Goal: Information Seeking & Learning: Learn about a topic

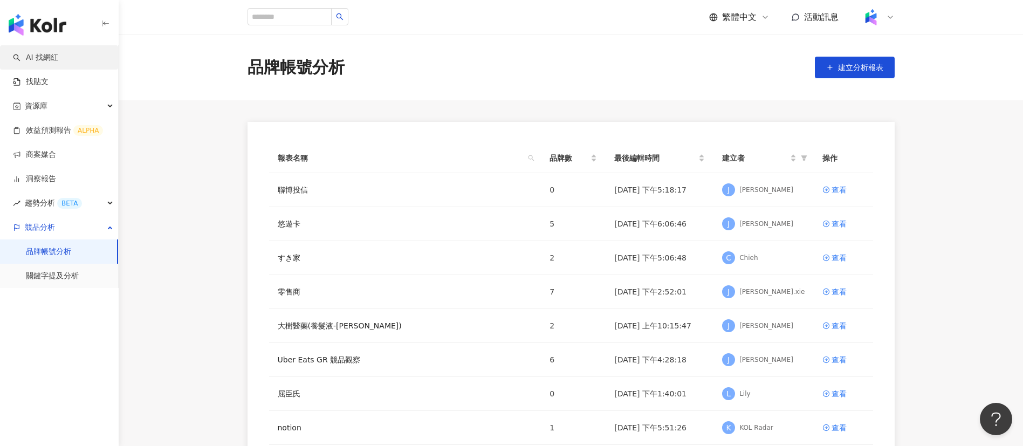
click at [58, 59] on link "AI 找網紅" at bounding box center [35, 57] width 45 height 11
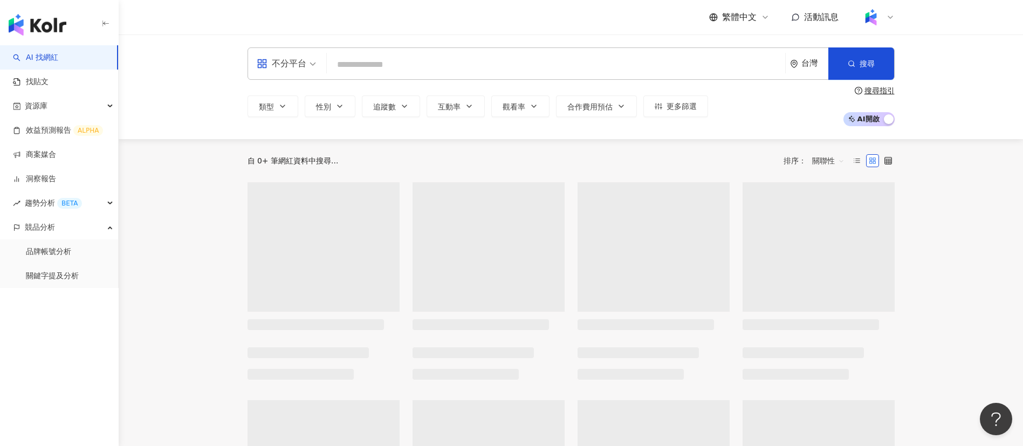
click at [46, 53] on link "AI 找網紅" at bounding box center [35, 57] width 45 height 11
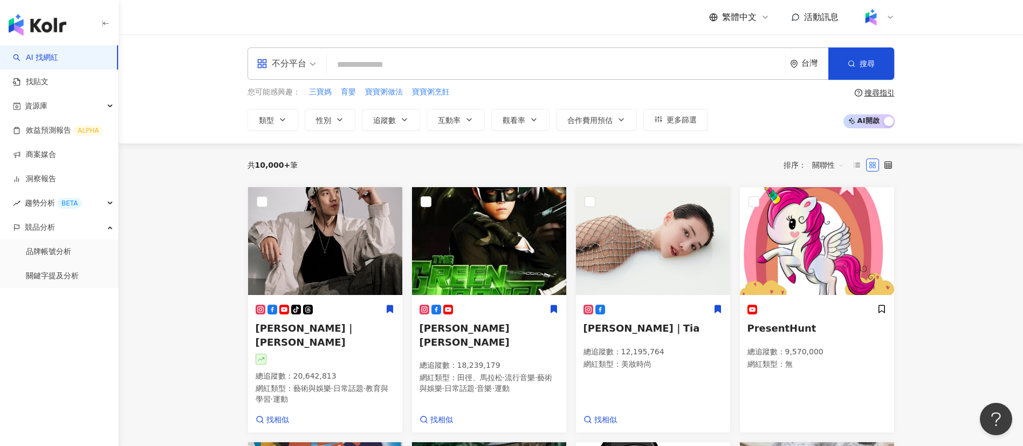
click at [180, 75] on div "不分平台 台灣 搜尋 您可能感興趣： 三寶媽 育嬰 寶寶粥做法 寶寶粥烹飪 類型 性別 追蹤數 互動率 觀看率 合作費用預估 更多篩選 搜尋指引 AI 開啟 …" at bounding box center [571, 89] width 905 height 109
click at [492, 71] on input "search" at bounding box center [556, 64] width 450 height 20
click at [399, 64] on input "search" at bounding box center [556, 64] width 450 height 20
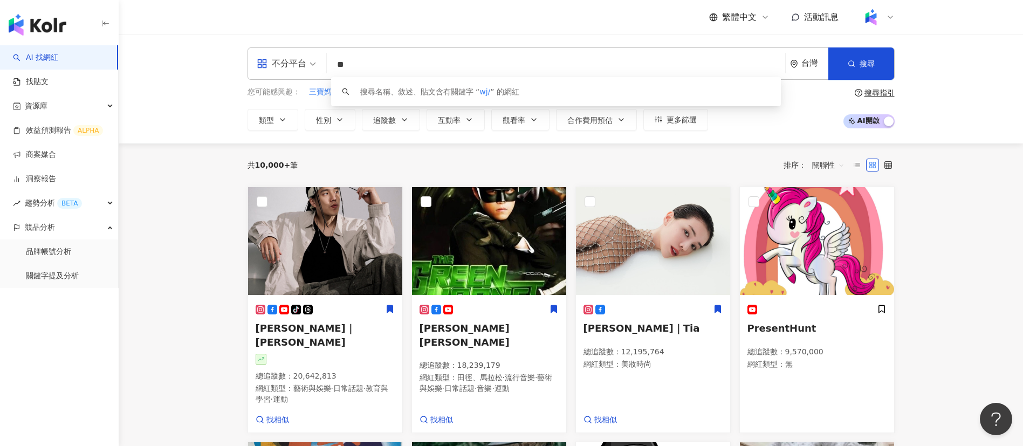
type input "*"
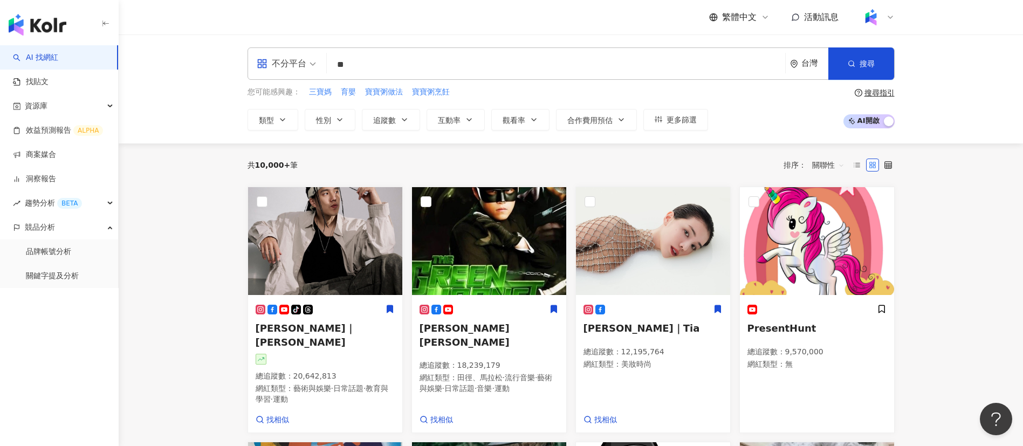
type input "**"
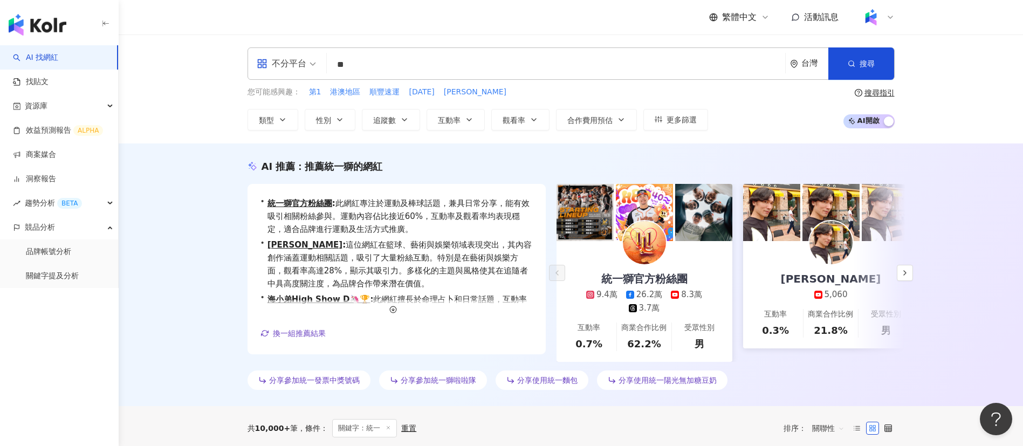
click at [941, 241] on div "AI 推薦 ： 推薦統一獅的網紅 • 統一獅官方粉絲團 : 此網紅專注於運動及棒球話題，兼具日常分享，能有效吸引相關粉絲參與。運動內容佔比接近60%，互動率及…" at bounding box center [571, 274] width 905 height 263
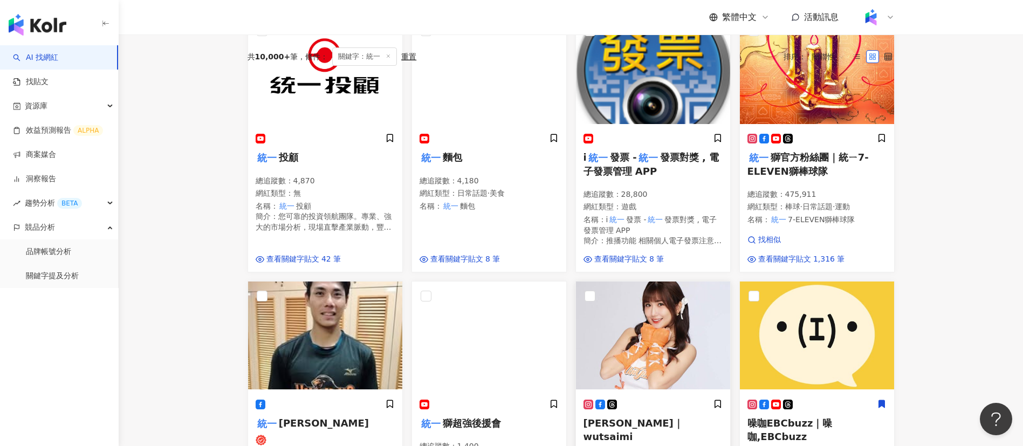
scroll to position [441, 0]
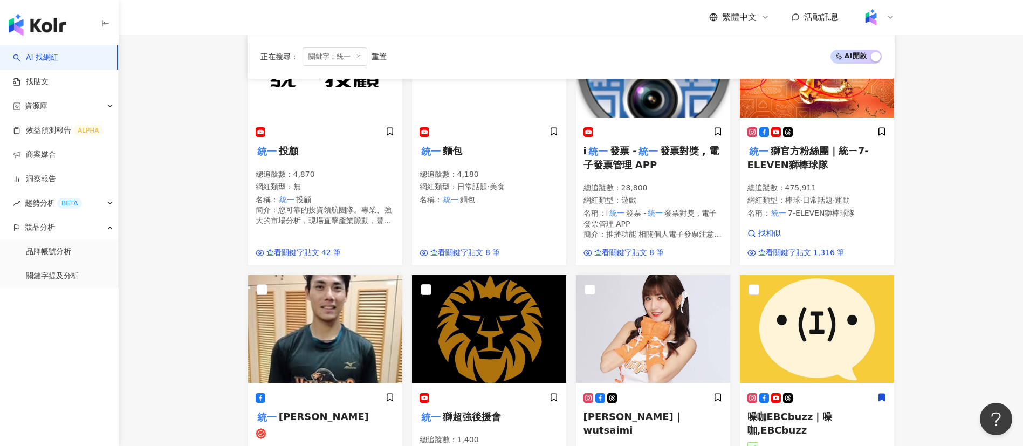
click at [954, 325] on main "不分平台 ** 台灣 搜尋 a27c229b-966a-4bb4-92f7-2f605d0c4bcd 8ef0d75c-753e-4aa5-b929-ded4…" at bounding box center [571, 394] width 905 height 1603
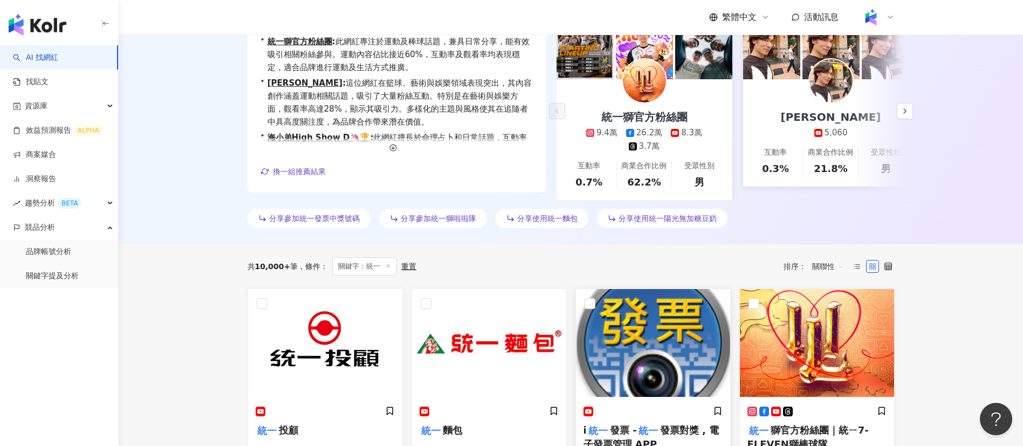
scroll to position [0, 0]
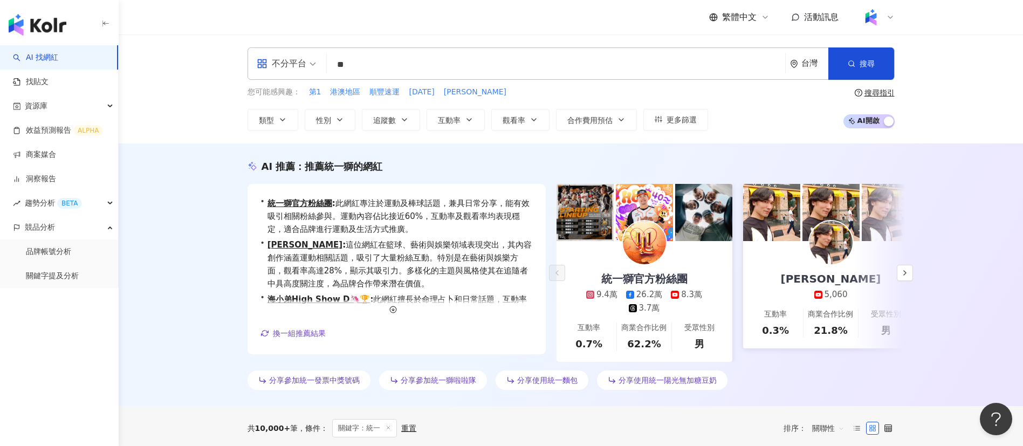
click at [689, 156] on div "AI 推薦 ： 推薦統一獅的網紅 • 統一獅官方粉絲團 : 此網紅專注於運動及棒球話題，兼具日常分享，能有效吸引相關粉絲參與。運動內容佔比接近60%，互動率及…" at bounding box center [571, 274] width 905 height 263
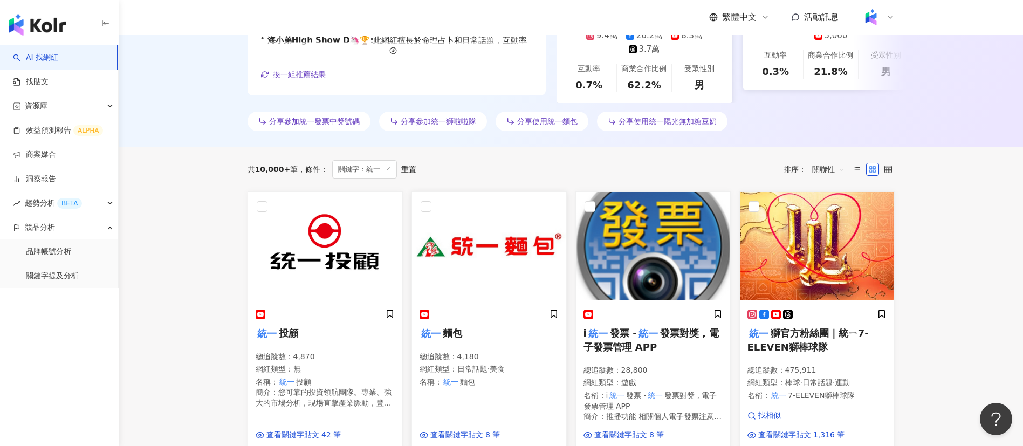
scroll to position [256, 0]
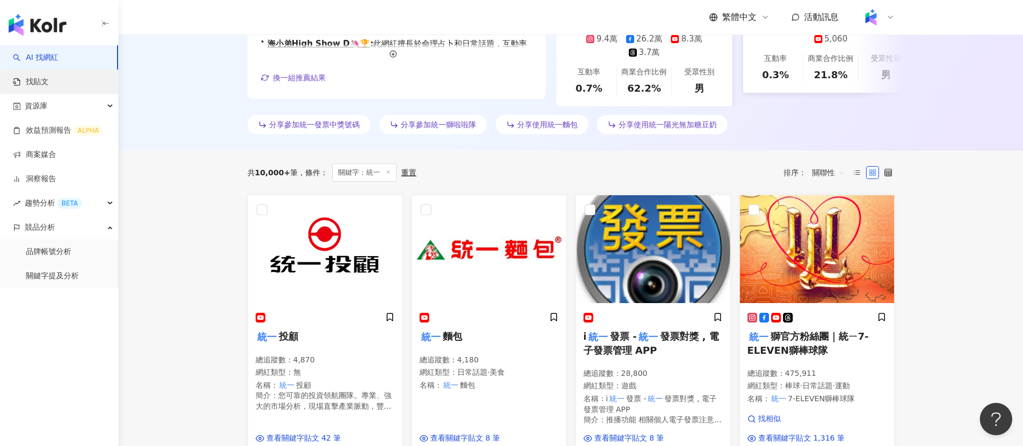
click at [45, 77] on link "找貼文" at bounding box center [31, 82] width 36 height 11
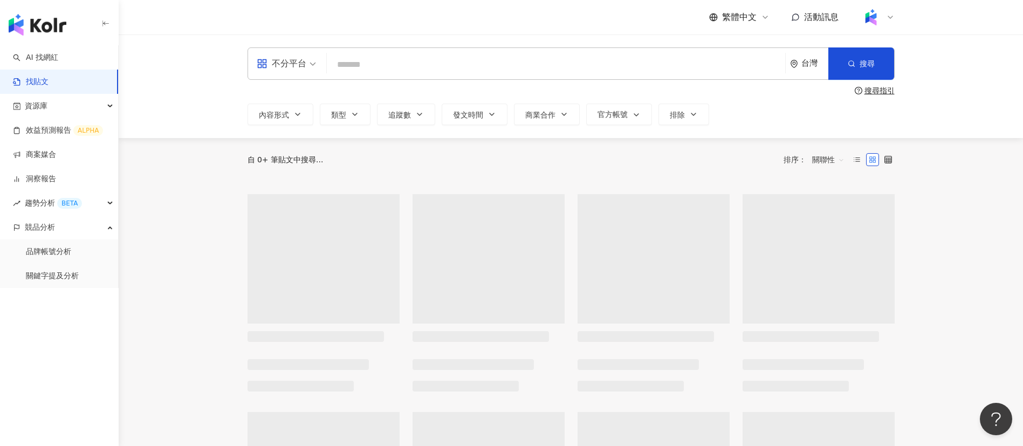
click at [379, 71] on input "search" at bounding box center [556, 64] width 450 height 23
click at [599, 155] on div "自 10,000+ 筆貼文中搜尋... 條件 ： 關鍵字：統一企業 重置 排序： 關聯性" at bounding box center [571, 163] width 647 height 18
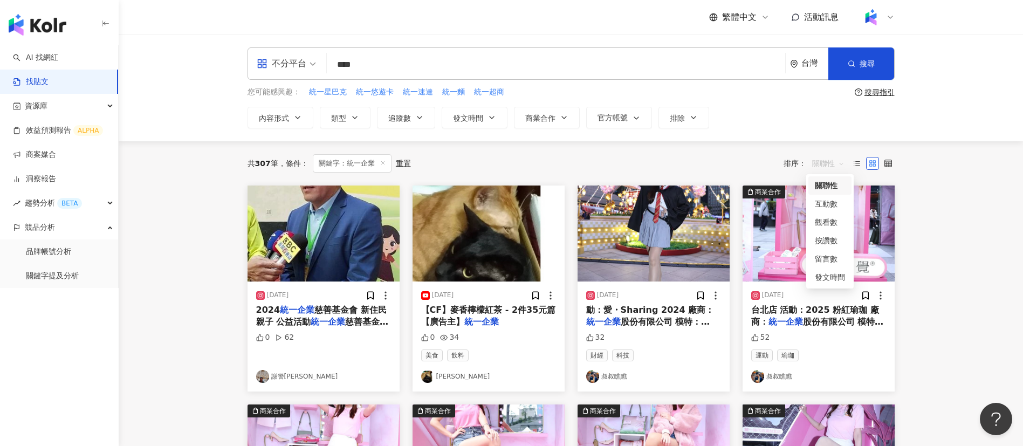
click at [819, 161] on span "關聯性" at bounding box center [828, 163] width 32 height 17
click at [823, 221] on div "觀看數" at bounding box center [830, 222] width 30 height 12
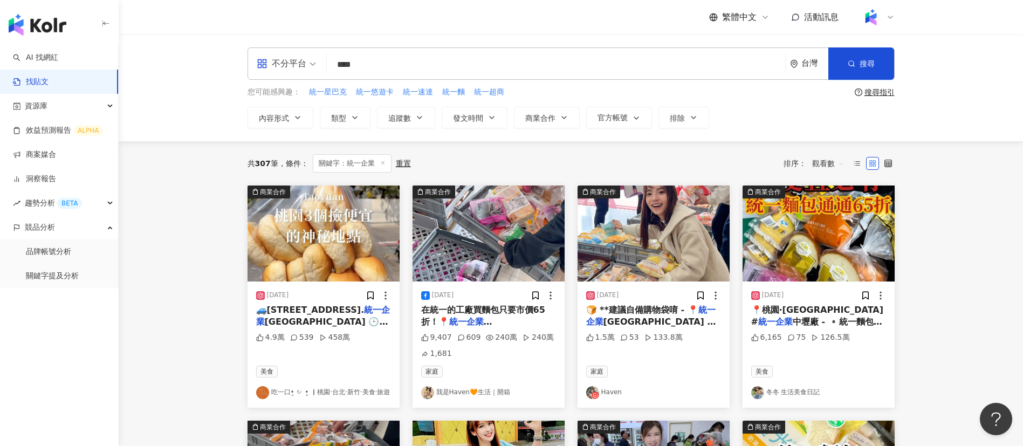
click at [591, 145] on div "共 307 筆 條件 ： 關鍵字：統一企業 重置 排序： 觀看數" at bounding box center [571, 163] width 647 height 44
click at [398, 72] on input "****" at bounding box center [556, 64] width 450 height 23
type input "**"
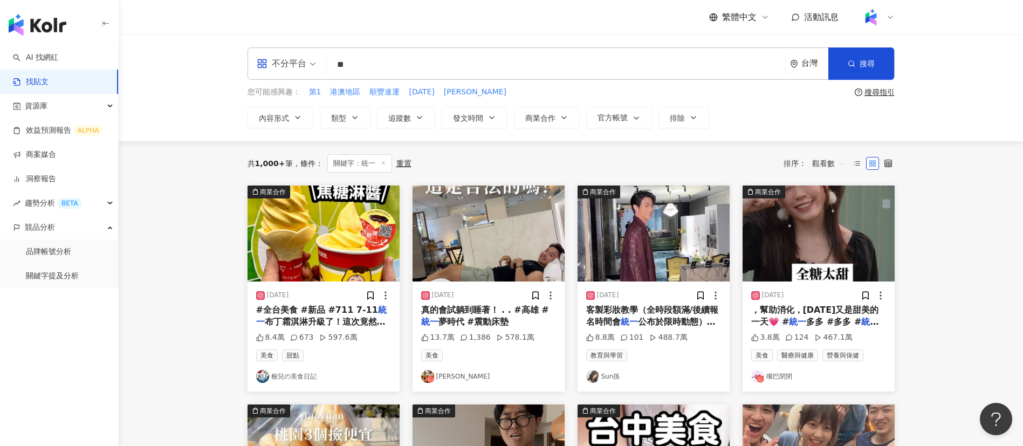
click at [476, 166] on div "共 1,000+ 筆 條件 ： 關鍵字：統一 重置 排序： 觀看數" at bounding box center [571, 163] width 647 height 18
drag, startPoint x: 282, startPoint y: 64, endPoint x: 275, endPoint y: 62, distance: 7.9
click at [275, 62] on div "不分平台 統一 ** 台灣 搜尋" at bounding box center [571, 63] width 647 height 32
paste input "***"
type input "***"
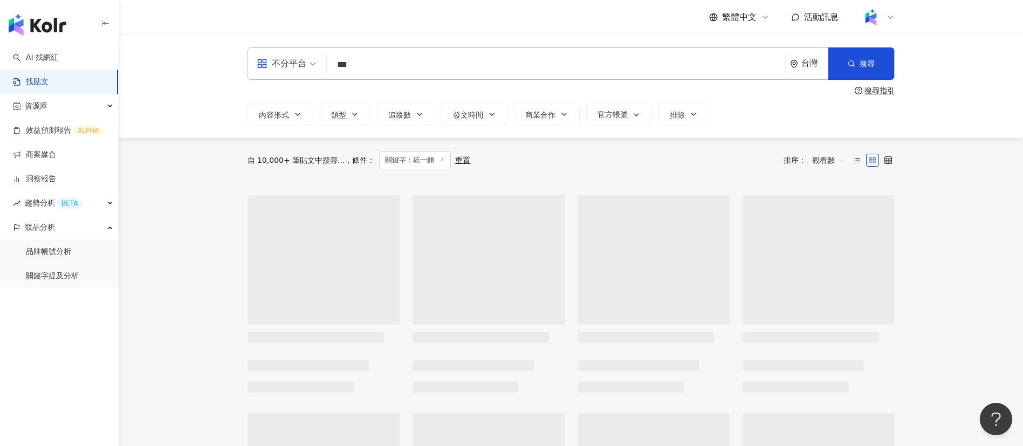
click at [336, 25] on div "繁體中文 活動訊息" at bounding box center [571, 17] width 647 height 35
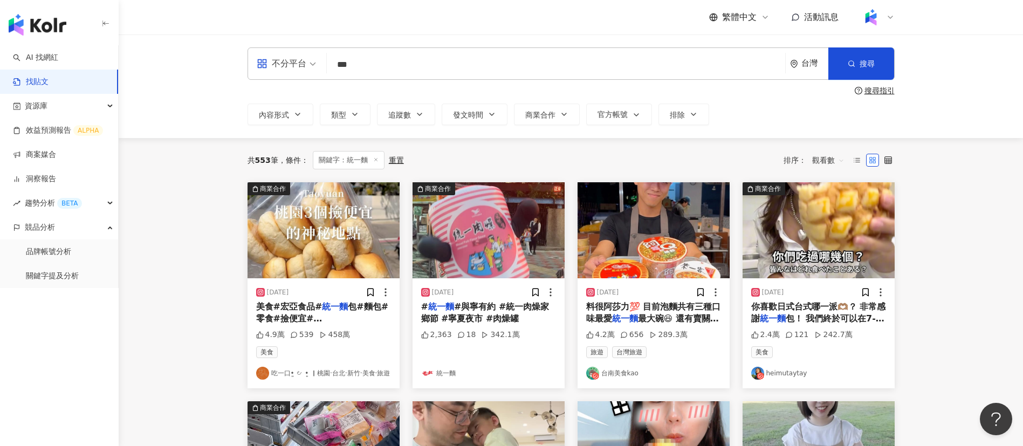
drag, startPoint x: 384, startPoint y: 59, endPoint x: 279, endPoint y: 46, distance: 105.4
click at [279, 46] on div "不分平台 *** 台灣 搜尋 搜尋指引 內容形式 類型 追蹤數 發文時間 商業合作 官方帳號 排除" at bounding box center [571, 87] width 905 height 104
paste input "********"
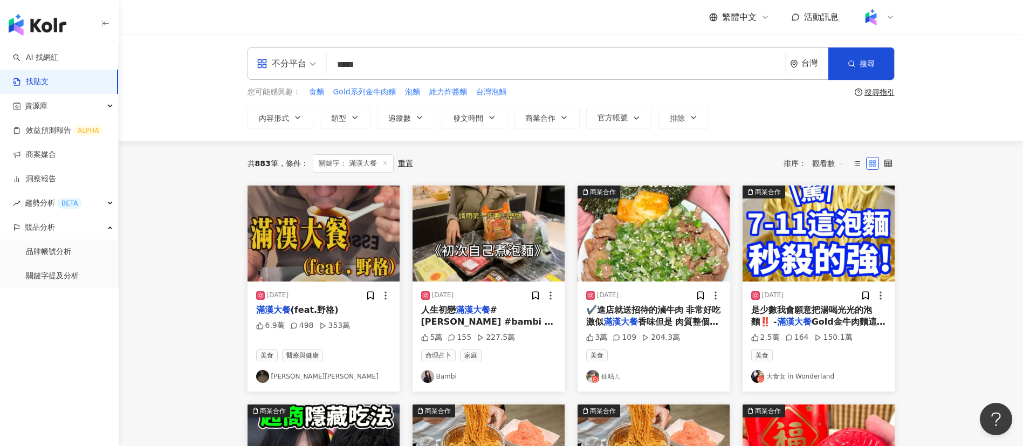
click at [424, 29] on div "繁體中文 活動訊息" at bounding box center [571, 17] width 647 height 35
drag, startPoint x: 380, startPoint y: 65, endPoint x: 293, endPoint y: 64, distance: 86.9
click at [293, 64] on div "不分平台 滿漢大餐 **** 台灣 搜尋" at bounding box center [571, 63] width 647 height 32
paste input "search"
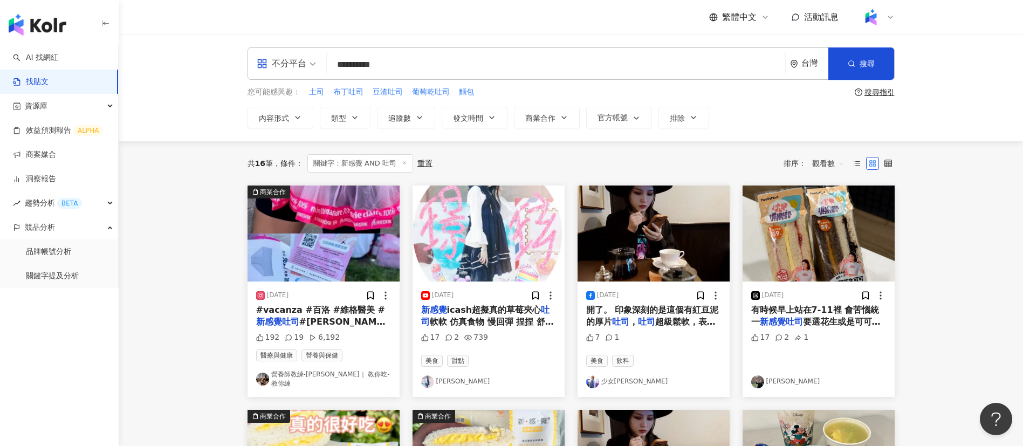
click at [511, 160] on div "共 16 筆 條件 ： 關鍵字：新感覺 AND 吐司 重置 排序： 觀看數" at bounding box center [571, 163] width 647 height 18
click at [536, 155] on div "共 16 筆 條件 ： 關鍵字：新感覺 AND 吐司 重置 排序： 觀看數" at bounding box center [571, 163] width 647 height 18
click at [617, 176] on div "共 16 筆 條件 ： 關鍵字：新感覺 AND 吐司 重置 排序： 觀看數" at bounding box center [571, 163] width 647 height 44
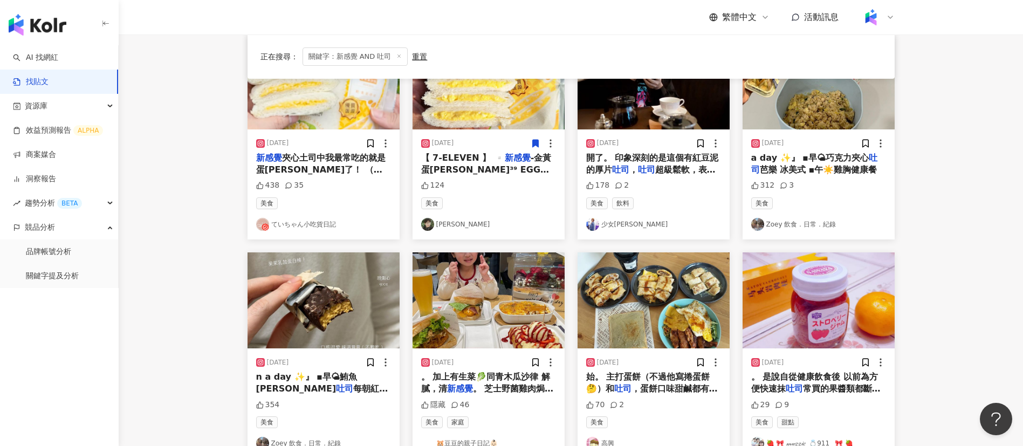
scroll to position [383, 0]
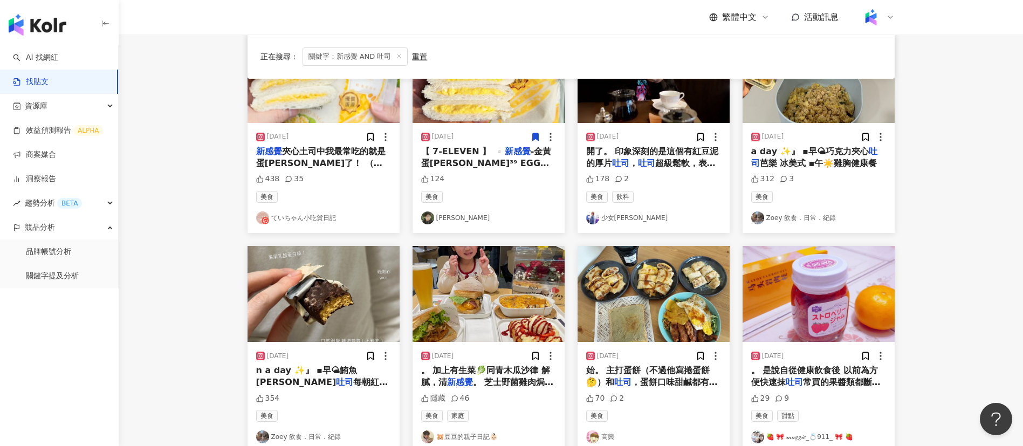
click at [630, 30] on div "繁體中文 活動訊息" at bounding box center [571, 17] width 647 height 35
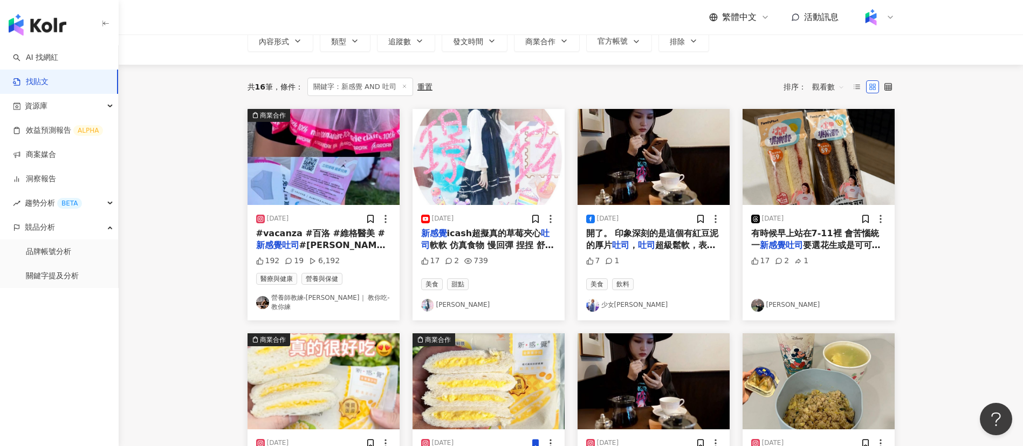
scroll to position [0, 0]
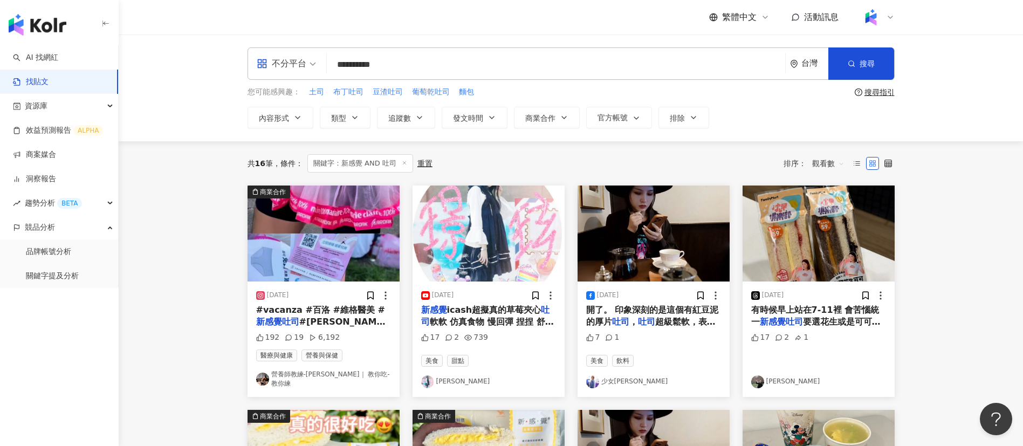
click at [425, 72] on input "**********" at bounding box center [556, 64] width 450 height 23
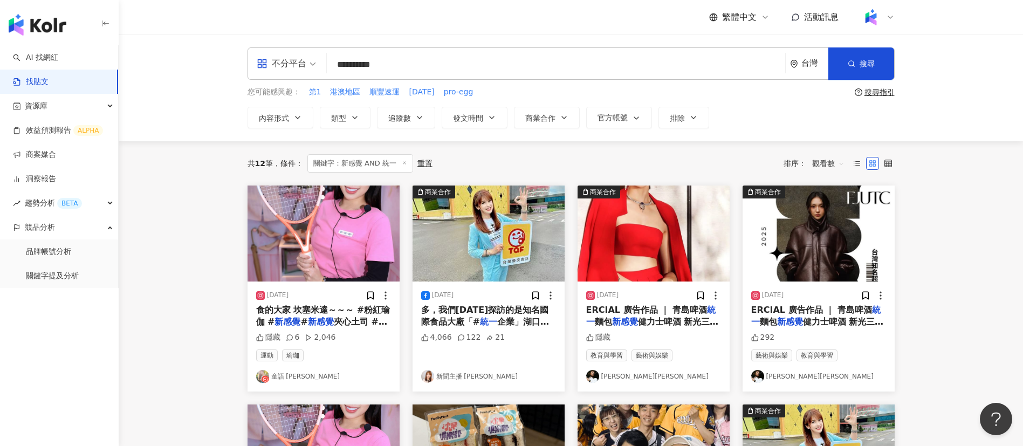
click at [340, 313] on span "食的大家 坎塞米達～～～ #粉紅瑜伽 #" at bounding box center [323, 316] width 134 height 22
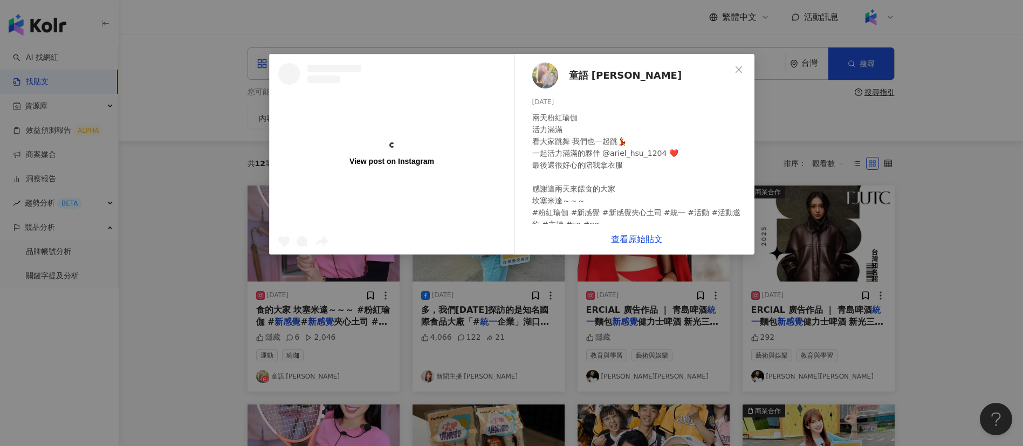
click at [821, 140] on div "View post on Instagram 童語 [PERSON_NAME] [DATE] 兩天粉紅瑜伽 活力滿滿 看大家跳舞 我們也一起跳💃 一起活力滿滿…" at bounding box center [511, 223] width 1023 height 446
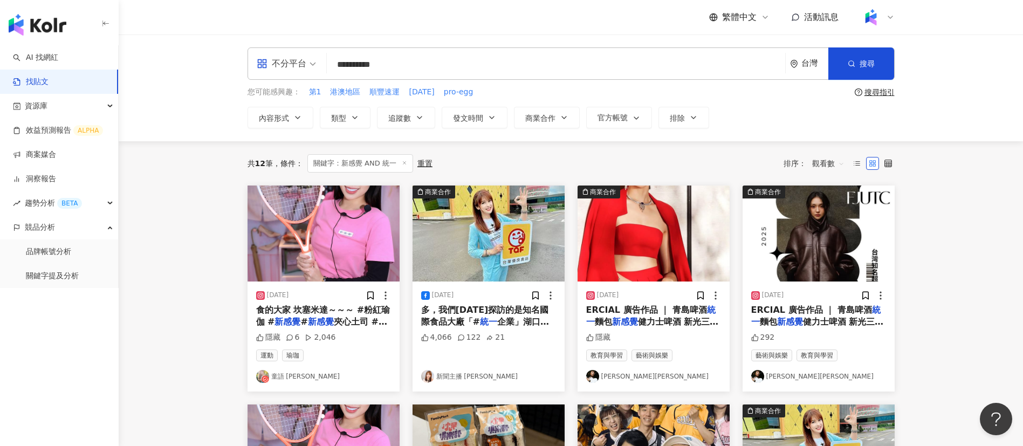
drag, startPoint x: 379, startPoint y: 71, endPoint x: 366, endPoint y: 67, distance: 14.2
click at [366, 67] on input "**********" at bounding box center [556, 64] width 450 height 23
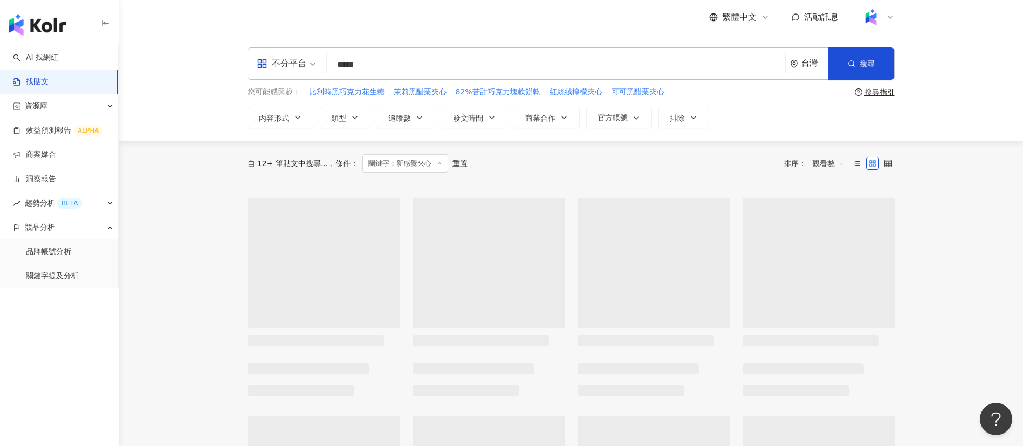
click at [347, 66] on input "*****" at bounding box center [556, 64] width 450 height 23
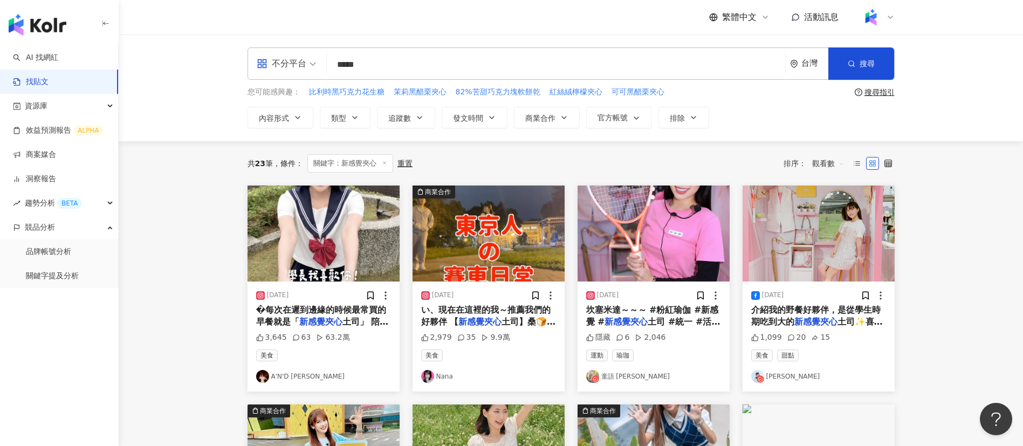
click at [419, 59] on input "*****" at bounding box center [556, 64] width 450 height 23
click at [443, 32] on div "繁體中文 活動訊息" at bounding box center [571, 17] width 647 height 35
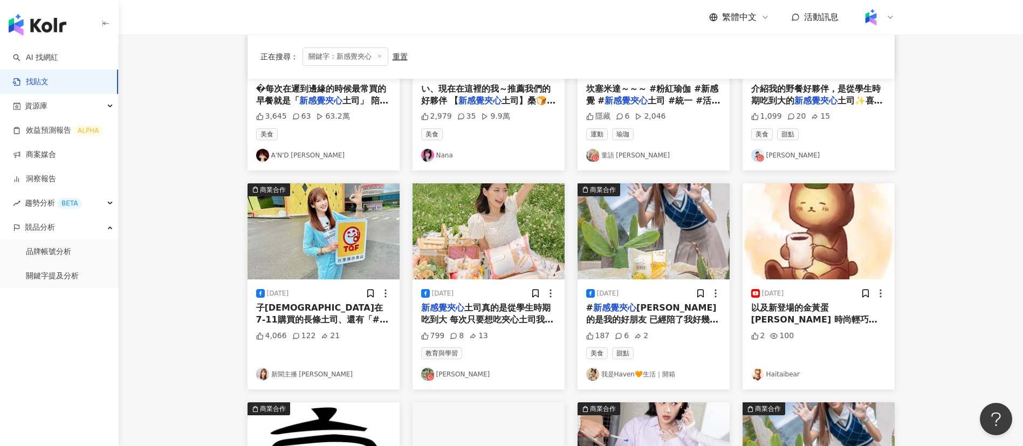
scroll to position [222, 0]
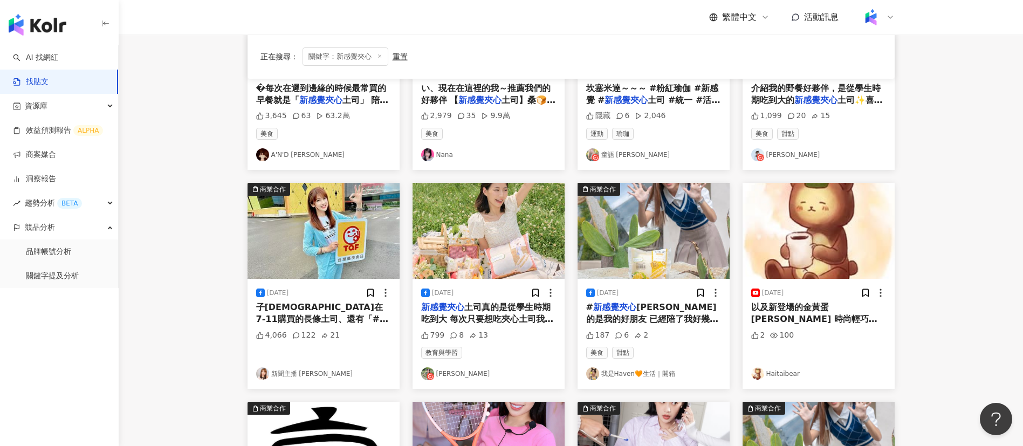
click at [504, 317] on span "土司真的是從學生時期吃到大 每次只要想吃夾心土司我的首選就是新感覺 ( ˶’ᵕ‘˶) - 沒有土司邊 極致鬆軟的口感 重點是每一口都能吃到內餡！！！ 從開始接觸" at bounding box center [488, 331] width 135 height 59
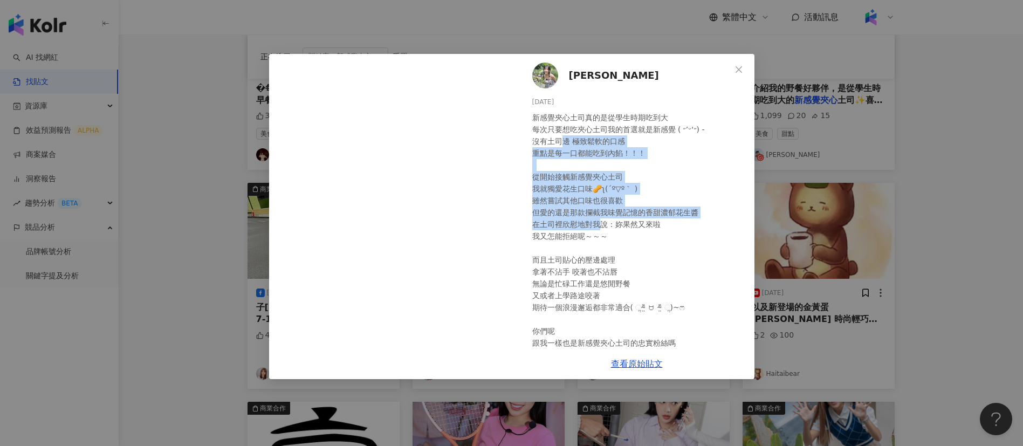
drag, startPoint x: 563, startPoint y: 136, endPoint x: 596, endPoint y: 220, distance: 89.9
click at [596, 220] on div "新感覺夾心土司真的是從學生時期吃到大 每次只要想吃夾心土司我的首選就是新感覺 ( ˶’ᵕ‘˶) - 沒有土司邊 極致鬆軟的口感 重點是每一口都能吃到內餡！！！…" at bounding box center [639, 248] width 214 height 273
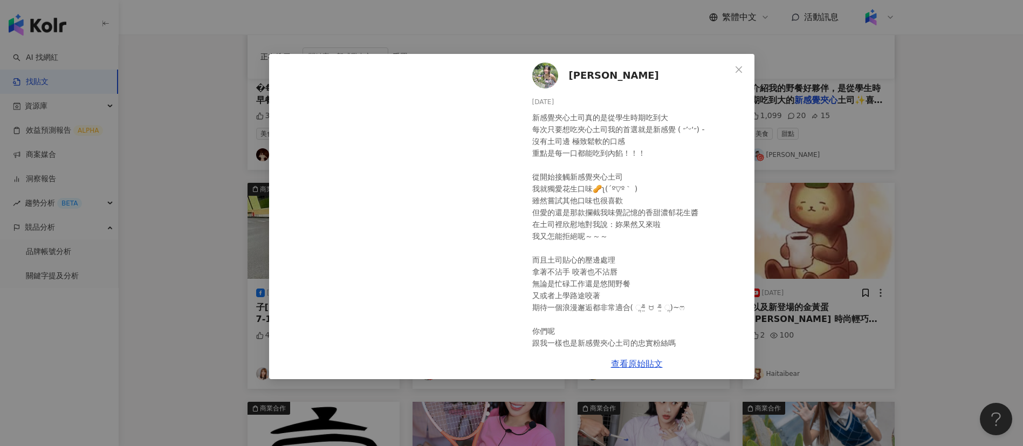
scroll to position [52, 0]
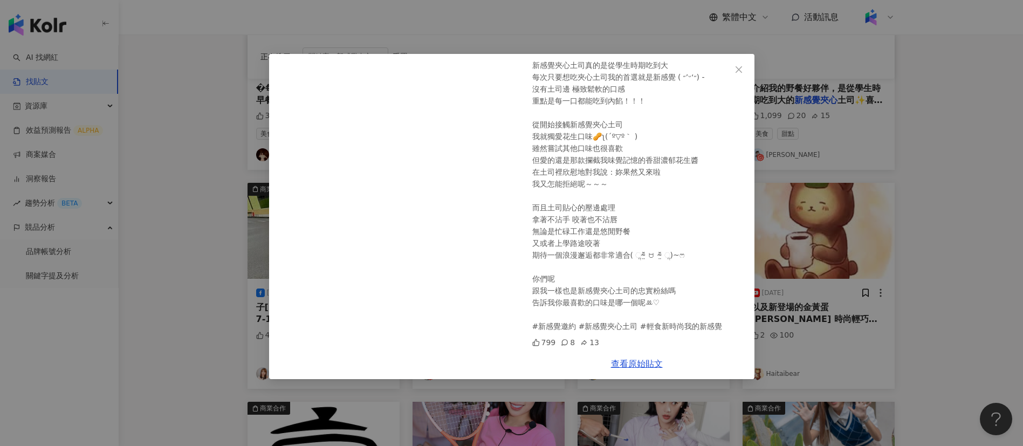
click at [884, 351] on div "[PERSON_NAME][DATE] 新感覺夾心土司真的是從學生時期吃到大 每次只要想吃夾心土司我的首選就是新感覺 ( ˶’ᵕ‘˶) - 沒有土司邊 極致鬆…" at bounding box center [511, 223] width 1023 height 446
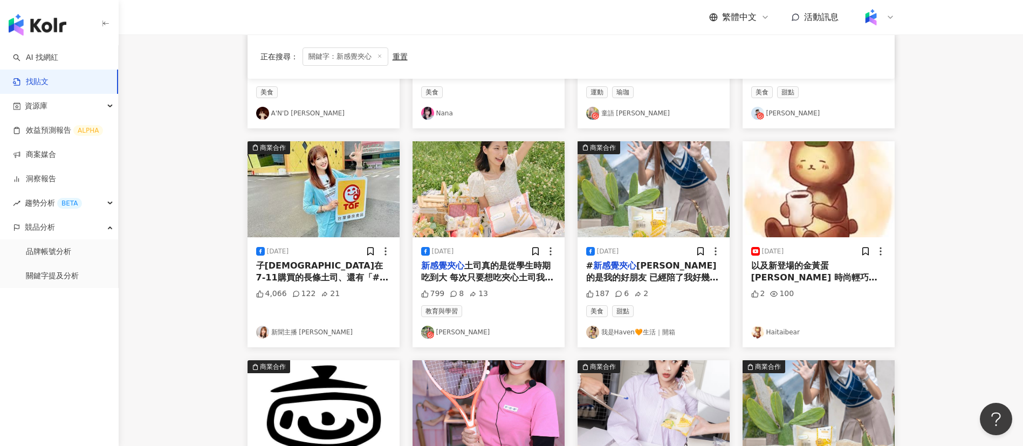
scroll to position [0, 0]
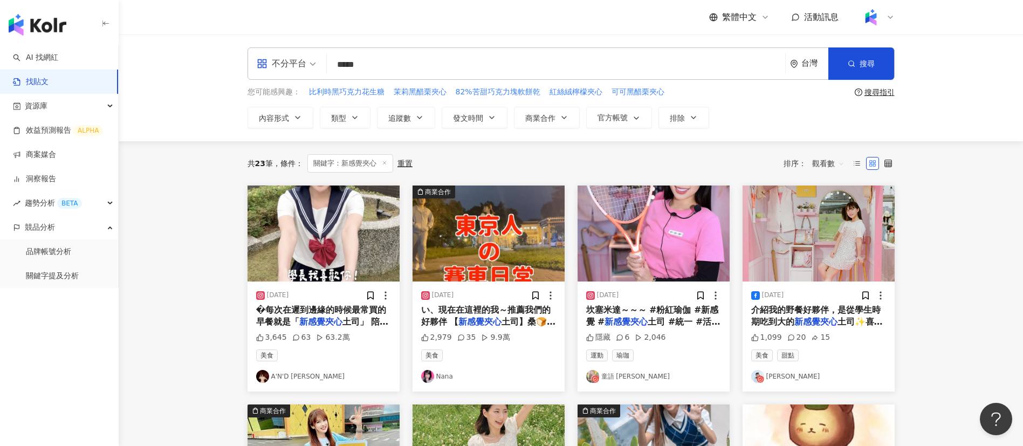
click at [816, 152] on div "共 23 筆 條件 ： 關鍵字：新感覺夾心 重置 排序： 觀看數" at bounding box center [571, 163] width 647 height 44
click at [826, 158] on span "觀看數" at bounding box center [828, 163] width 32 height 17
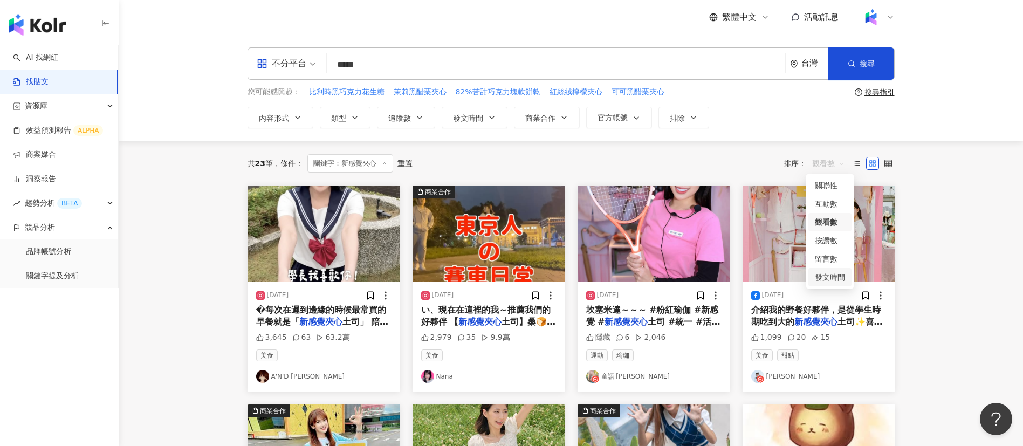
click at [831, 275] on div "發文時間" at bounding box center [830, 277] width 30 height 12
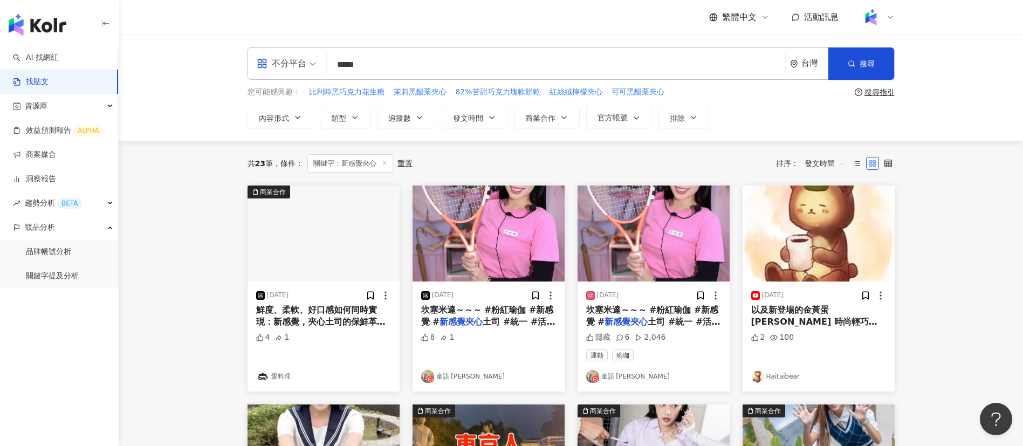
click at [611, 154] on div "共 23 筆 條件 ： 關鍵字：新感覺夾心 重置 排序： 發文時間 發文時間" at bounding box center [571, 163] width 647 height 18
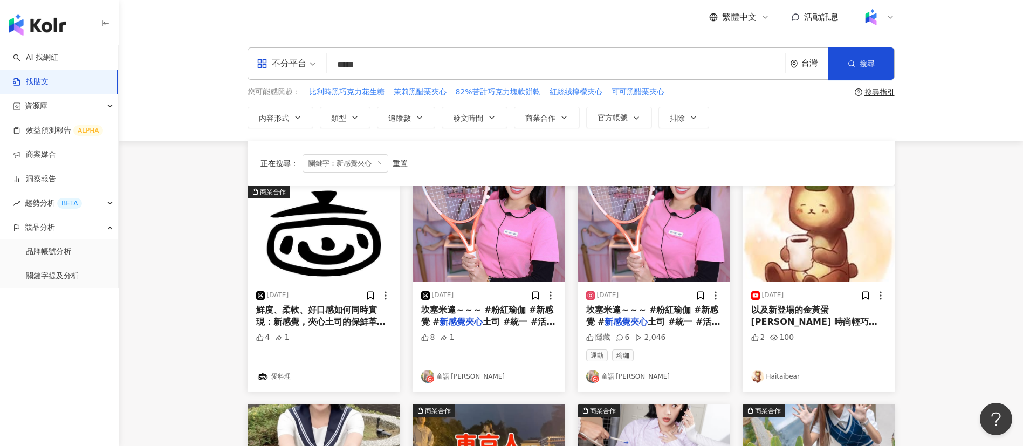
scroll to position [301, 0]
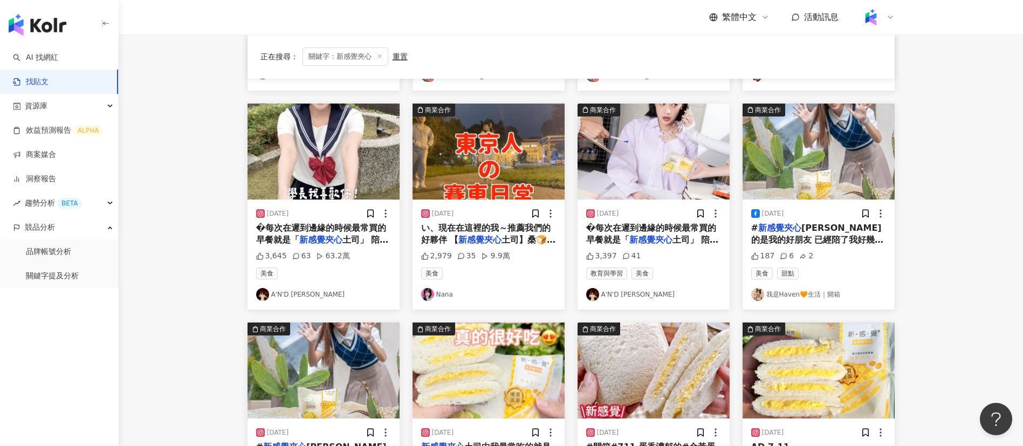
click at [548, 49] on div "正在搜尋 ： 關鍵字：新感覺夾心 重置 排序： 發文時間" at bounding box center [571, 56] width 621 height 18
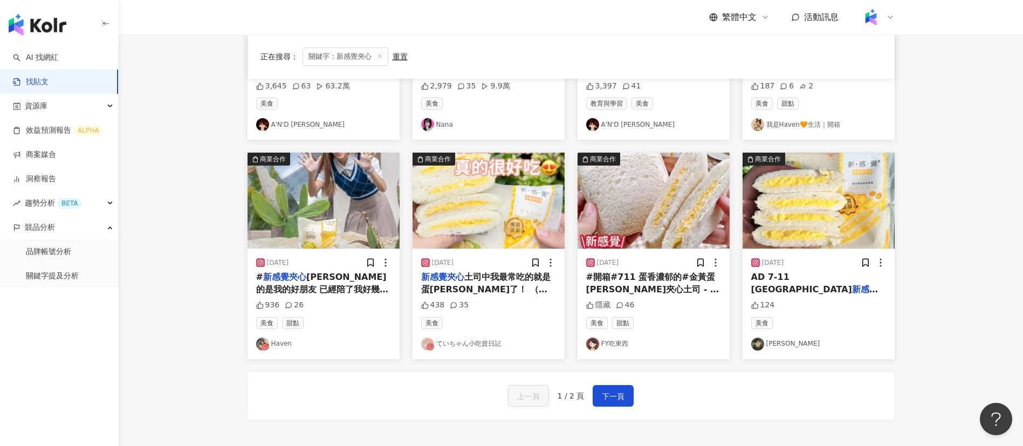
scroll to position [0, 0]
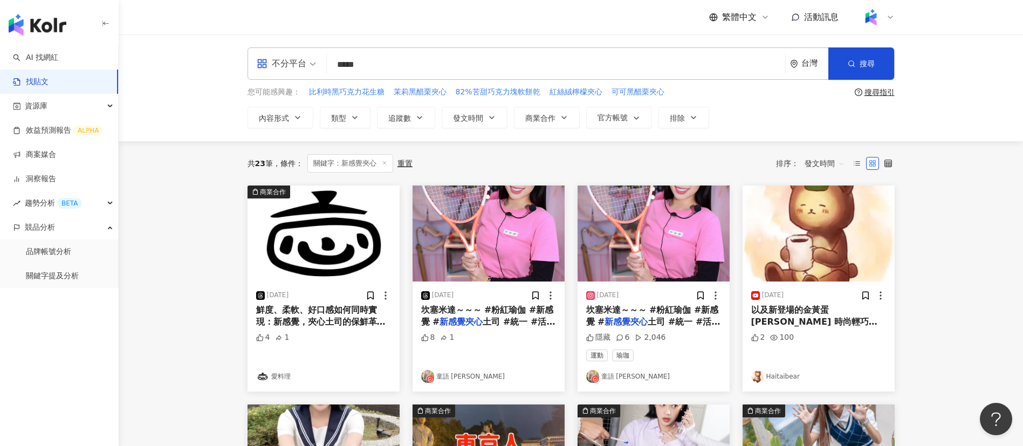
click at [401, 67] on input "*****" at bounding box center [556, 64] width 450 height 23
type input "*"
paste input "****"
type input "****"
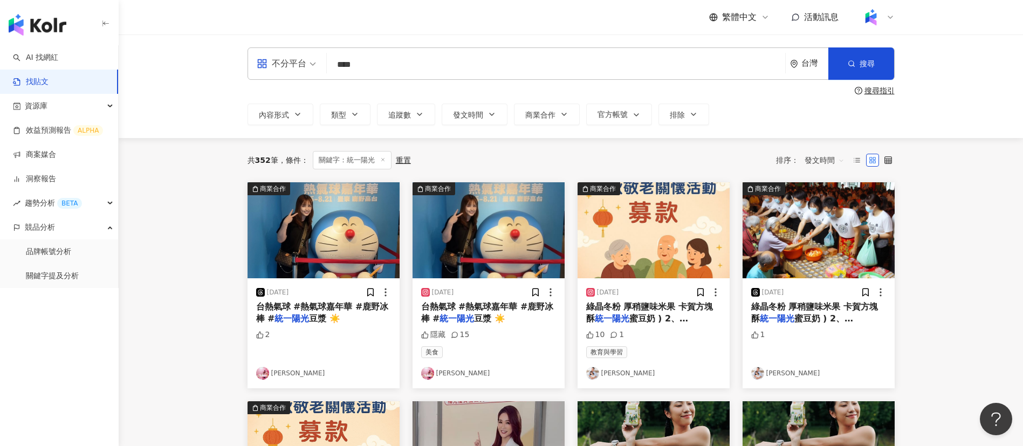
click at [516, 165] on div "共 352 筆 條件 ： 關鍵字：統一陽光 重置 排序： 發文時間" at bounding box center [571, 160] width 647 height 18
drag, startPoint x: 286, startPoint y: 53, endPoint x: 253, endPoint y: 39, distance: 35.8
click at [253, 39] on div "不分平台 **** 台灣 搜尋 searchOperator 插入語法 完全符合 "" 聯集 OR 交集 AND 排除 - 群組 {} 搜尋指引 內容形式 類…" at bounding box center [571, 87] width 905 height 104
paste input "****"
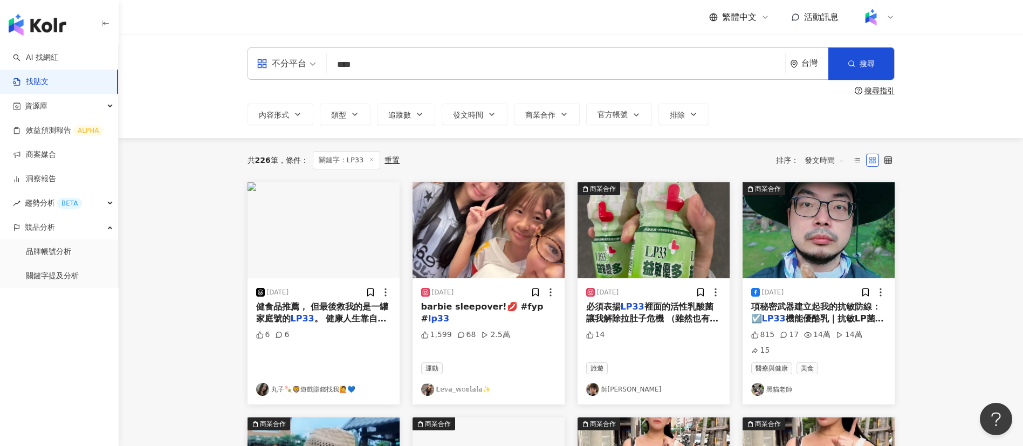
click at [189, 113] on div "不分平台 LP33 **** 台灣 搜尋 searchOperator 插入語法 完全符合 "" 聯集 OR 交集 AND 排除 - 群組 {} 搜尋指引 內…" at bounding box center [571, 87] width 905 height 104
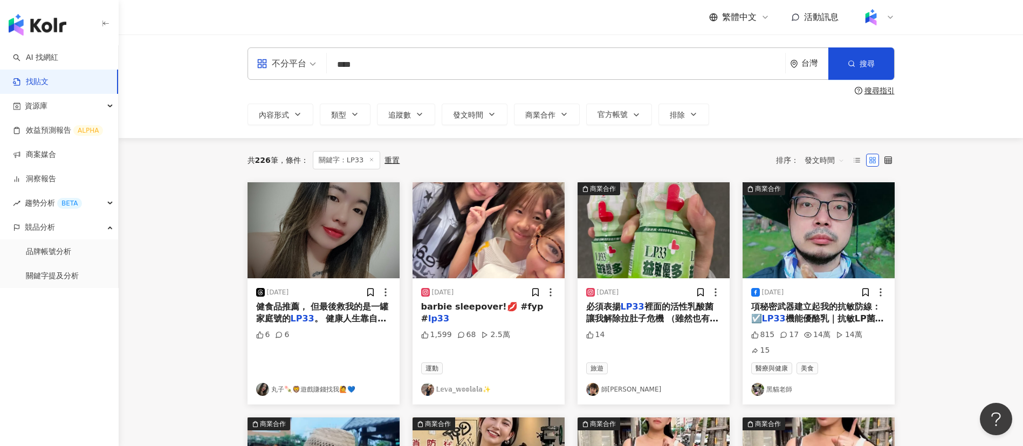
scroll to position [1, 0]
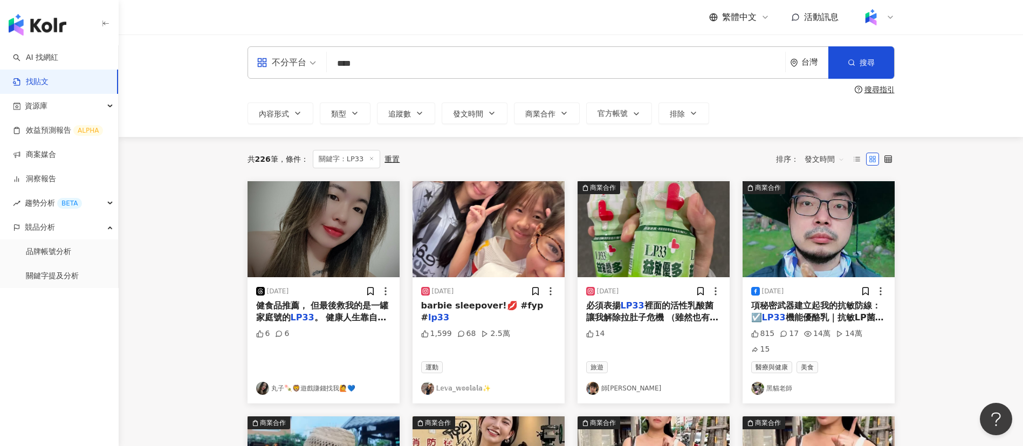
click at [814, 322] on span "機能優酪乳｜抗敏LP菌，榮獲健" at bounding box center [817, 323] width 133 height 22
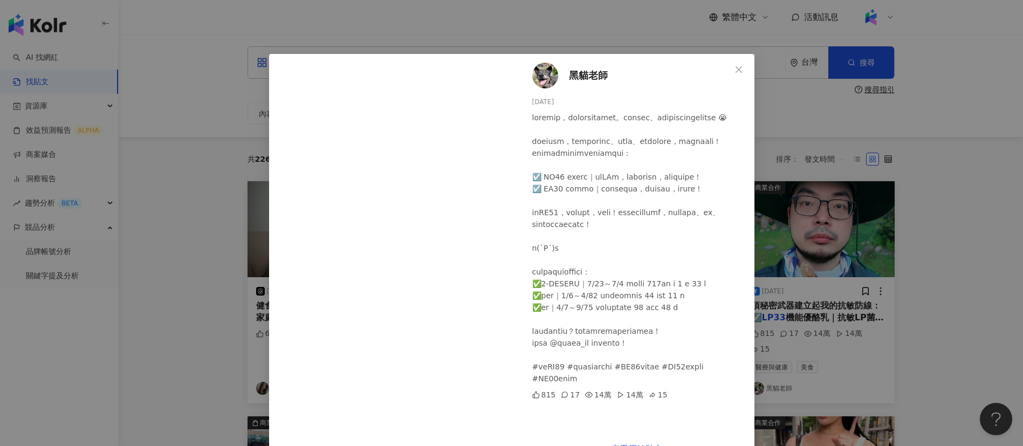
scroll to position [38, 0]
drag, startPoint x: 563, startPoint y: 400, endPoint x: 542, endPoint y: 400, distance: 21.0
click at [542, 385] on div at bounding box center [639, 248] width 214 height 273
copy div "P33"
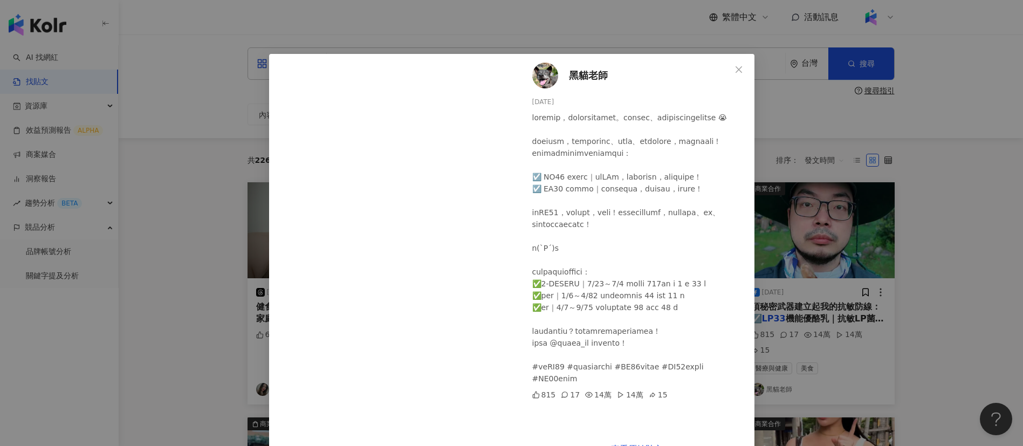
click at [147, 211] on div "黑貓老師 [DATE] 815 17 14萬 14萬 15 查看原始貼文" at bounding box center [511, 223] width 1023 height 446
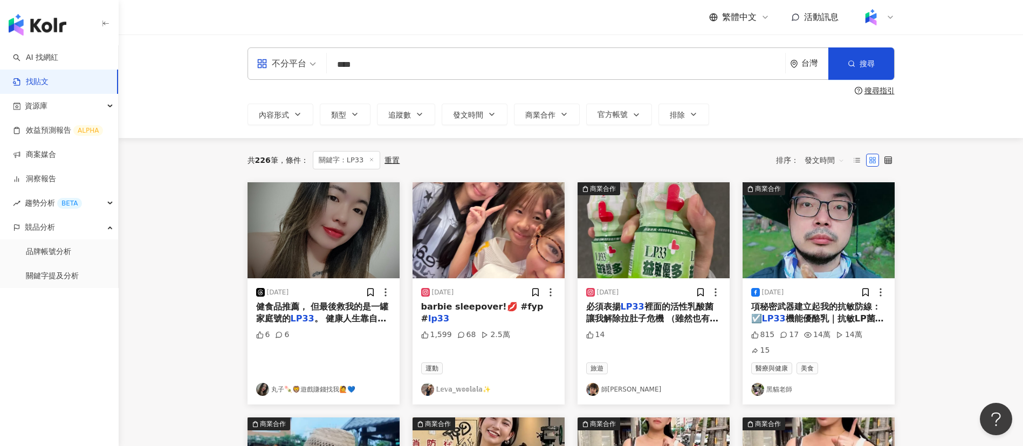
drag, startPoint x: 411, startPoint y: 70, endPoint x: 273, endPoint y: 67, distance: 137.6
click at [273, 67] on div "不分平台 LP33 **** 台灣 搜尋 searchOperator 插入語法 完全符合 "" 聯集 OR 交集 AND 排除 - 群組 {}" at bounding box center [571, 63] width 647 height 32
type input "*"
type input "****"
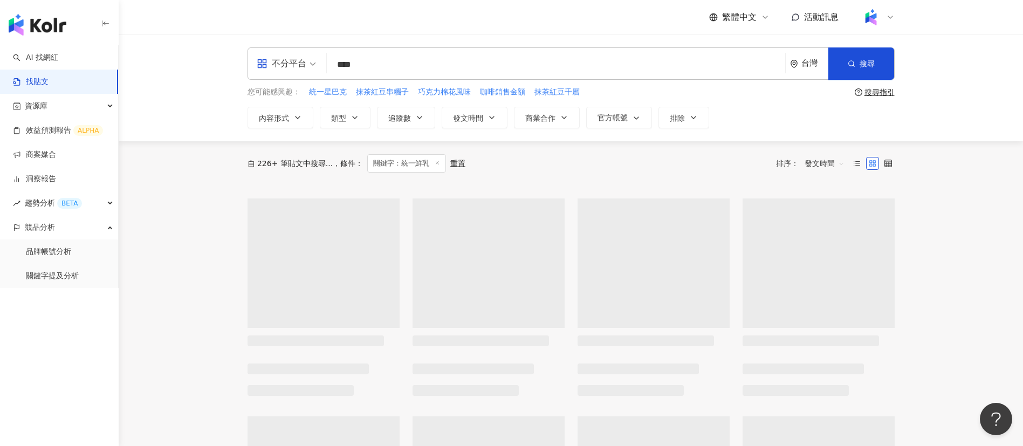
click at [401, 35] on div "不分平台 統一鮮乳 **** 台灣 搜尋 searchOperator 插入語法 完全符合 "" 聯集 OR 交集 AND 排除 - 群組 {} 您可能感興趣…" at bounding box center [571, 88] width 905 height 107
click at [394, 85] on div "不分平台 **** 台灣 搜尋 searchOperator 插入語法 完全符合 "" 聯集 OR 交集 AND 排除 - 群組 {} 您可能感興趣： 統一星…" at bounding box center [571, 87] width 690 height 81
click at [354, 65] on input "****" at bounding box center [556, 64] width 450 height 23
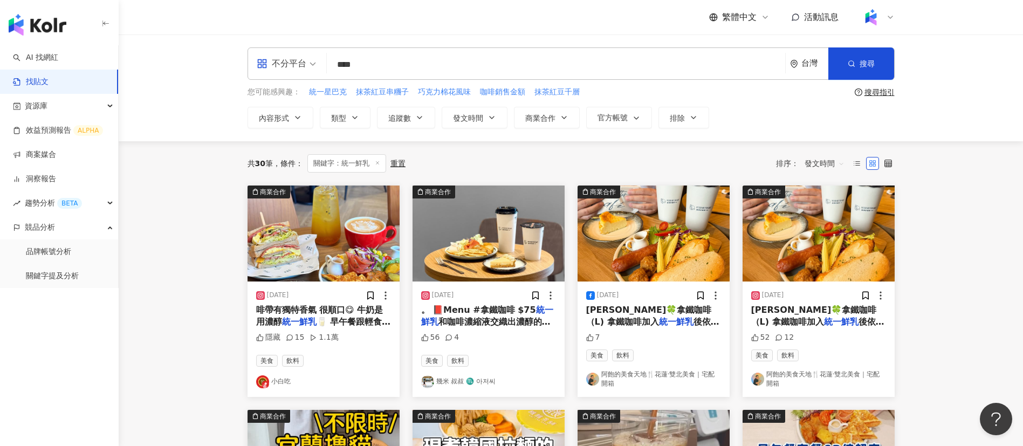
click at [409, 69] on input "****" at bounding box center [556, 64] width 450 height 23
click at [426, 38] on div "不分平台 統一鮮乳 **** 台灣 搜尋 searchOperator 插入語法 完全符合 "" 聯集 OR 交集 AND 排除 - 群組 {} 您可能感興趣…" at bounding box center [571, 88] width 905 height 107
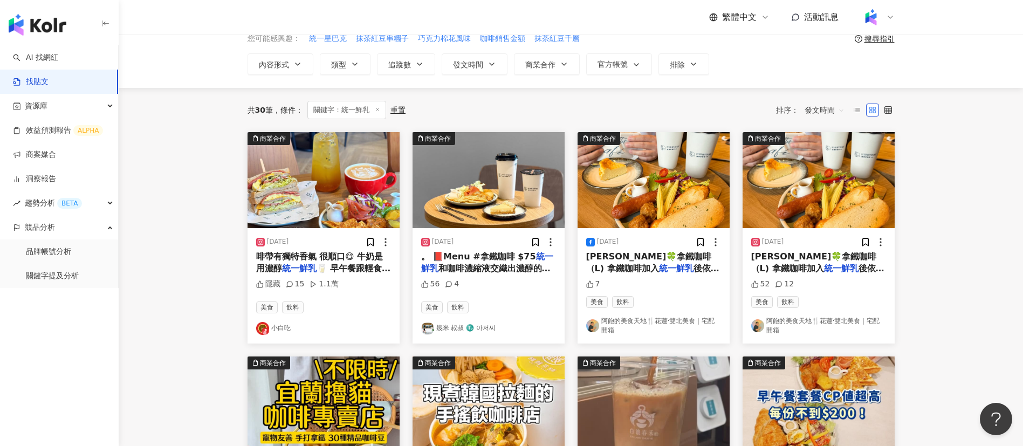
click at [174, 170] on main "不分平台 **** 台灣 搜尋 searchOperator 插入語法 完全符合 "" 聯集 OR 交集 AND 排除 - 群組 {} 您可能感興趣： 統一星…" at bounding box center [571, 427] width 905 height 893
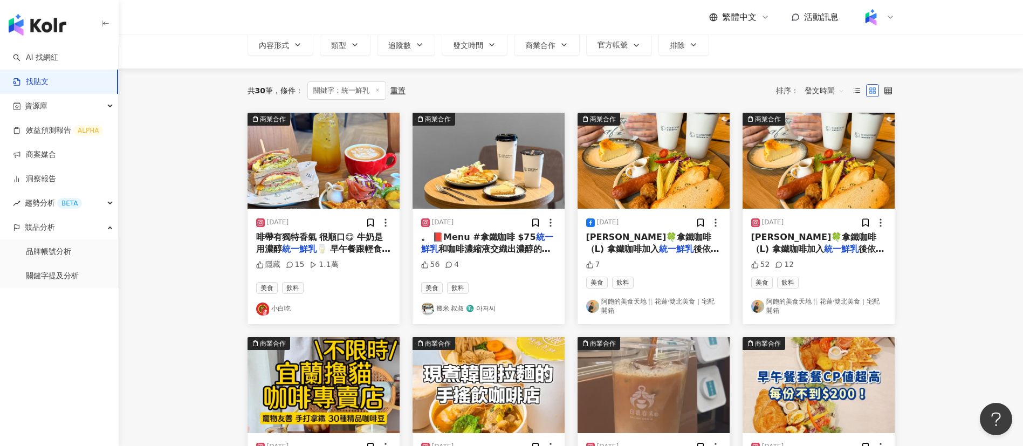
scroll to position [74, 0]
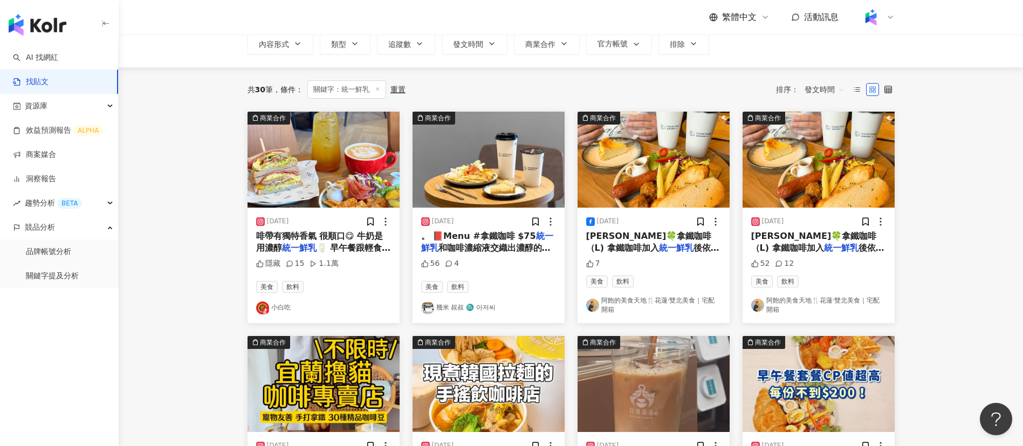
click at [565, 79] on div "共 30 筆 條件 ： 關鍵字：統一鮮乳 重置 排序： 發文時間" at bounding box center [571, 89] width 647 height 44
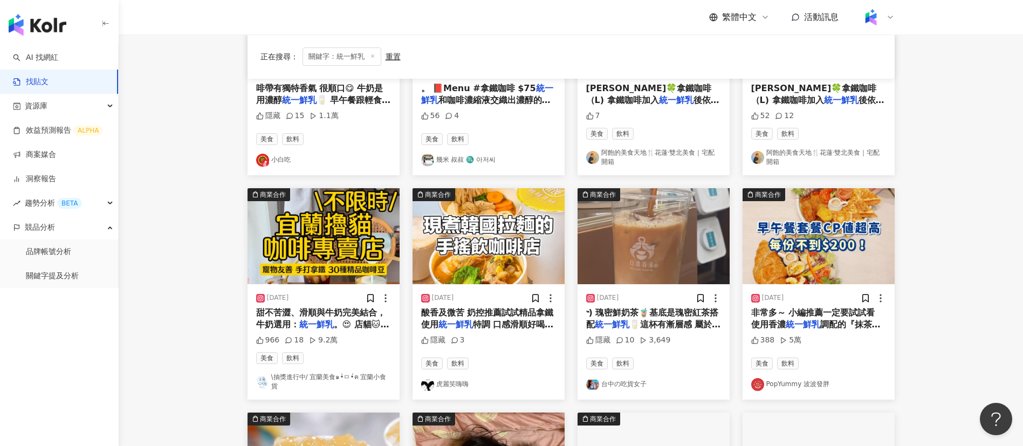
scroll to position [231, 0]
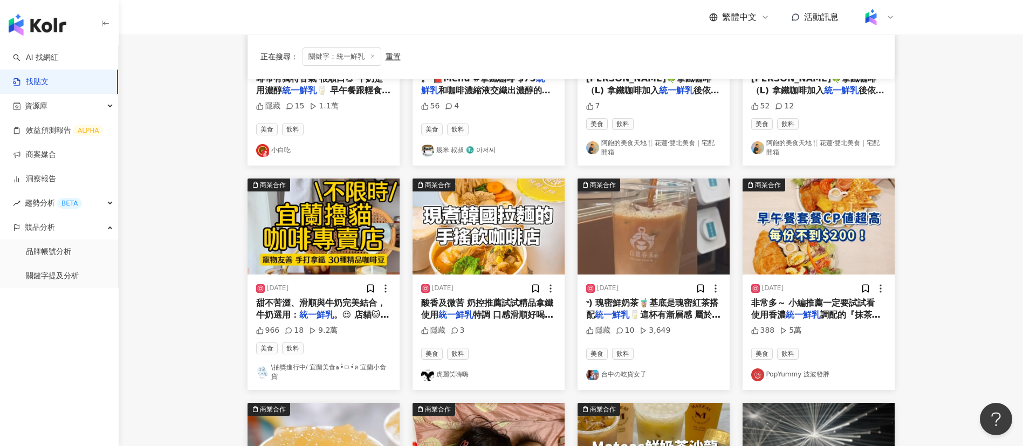
click at [981, 334] on main "不分平台 **** 台灣 搜尋 searchOperator 插入語法 完全符合 "" 聯集 OR 交集 AND 排除 - 群組 {} 您可能感興趣： 統一星…" at bounding box center [571, 249] width 905 height 893
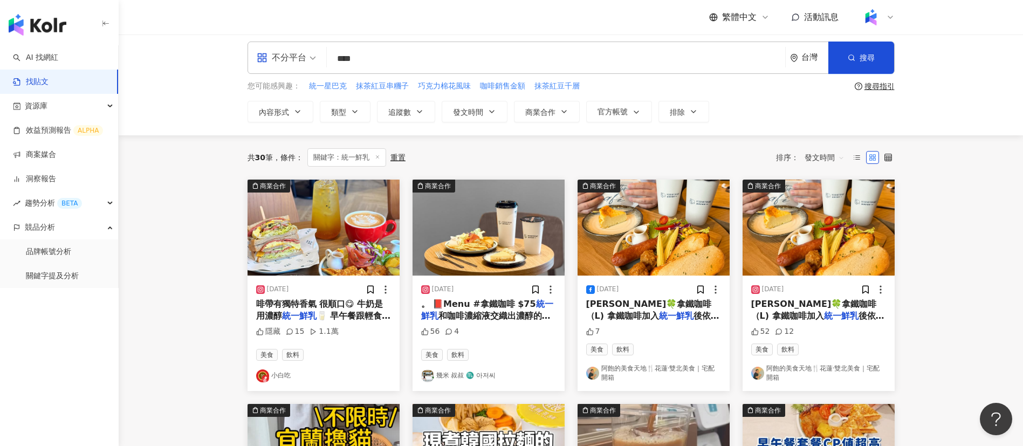
scroll to position [0, 0]
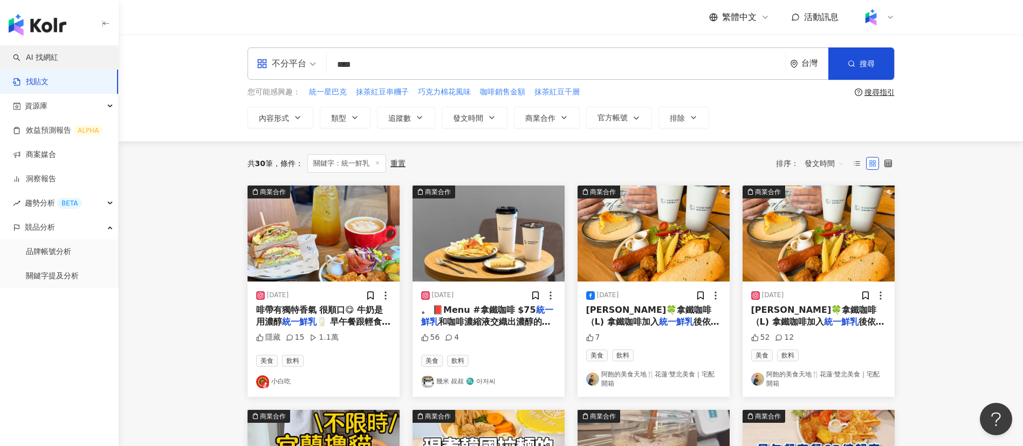
click at [58, 54] on link "AI 找網紅" at bounding box center [35, 57] width 45 height 11
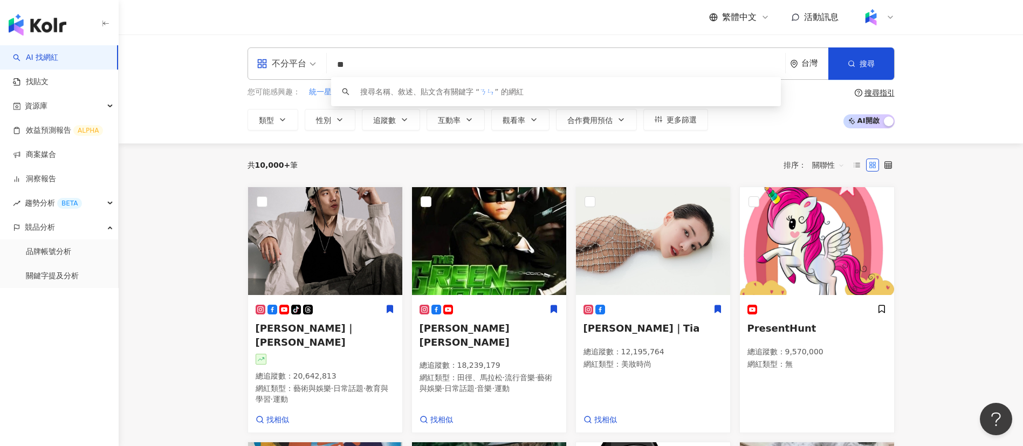
type input "*"
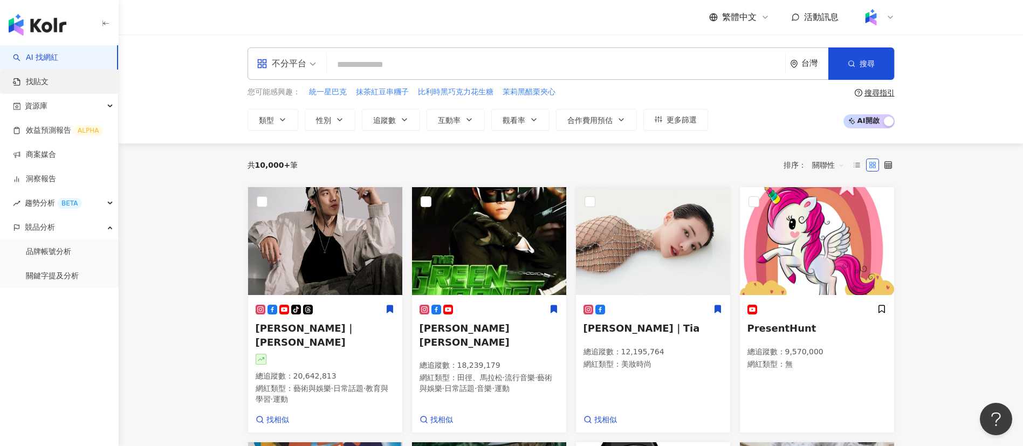
click at [49, 80] on link "找貼文" at bounding box center [31, 82] width 36 height 11
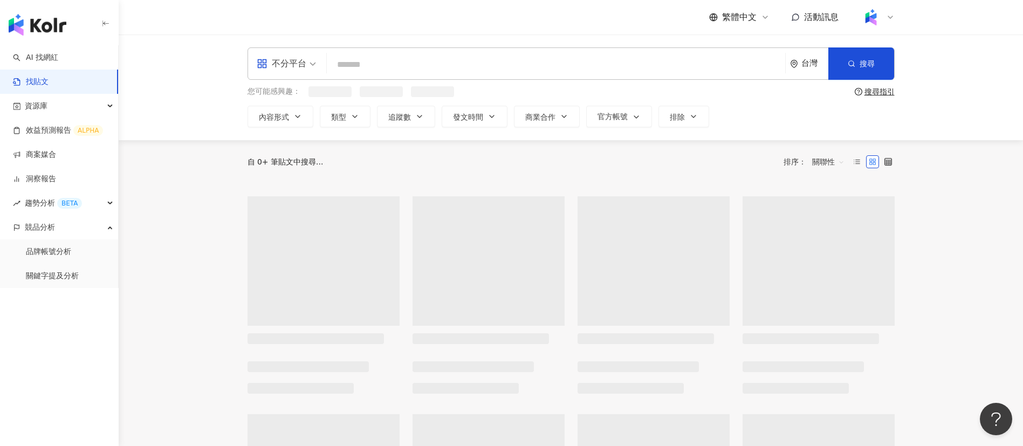
click at [374, 69] on input "search" at bounding box center [556, 64] width 450 height 23
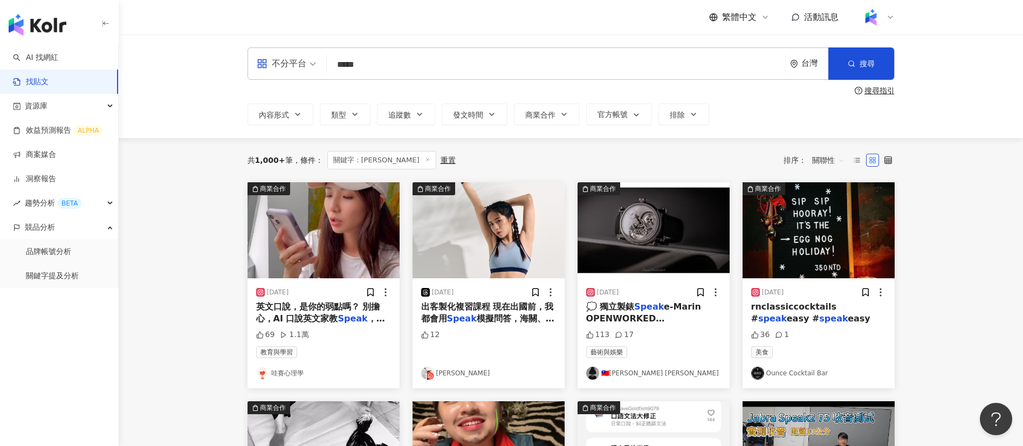
click at [483, 161] on div "共 1,000+ 筆 條件 ： 關鍵字：SPEAK 重置 排序： 關聯性" at bounding box center [571, 160] width 647 height 18
click at [395, 70] on input "*****" at bounding box center [556, 64] width 450 height 23
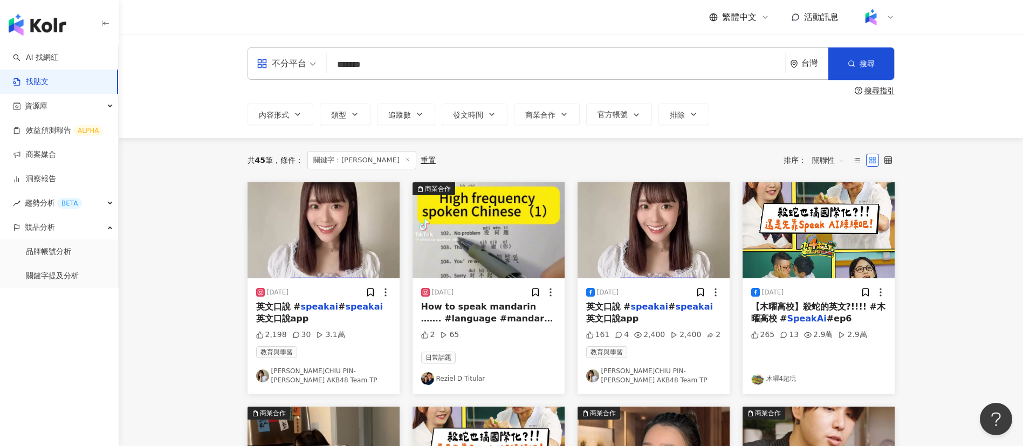
click at [525, 148] on div "共 45 筆 條件 ： 關鍵字：SPEAKAI 重置 排序： 關聯性" at bounding box center [571, 160] width 647 height 44
click at [398, 65] on input "*******" at bounding box center [556, 64] width 450 height 23
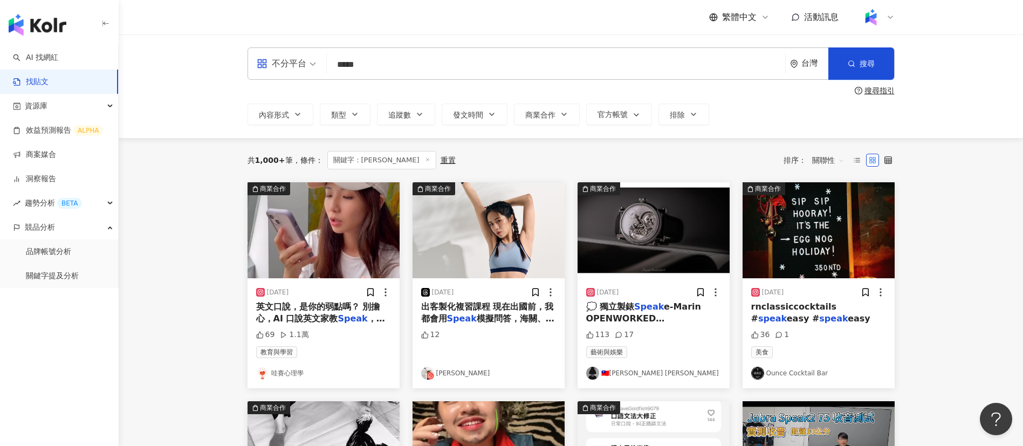
click at [313, 308] on span "英文口說，是你的弱點嗎？ 別擔心，AI 口說英文家教" at bounding box center [318, 313] width 124 height 22
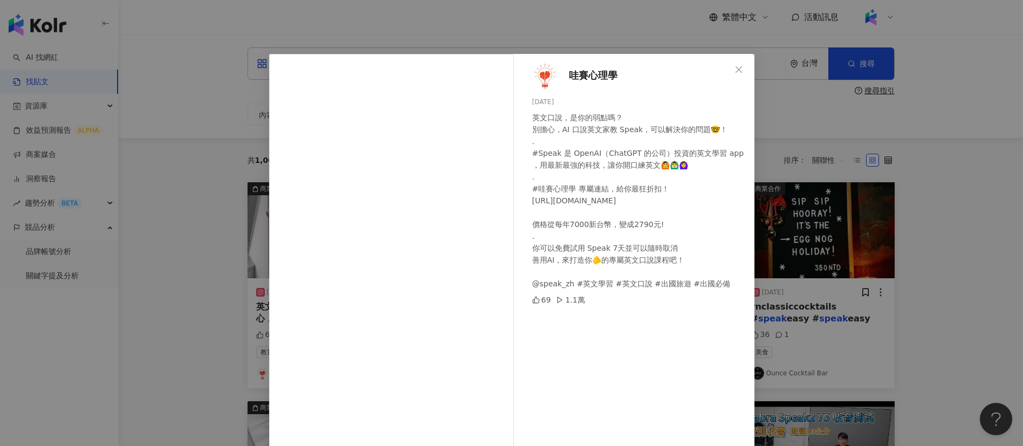
click at [785, 142] on div "哇賽心理學 [DATE] 英文口說，是你的弱點嗎？ 別擔心，AI 口說英文家教 Speak，可以解決你的問題🤓！ . #Speak 是 OpenAI（Chat…" at bounding box center [511, 223] width 1023 height 446
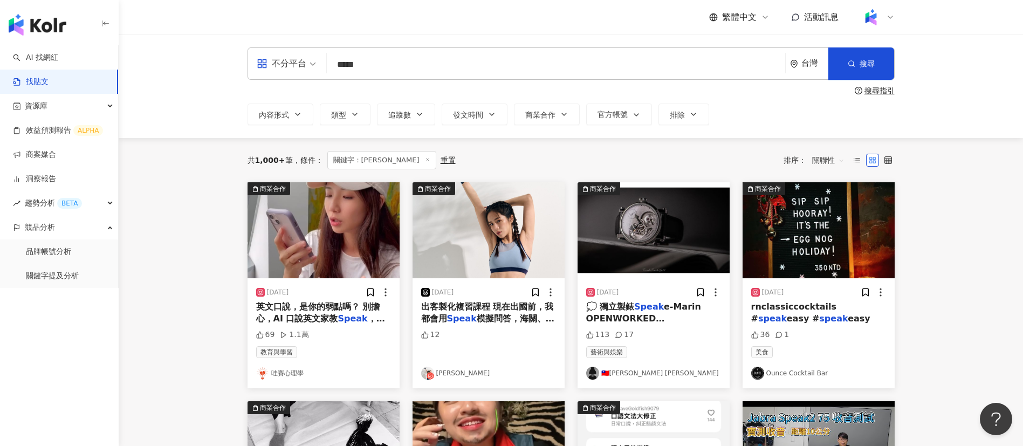
click at [504, 66] on input "*****" at bounding box center [556, 64] width 450 height 23
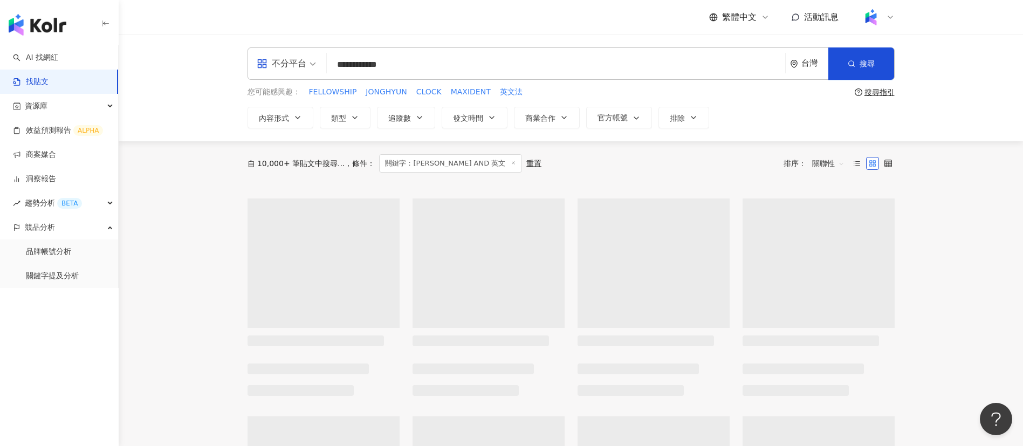
click at [584, 177] on div "自 10,000+ 筆貼文中搜尋... 條件 ： 關鍵字：SPEAK AND 英文 重置 排序： 關聯性" at bounding box center [571, 163] width 647 height 44
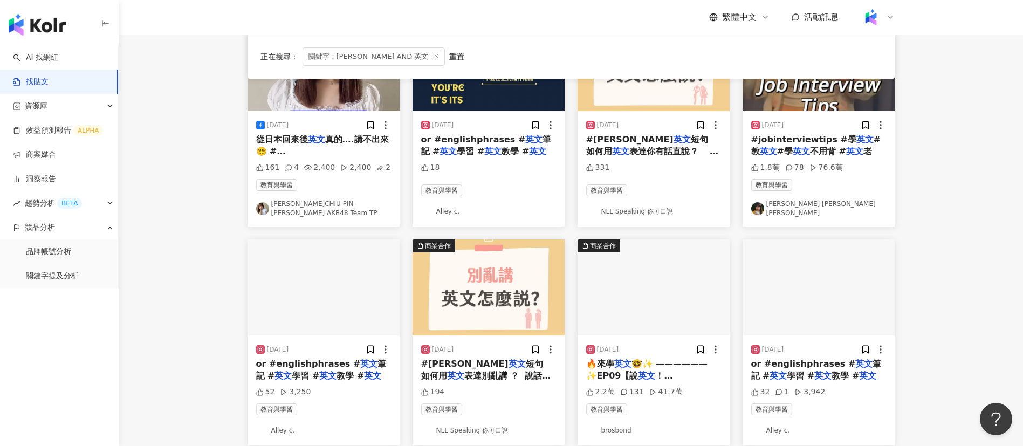
scroll to position [390, 0]
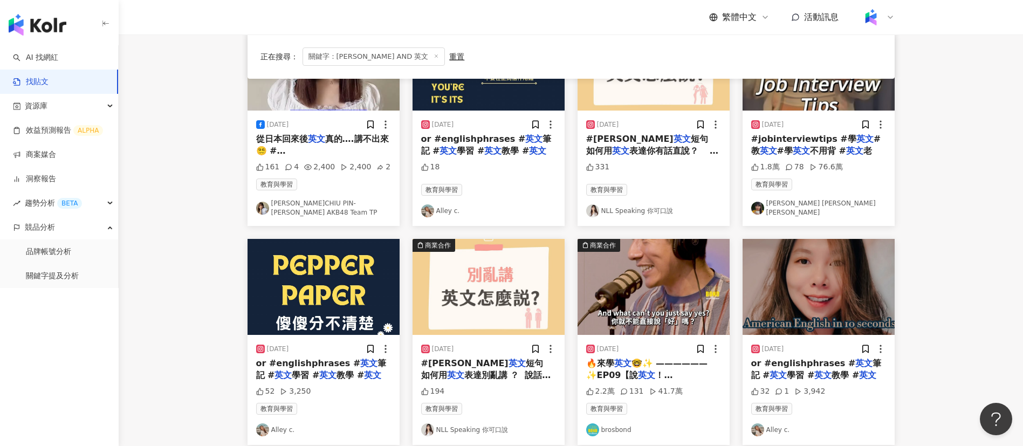
click at [616, 382] on mark "Speak" at bounding box center [601, 387] width 30 height 10
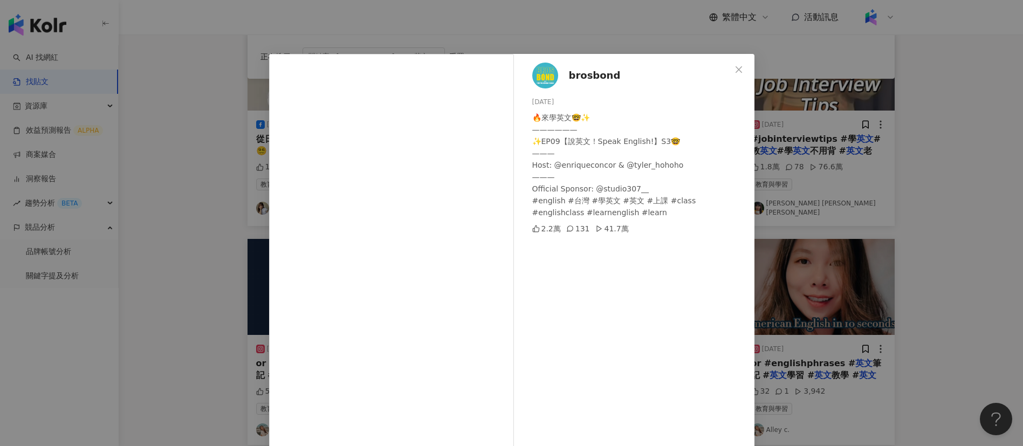
click at [845, 373] on div "brosbond [DATE] 🔥來學英文🤓✨ —————— ✨EP09【說英文！Speak English!】S3🤓 ——— Host: @enriquec…" at bounding box center [511, 223] width 1023 height 446
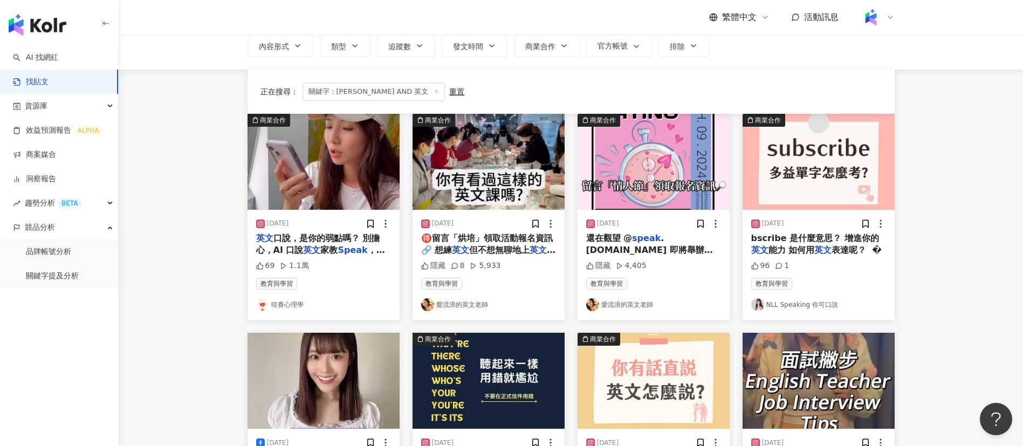
scroll to position [0, 0]
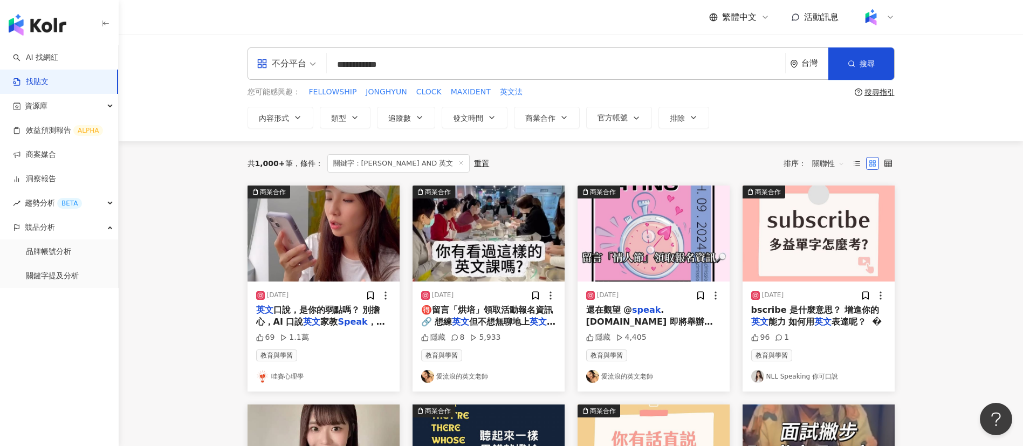
drag, startPoint x: 414, startPoint y: 59, endPoint x: 364, endPoint y: 62, distance: 49.7
click at [364, 62] on input "**********" at bounding box center [556, 64] width 450 height 23
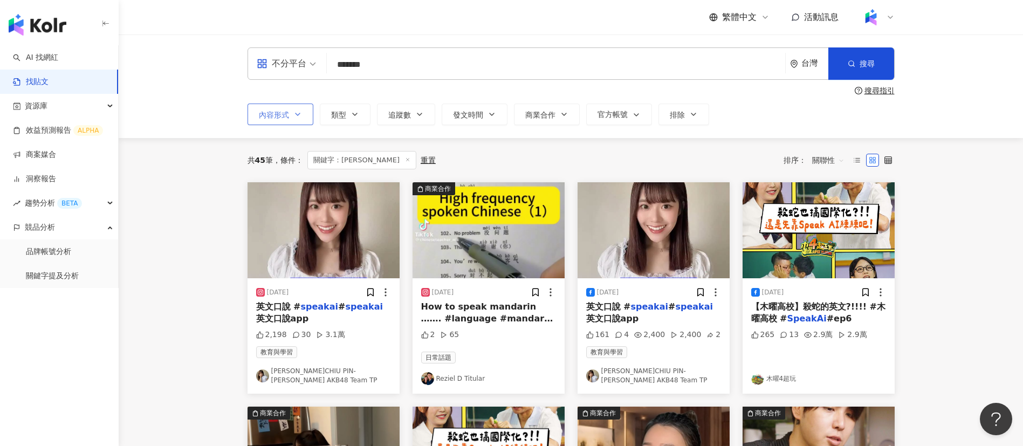
click at [293, 106] on button "內容形式" at bounding box center [281, 115] width 66 height 22
click at [827, 160] on span "關聯性" at bounding box center [828, 160] width 32 height 17
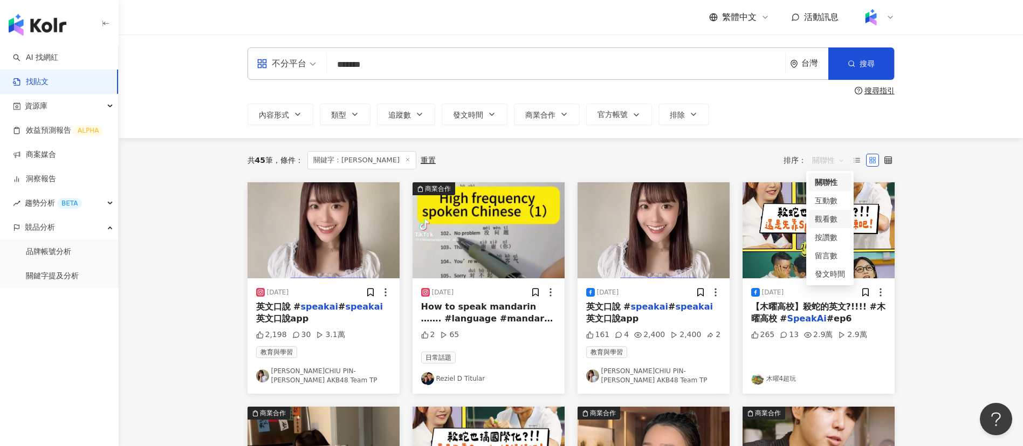
click at [834, 221] on div "觀看數" at bounding box center [830, 219] width 30 height 12
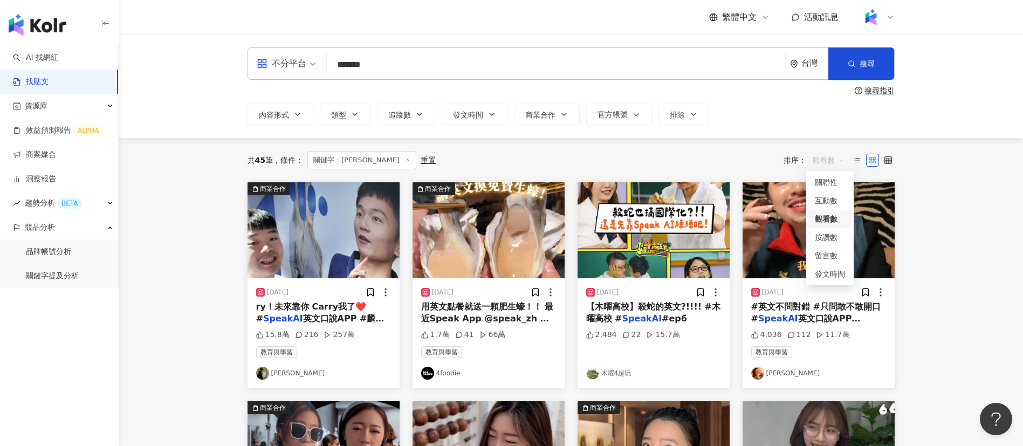
click at [826, 152] on span "觀看數" at bounding box center [828, 160] width 32 height 17
click at [839, 270] on div "發文時間" at bounding box center [830, 274] width 30 height 12
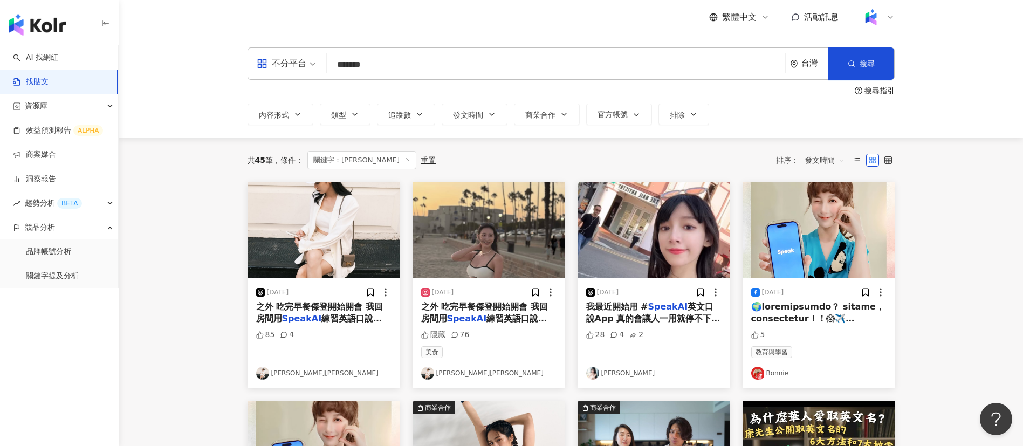
click at [541, 166] on div "共 45 筆 條件 ： 關鍵字：SPEAKAI 重置 排序： 發文時間" at bounding box center [571, 160] width 647 height 18
click at [481, 309] on span "之外 吃完早餐傑登開始開會 我回房間用" at bounding box center [484, 313] width 127 height 22
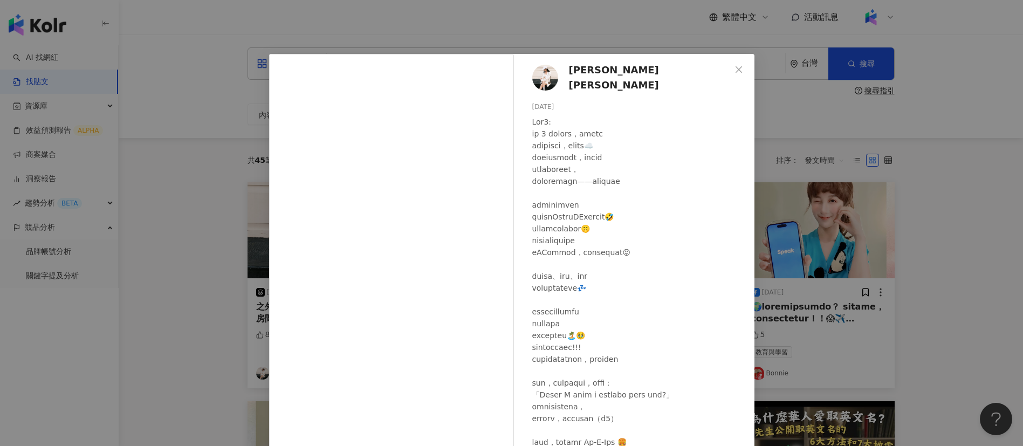
click at [905, 324] on div "[PERSON_NAME][PERSON_NAME] [DATE] 隱藏 76 查看原始貼文" at bounding box center [511, 223] width 1023 height 446
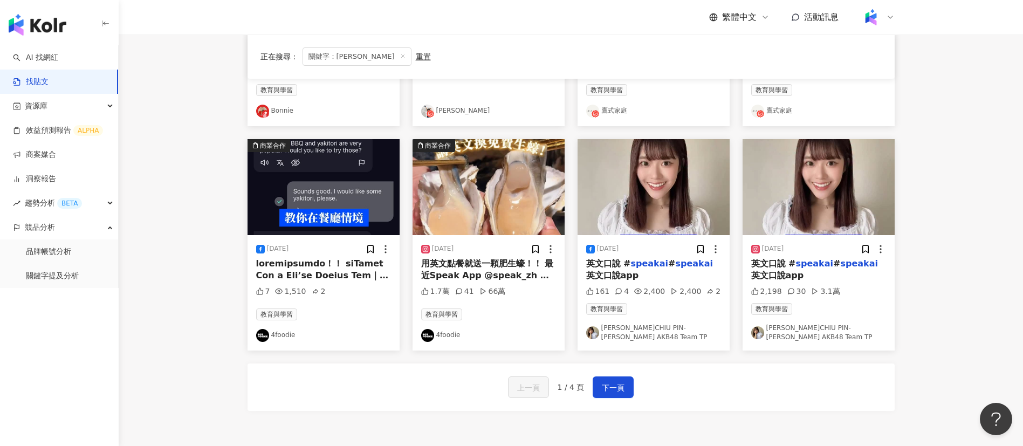
scroll to position [482, 0]
click at [504, 273] on span "用英文點餐就送一顆肥生蠔！！ 最近Speak App @speak_zh 跟 She’ll Oyster Bar｜敘 合作，只要你敢開口用英文點餐，就有機會現…" at bounding box center [488, 408] width 134 height 300
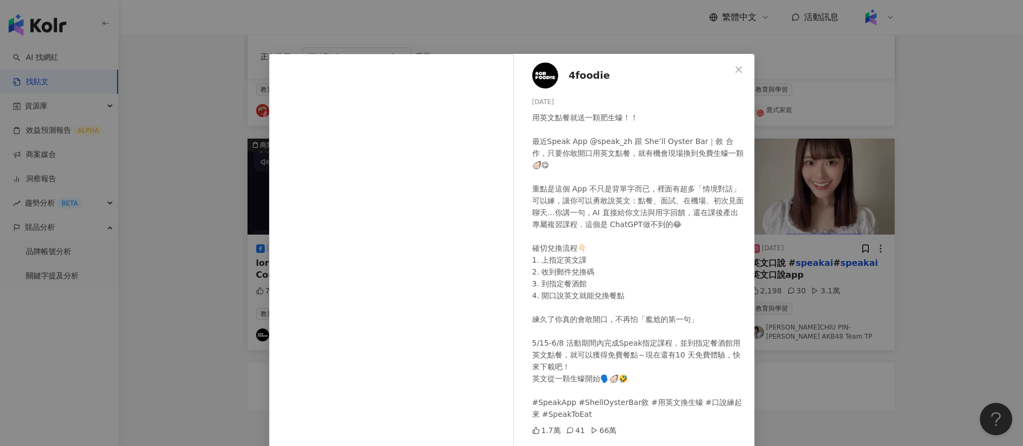
scroll to position [38, 0]
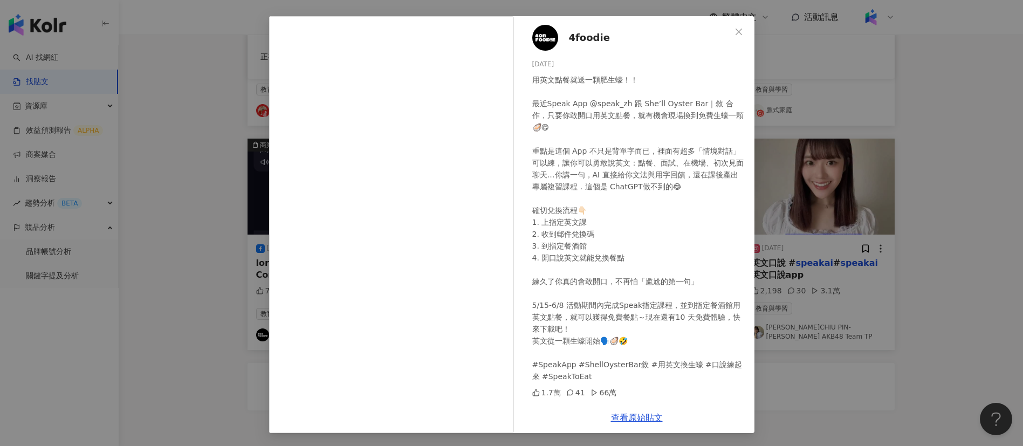
click at [615, 341] on div "用英文點餐就送一顆肥生蠔！！ 最近Speak App @speak_zh 跟 She’ll Oyster Bar｜敘 合作，只要你敢開口用英文點餐，就有機會現…" at bounding box center [639, 228] width 214 height 309
click at [624, 413] on link "查看原始貼文" at bounding box center [637, 418] width 52 height 10
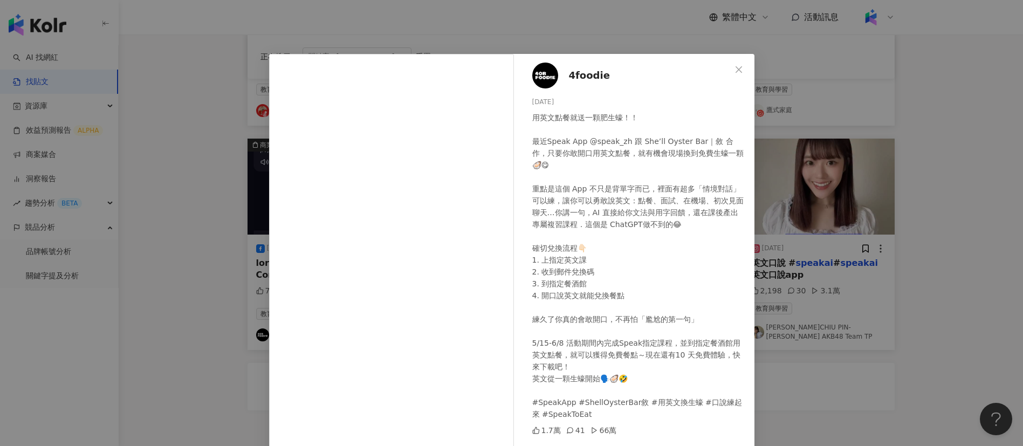
click at [892, 203] on div "4foodie [DATE] 用英文點餐就送一顆肥生蠔！！ 最近Speak App @speak_zh 跟 She’ll Oyster Bar｜敘 合作，只要…" at bounding box center [511, 223] width 1023 height 446
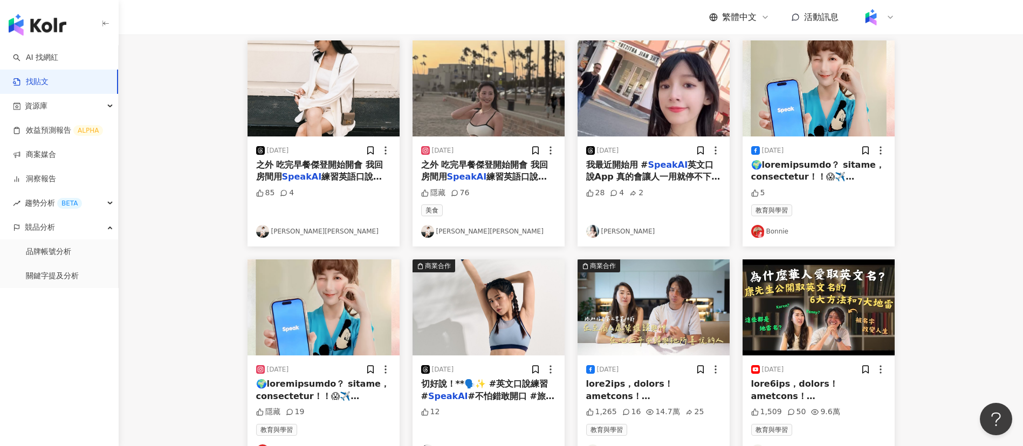
scroll to position [1, 0]
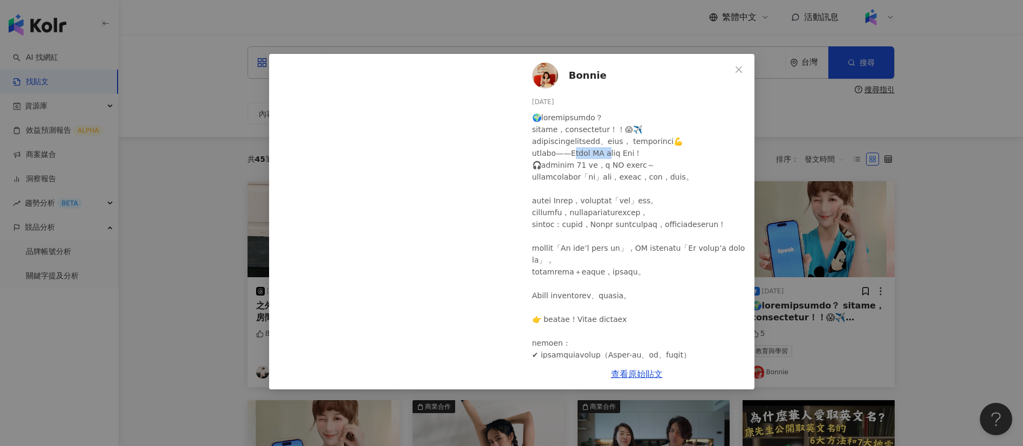
drag, startPoint x: 626, startPoint y: 165, endPoint x: 630, endPoint y: 157, distance: 8.9
click at [594, 165] on div at bounding box center [639, 302] width 214 height 380
copy div "ak AI 英文口"
click at [781, 153] on div "Bonnie [DATE] 5 查看原始貼文" at bounding box center [511, 223] width 1023 height 446
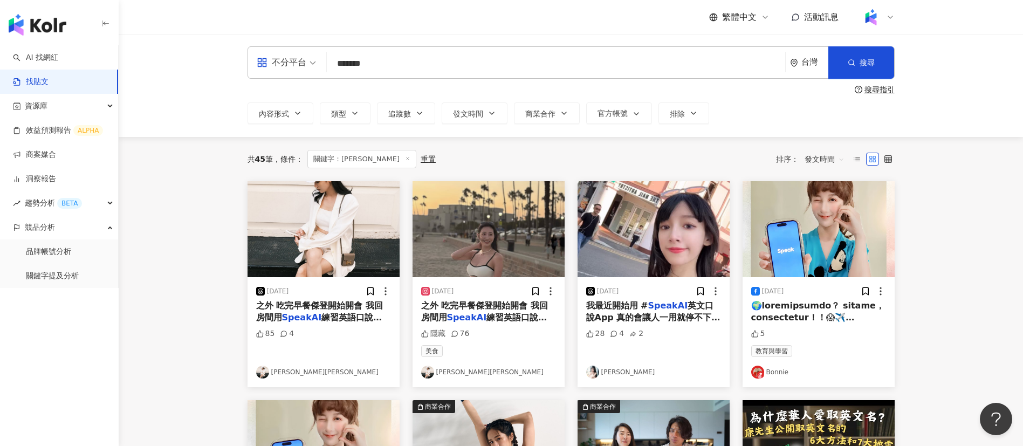
drag, startPoint x: 408, startPoint y: 63, endPoint x: 303, endPoint y: 63, distance: 104.6
click at [303, 63] on div "不分平台 SPEAKAI ******* 台灣 搜尋 searchOperator 插入語法 完全符合 "" 聯集 OR 交集 AND 排除 - 群組 {}" at bounding box center [571, 62] width 647 height 32
paste input "*"
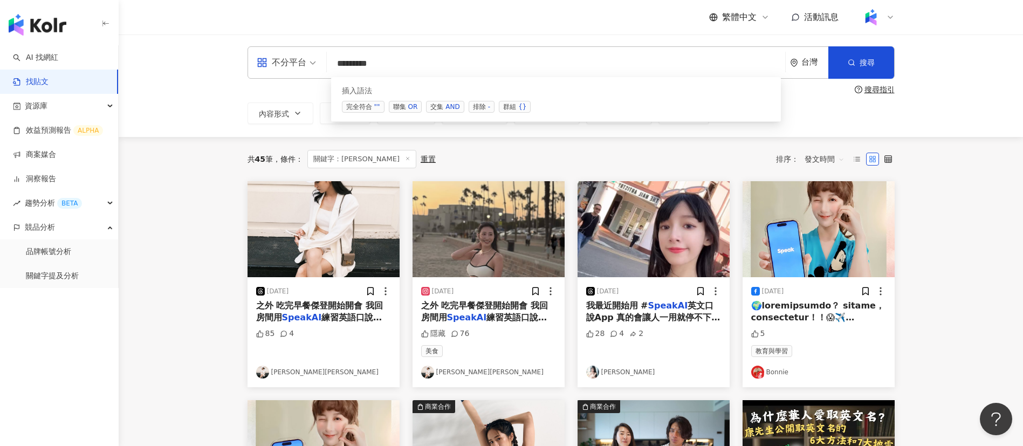
type input "**********"
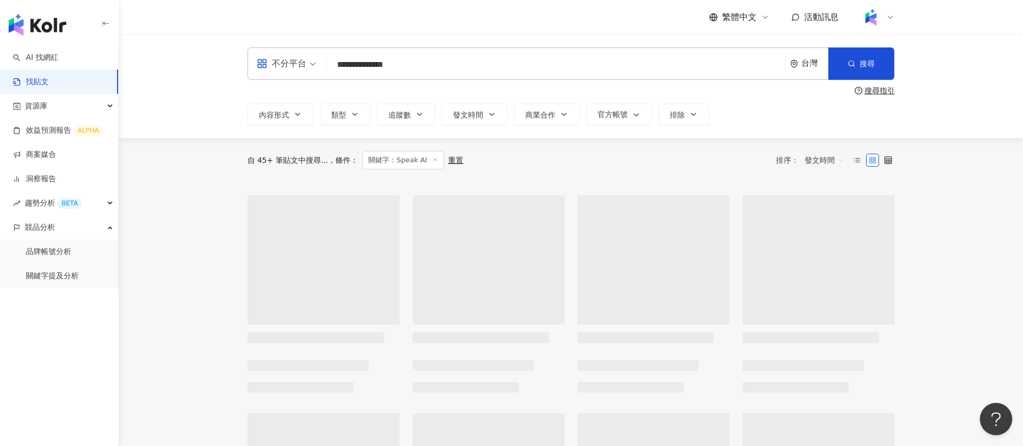
drag, startPoint x: 422, startPoint y: 64, endPoint x: 313, endPoint y: 64, distance: 108.4
click at [313, 64] on div "**********" at bounding box center [571, 63] width 647 height 32
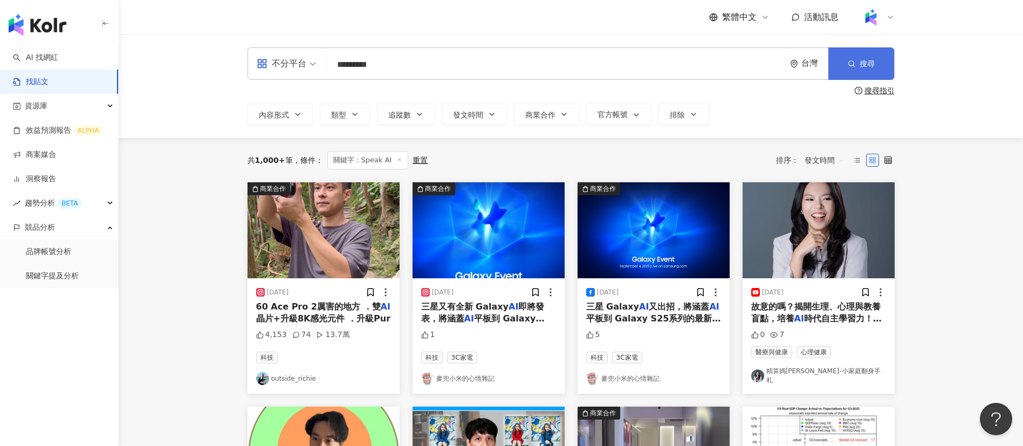
click at [860, 68] on span "搜尋" at bounding box center [867, 63] width 15 height 9
click at [815, 179] on div "共 1,000+ 筆 條件 ： 關鍵字：Speak AI 重置 排序： 發文時間" at bounding box center [571, 160] width 647 height 44
click at [815, 165] on span "發文時間" at bounding box center [825, 160] width 40 height 17
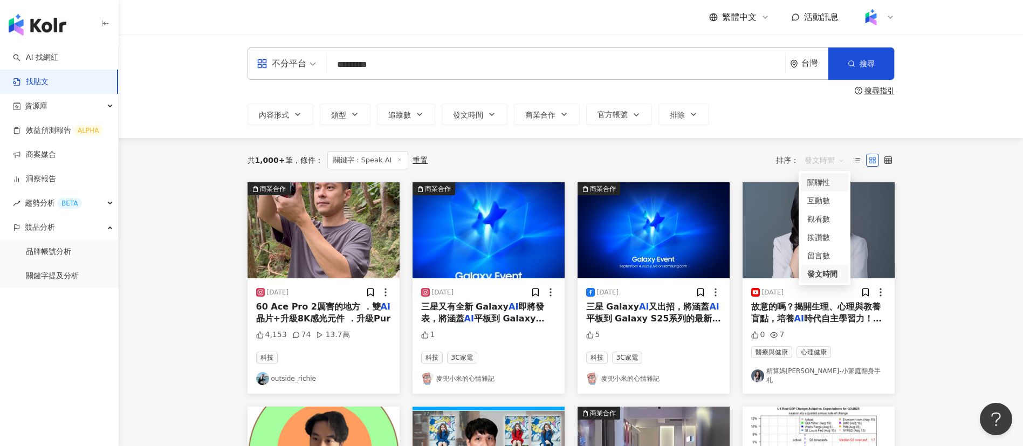
click at [695, 160] on div "共 1,000+ 筆 條件 ： 關鍵字：Speak AI 重置 排序： 發文時間" at bounding box center [571, 160] width 647 height 18
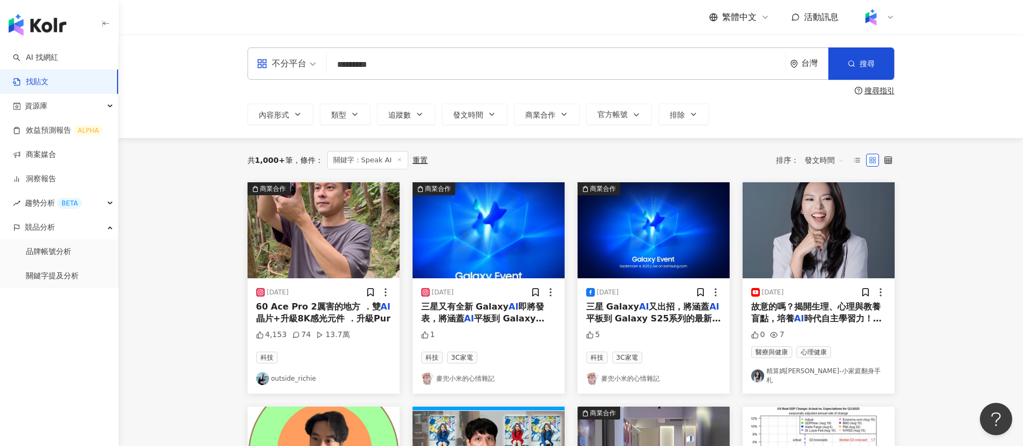
click at [363, 65] on input "********" at bounding box center [556, 64] width 450 height 23
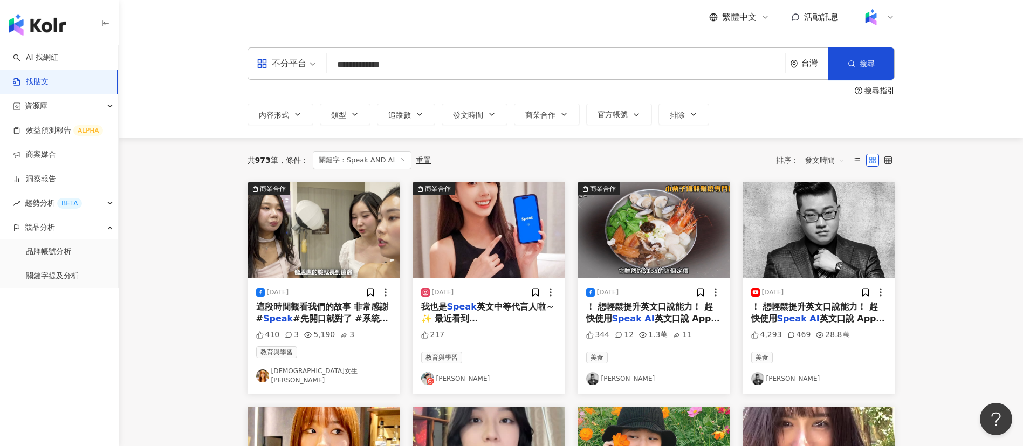
click at [412, 25] on div "繁體中文 活動訊息" at bounding box center [571, 17] width 647 height 35
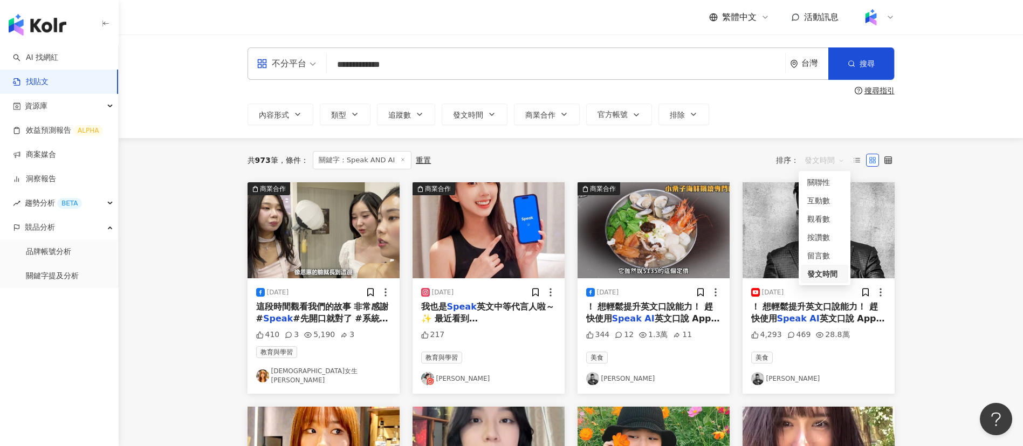
click at [804, 163] on div "發文時間" at bounding box center [825, 160] width 52 height 17
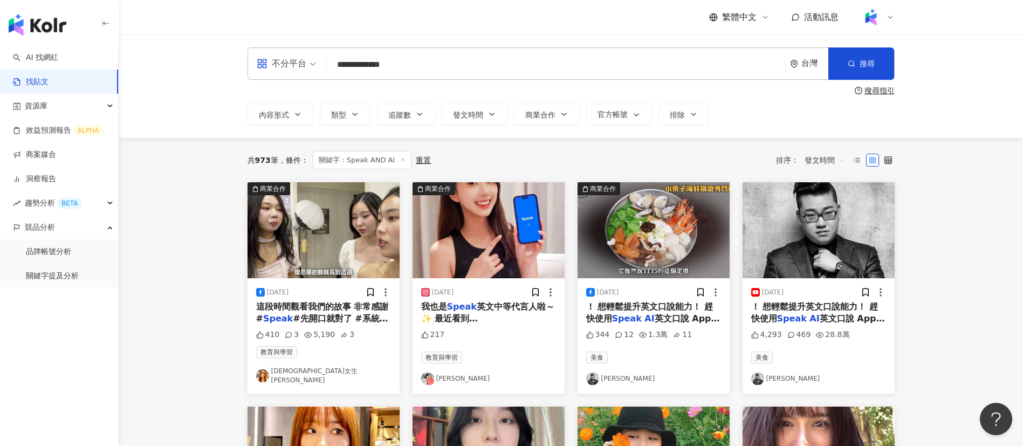
click at [828, 317] on span "英文口說 App 現在" at bounding box center [818, 324] width 134 height 22
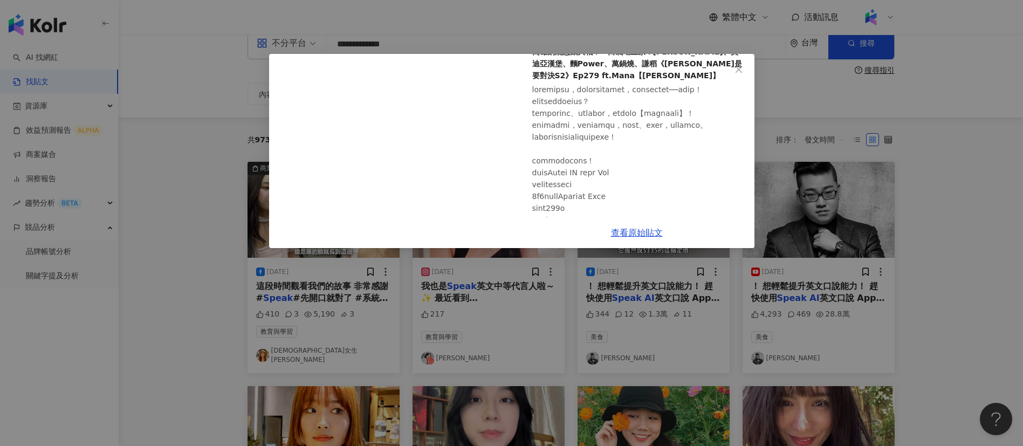
scroll to position [66, 0]
click at [660, 165] on div at bounding box center [639, 451] width 214 height 736
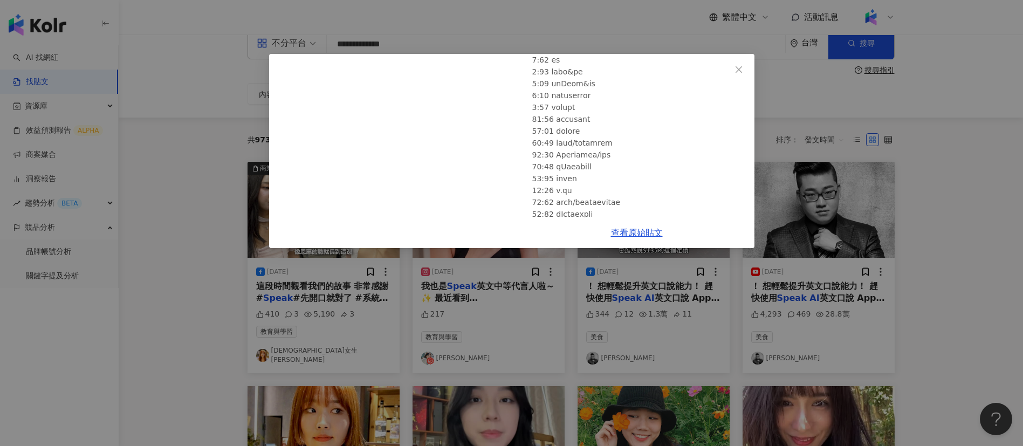
scroll to position [247, 0]
click at [911, 251] on div "[PERSON_NAME] [DATE] 高雄鍋燒意麵大戰！一口氣吃五家！[PERSON_NAME]、美迪亞漢堡、麵Power、萬鍋燒、謙稻《[PERSON_…" at bounding box center [511, 223] width 1023 height 446
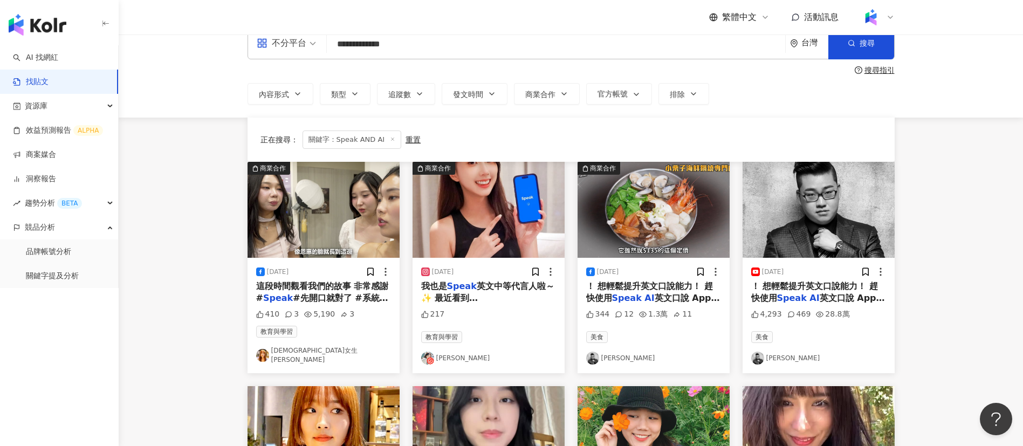
scroll to position [162, 0]
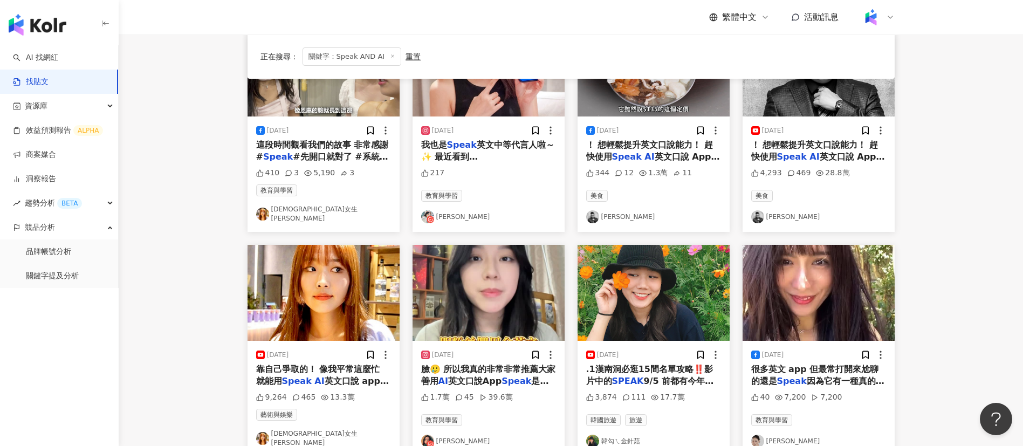
click at [498, 365] on span "臉🥲 所以我真的非常非常推薦大家善用" at bounding box center [488, 375] width 135 height 22
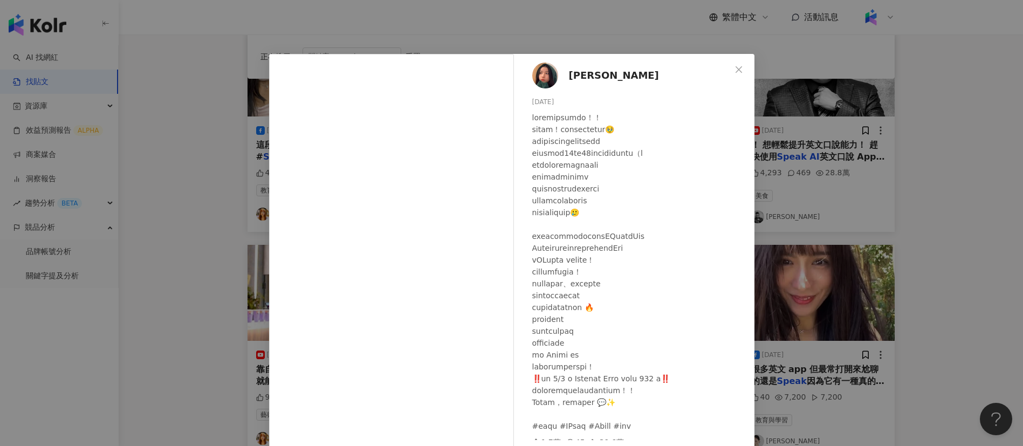
click at [861, 265] on div "[PERSON_NAME] [DATE] 1.7萬 45 39.6萬 查看原始貼文" at bounding box center [511, 223] width 1023 height 446
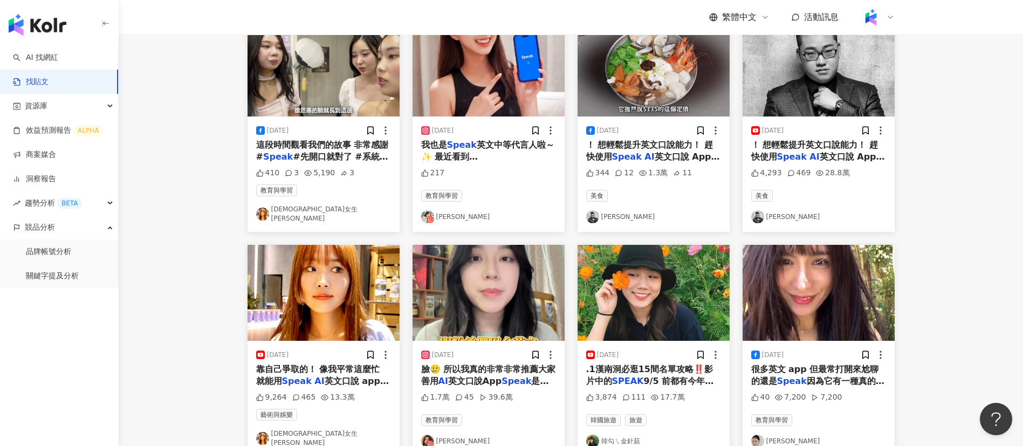
scroll to position [0, 0]
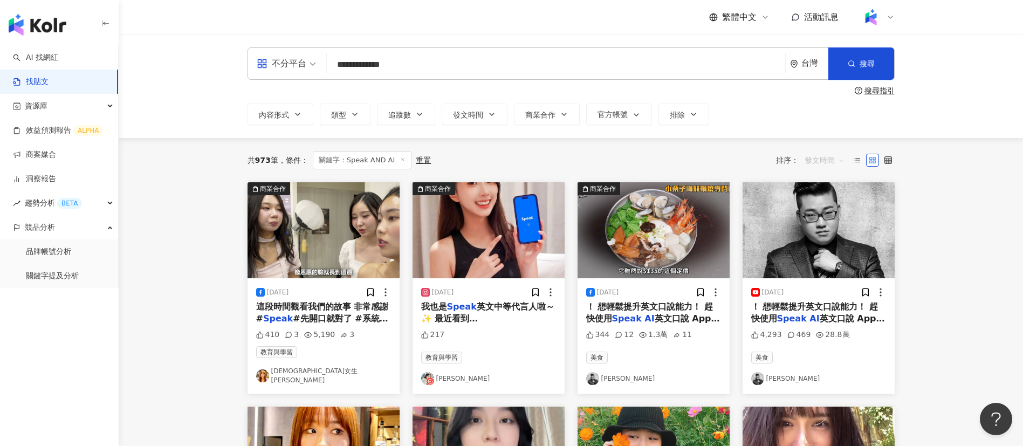
click at [824, 159] on span "發文時間" at bounding box center [825, 160] width 40 height 17
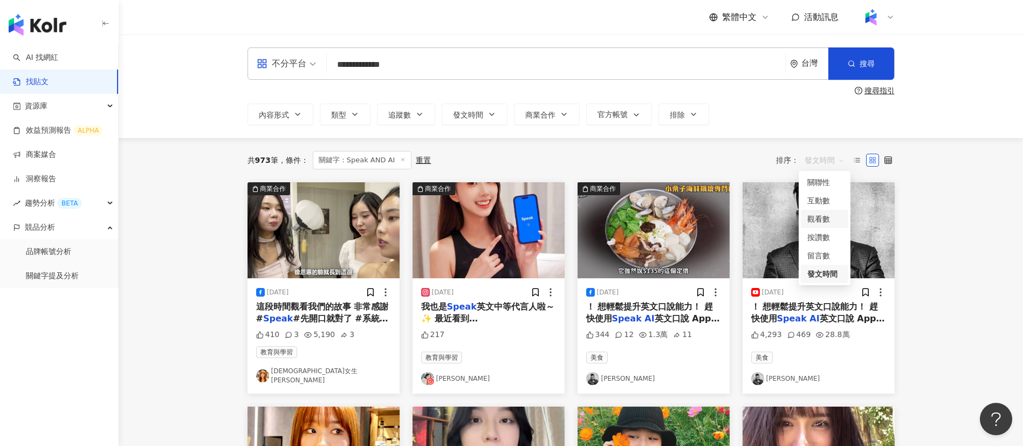
click at [823, 215] on div "觀看數" at bounding box center [825, 219] width 35 height 12
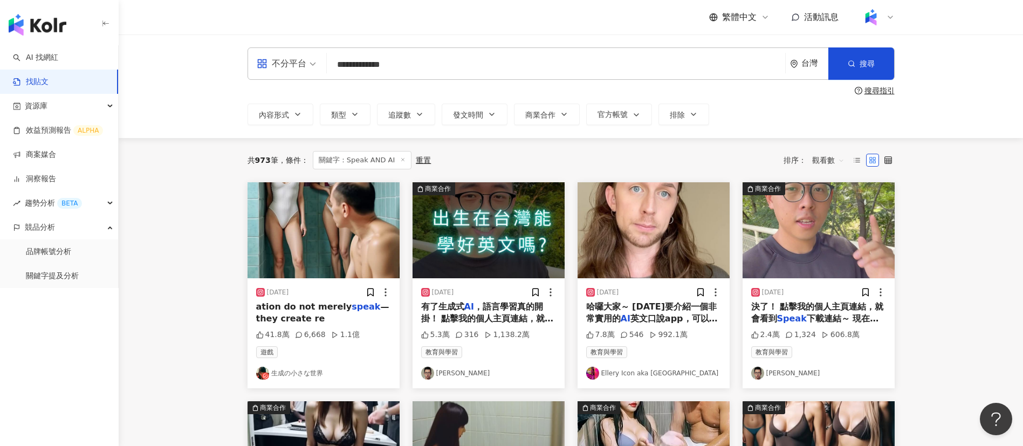
click at [555, 155] on div "共 973 筆 條件 ： 關鍵字：Speak AND AI 重置 排序： 觀看數" at bounding box center [571, 160] width 647 height 18
click at [561, 148] on div "共 973 筆 條件 ： 關鍵字：Speak AND AI 重置 排序： 觀看數" at bounding box center [571, 160] width 647 height 44
click at [443, 59] on input "**********" at bounding box center [556, 64] width 450 height 23
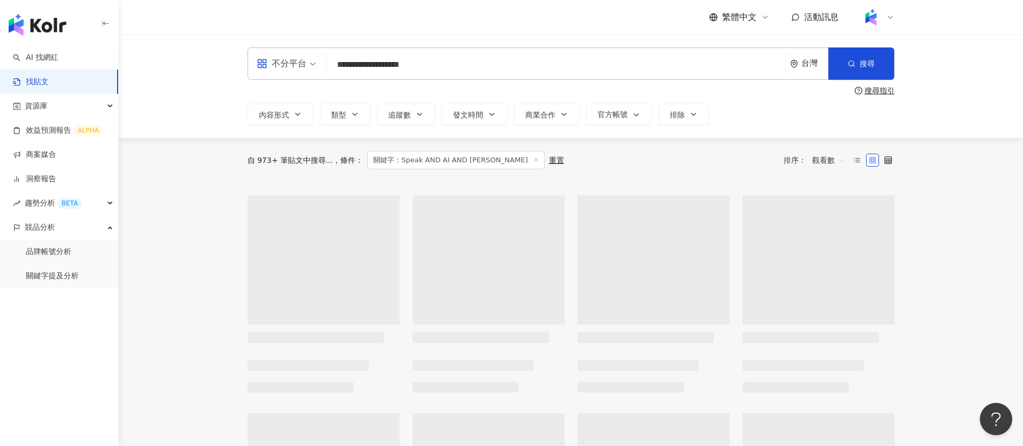
click at [407, 22] on div "繁體中文 活動訊息" at bounding box center [571, 17] width 647 height 35
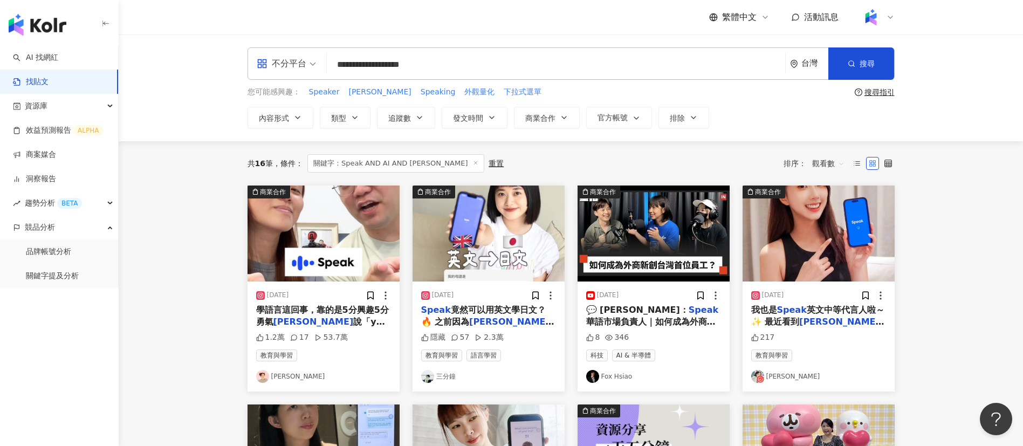
click at [309, 313] on span "學語言這回事，靠的是5分興趣5分勇氣" at bounding box center [322, 316] width 133 height 22
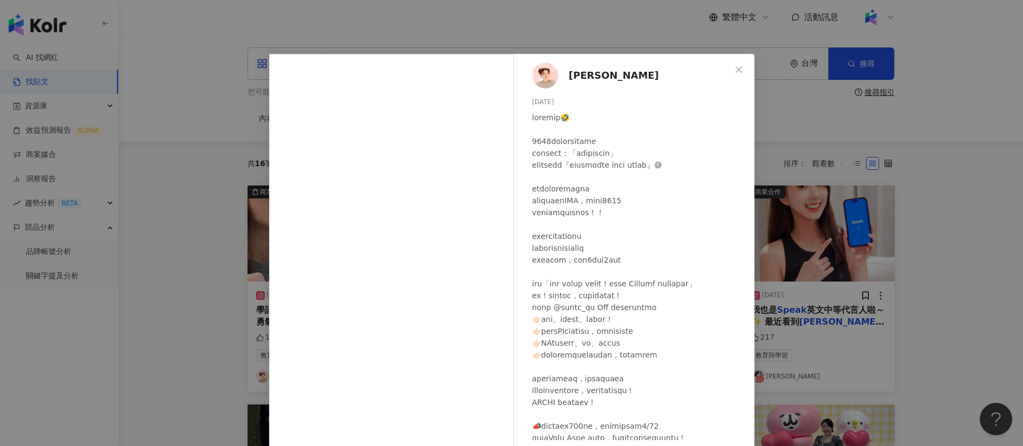
scroll to position [32, 0]
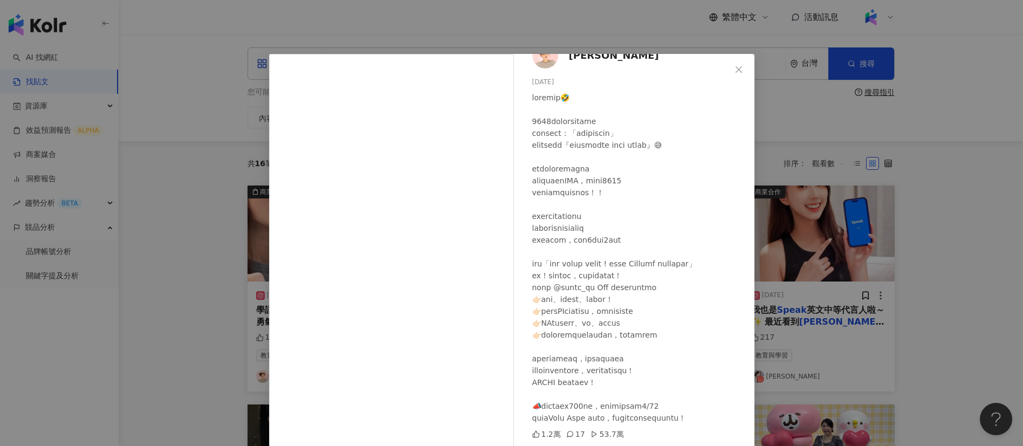
click at [849, 356] on div "[PERSON_NAME] [DATE] 1.2萬 17 53.7萬 查看原始貼文" at bounding box center [511, 223] width 1023 height 446
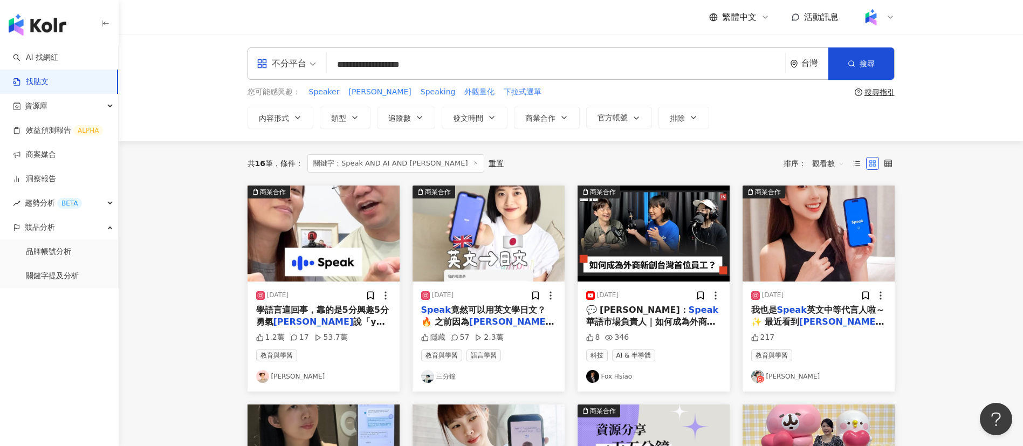
click at [558, 154] on div "共 16 筆 條件 ： 關鍵字：Speak AND AI AND [PERSON_NAME]置 排序： 觀看數" at bounding box center [571, 163] width 647 height 18
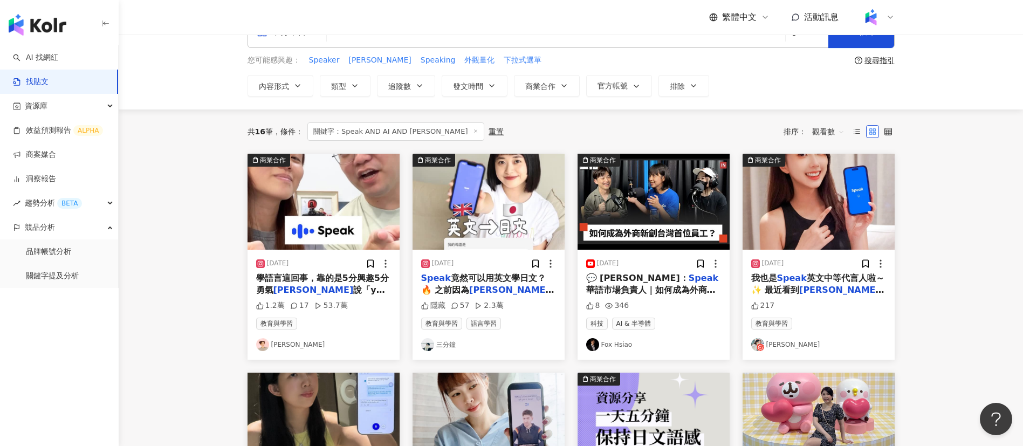
scroll to position [0, 0]
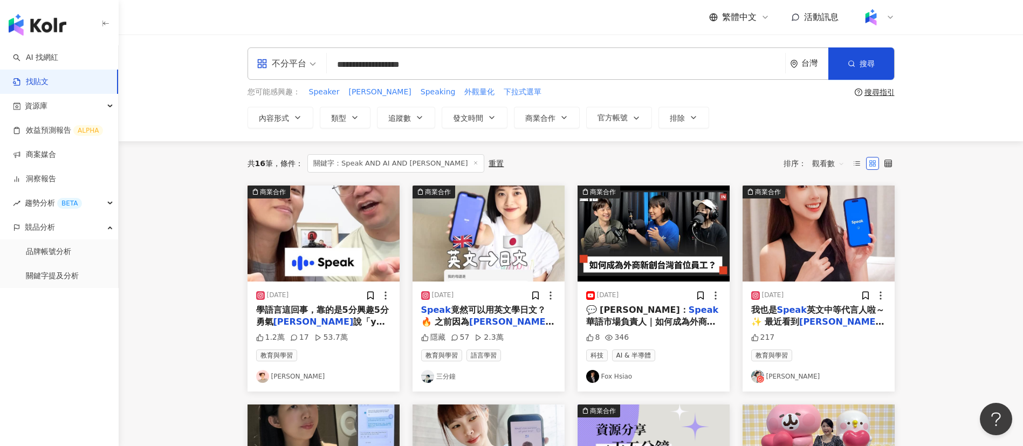
click at [569, 154] on div "共 16 筆 條件 ： 關鍵字：Speak AND AI AND [PERSON_NAME]置 排序： 觀看數" at bounding box center [571, 163] width 647 height 18
click at [455, 64] on input "**********" at bounding box center [556, 64] width 450 height 23
click at [800, 328] on div "[DATE] 我也是 Speak 英文中等代言人啦～✨ 最近看到 [PERSON_NAME] 的 Speak 廣告 真的被激勵到～ 學英文不害怕犯錯，只要先開…" at bounding box center [819, 337] width 152 height 110
click at [815, 313] on span "英文中等代言人啦～✨ 最近看到" at bounding box center [817, 316] width 133 height 22
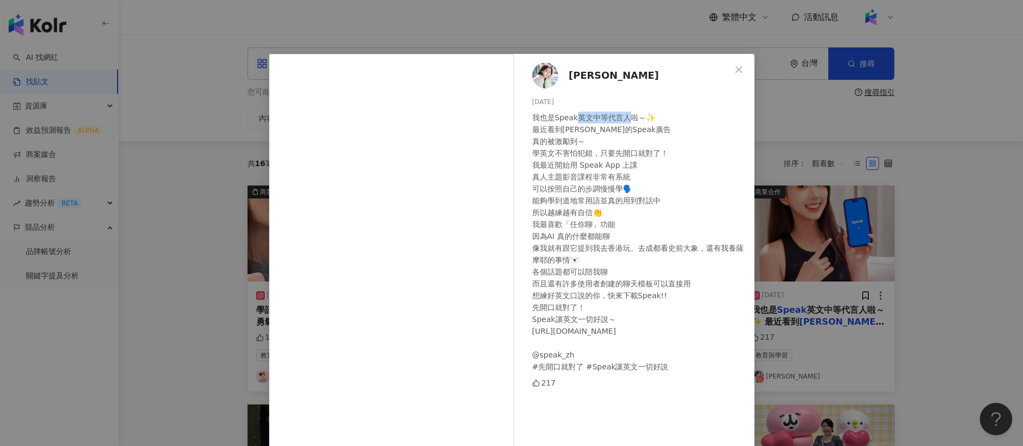
drag, startPoint x: 572, startPoint y: 119, endPoint x: 624, endPoint y: 119, distance: 51.2
click at [624, 119] on div "我也是Speak英文中等代言人啦～✨ 最近看到[PERSON_NAME]的Speak廣告 真的被激勵到～ 學英文不害怕犯錯，只要先開口就對了！ 我最近開始用 …" at bounding box center [639, 242] width 214 height 261
copy div "英文中等代言人"
click at [617, 323] on div "我也是Speak英文中等代言人啦～✨ 最近看到[PERSON_NAME]的Speak廣告 真的被激勵到～ 學英文不害怕犯錯，只要先開口就對了！ 我最近開始用 …" at bounding box center [639, 242] width 214 height 261
click at [628, 180] on div "我也是Speak英文中等代言人啦～✨ 最近看到[PERSON_NAME]的Speak廣告 真的被激勵到～ 學英文不害怕犯錯，只要先開口就對了！ 我最近開始用 …" at bounding box center [639, 242] width 214 height 261
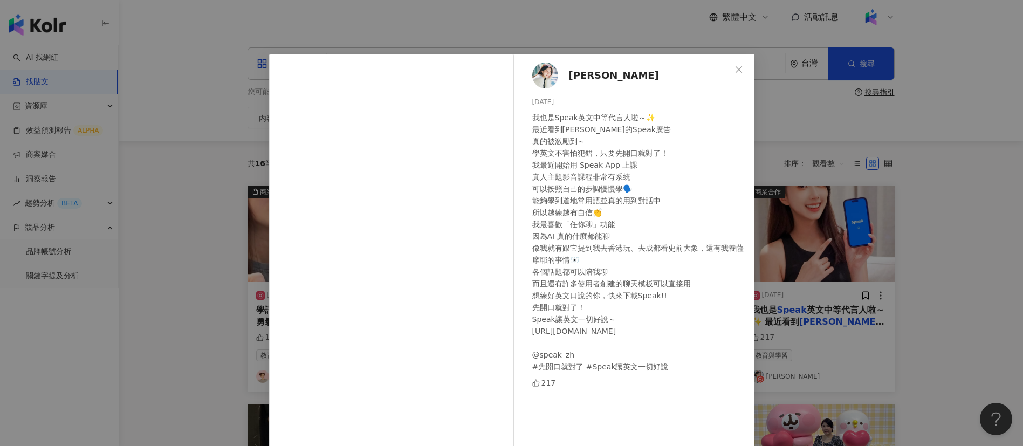
click at [838, 248] on div "[PERSON_NAME]又甄 [DATE] 我也是Speak英文中等代言人啦～✨ 最近看到[PERSON_NAME]的Speak廣告 真的被激勵到～ 學英文…" at bounding box center [511, 223] width 1023 height 446
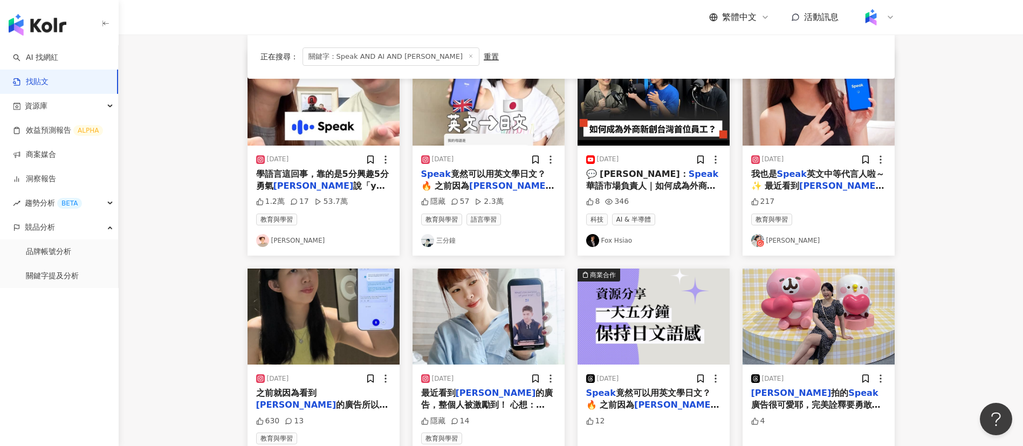
scroll to position [137, 0]
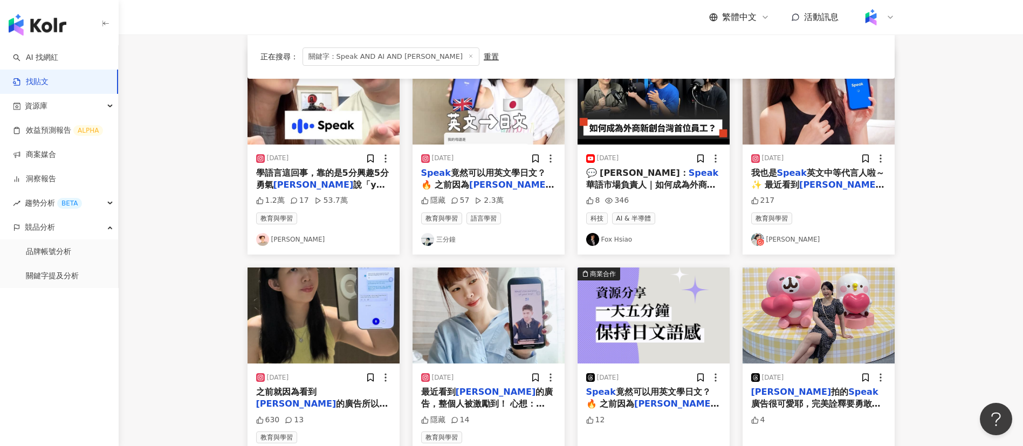
click at [500, 350] on img at bounding box center [489, 316] width 152 height 96
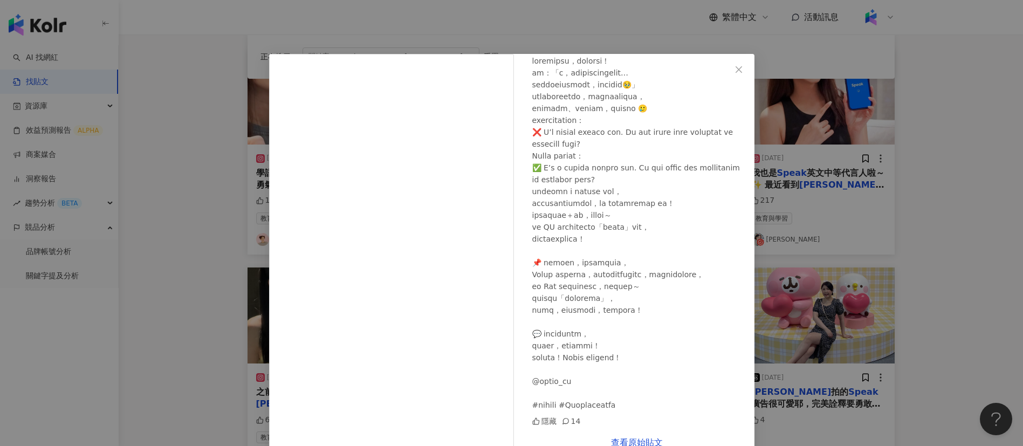
scroll to position [0, 0]
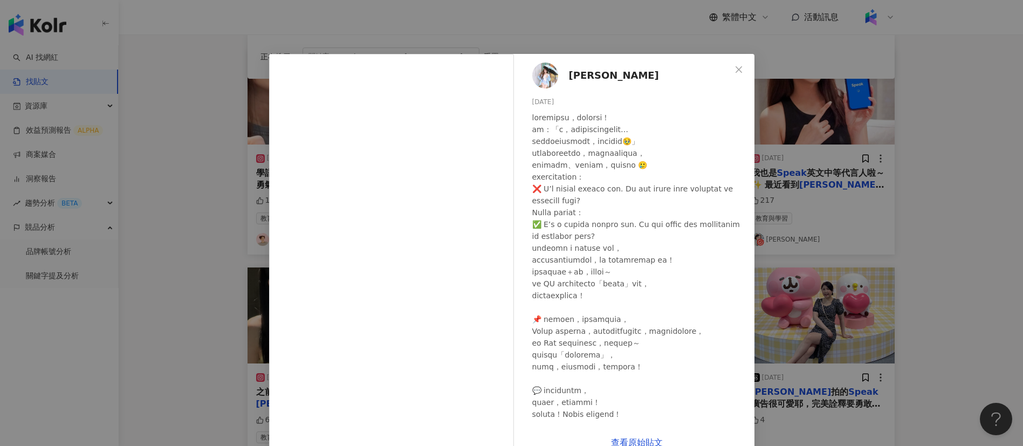
click at [778, 232] on div "[PERSON_NAME] [DATE] 隱藏 14 查看原始貼文" at bounding box center [511, 223] width 1023 height 446
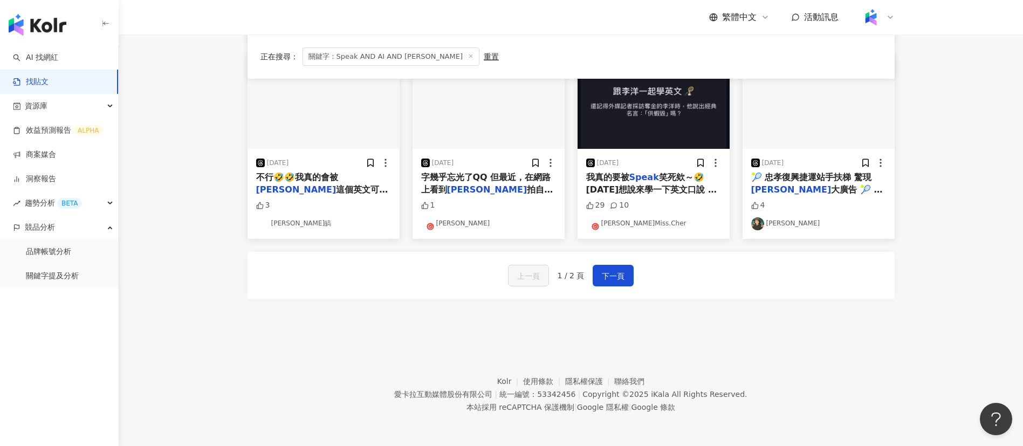
scroll to position [443, 0]
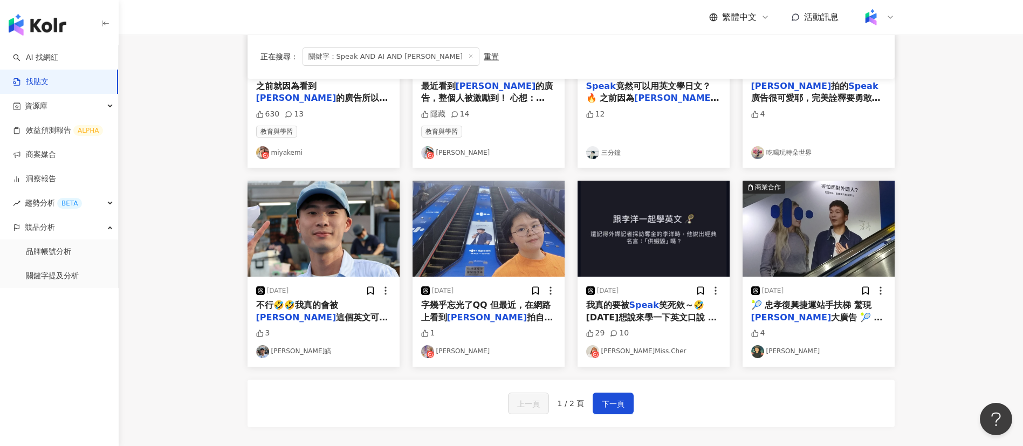
click at [415, 414] on div "上一頁 1 / 2 頁 下一頁" at bounding box center [571, 403] width 647 height 47
click at [211, 317] on main "**********" at bounding box center [571, 23] width 905 height 863
click at [668, 313] on span "笑死欸～🤣 [DATE]想說來學一下英文口說 下載了" at bounding box center [651, 317] width 131 height 35
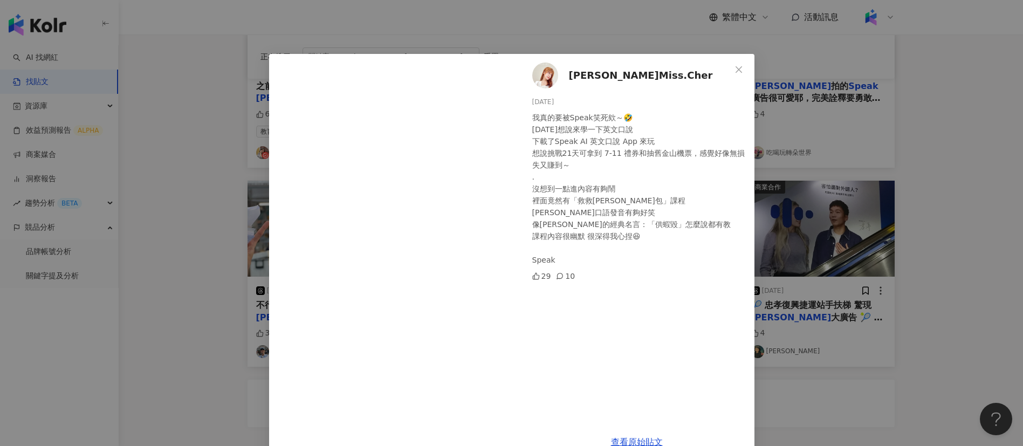
scroll to position [24, 0]
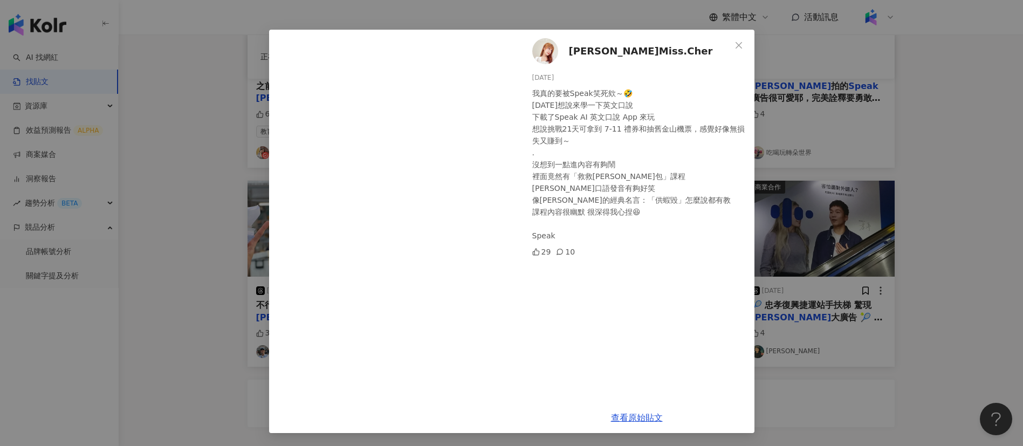
click at [825, 318] on div "[PERSON_NAME]Miss.[PERSON_NAME] [DATE] 我真的要被Speak笑死欸～🤣 [DATE]想說來學一下英文口說 下載了Spea…" at bounding box center [511, 223] width 1023 height 446
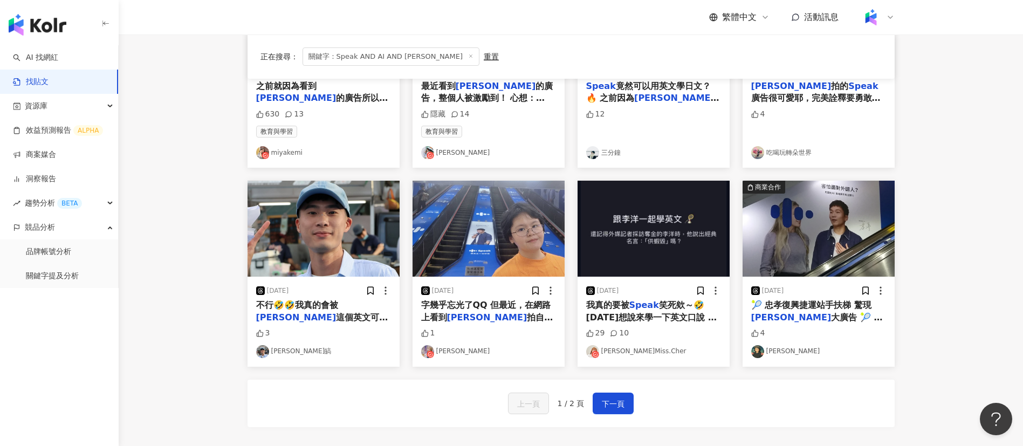
click at [823, 319] on span "大廣告 🎾 英文沒有太好的" at bounding box center [817, 323] width 132 height 22
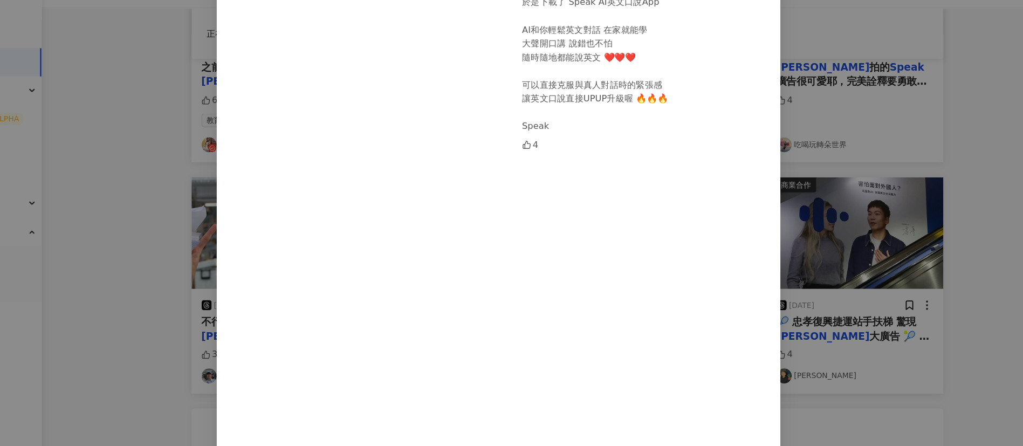
scroll to position [1, 0]
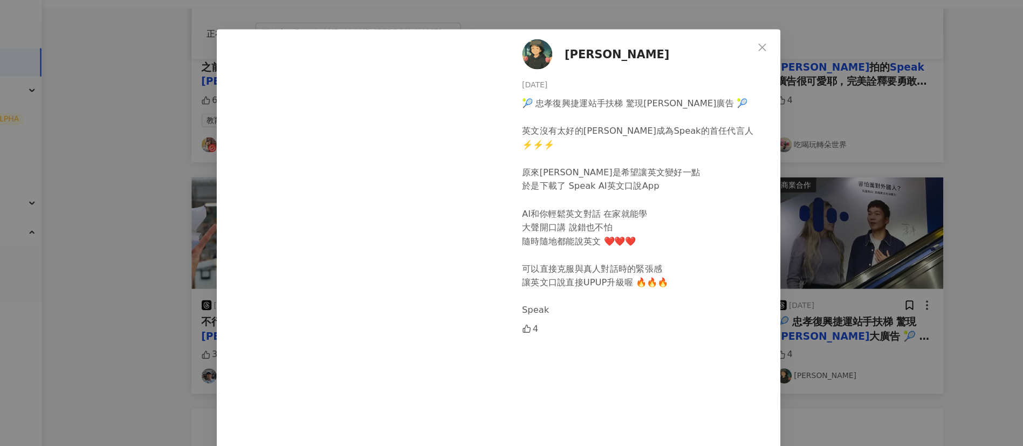
click at [827, 271] on div "[PERSON_NAME] [DATE] 🎾 忠孝復興捷運站手扶梯 驚現[PERSON_NAME]廣告 🎾 英文沒有太好的[PERSON_NAME]成為Spe…" at bounding box center [511, 223] width 1023 height 446
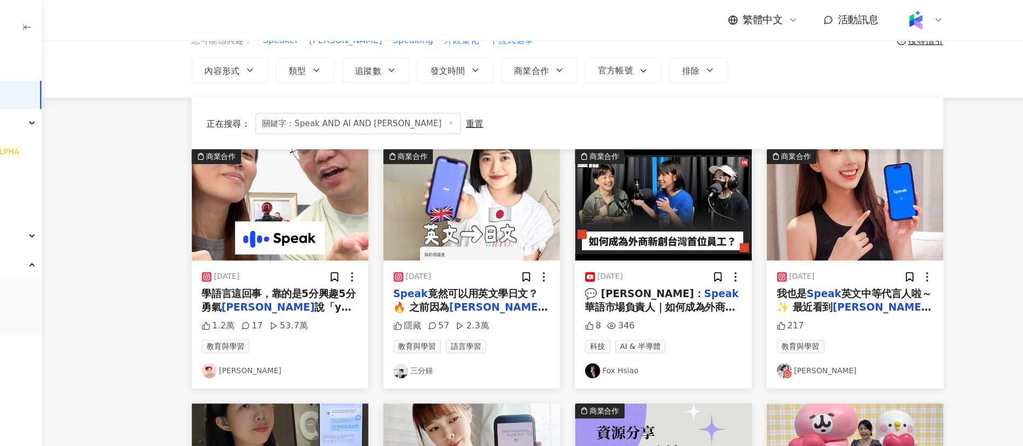
scroll to position [0, 0]
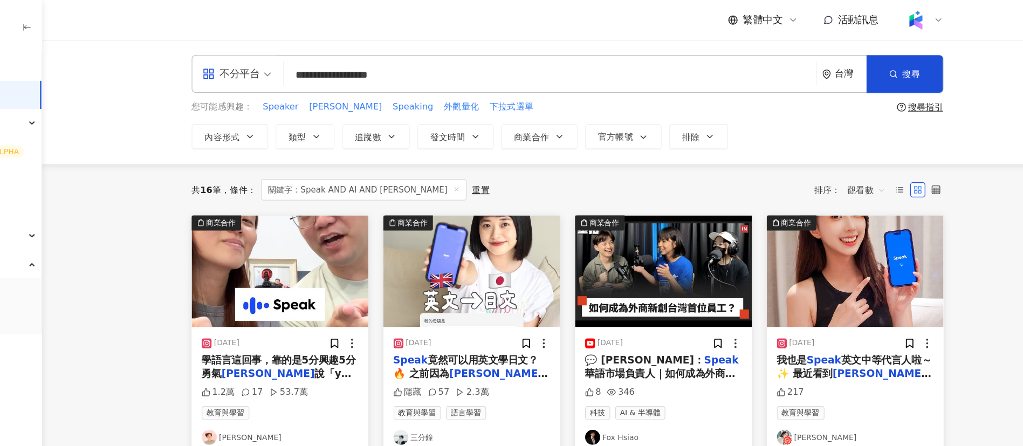
click at [305, 61] on div "不分平台" at bounding box center [282, 63] width 50 height 17
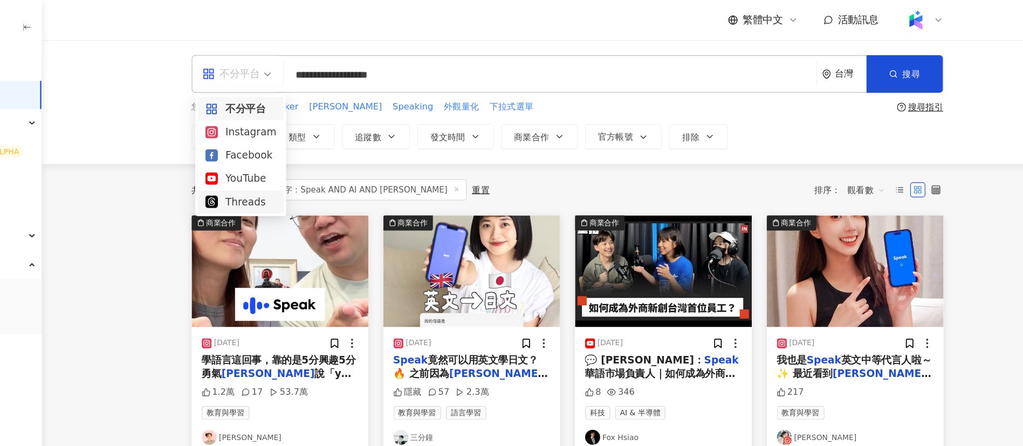
click at [299, 172] on div "Threads" at bounding box center [289, 173] width 61 height 13
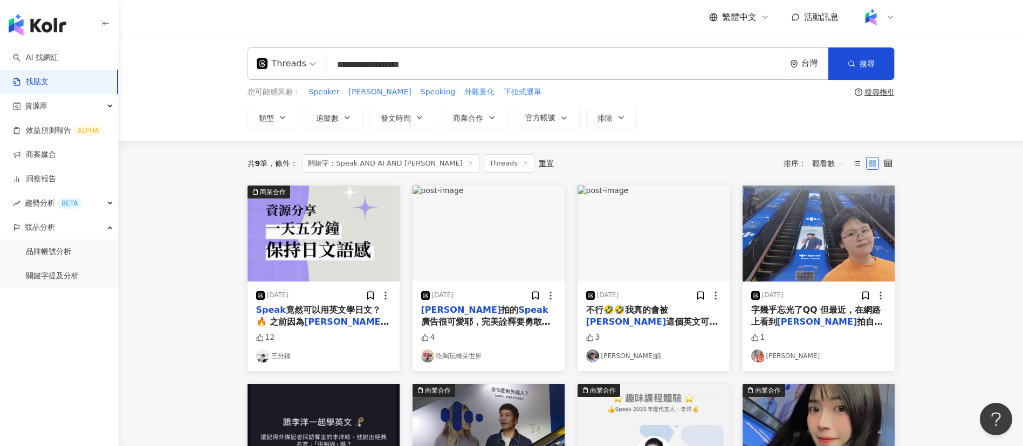
click at [630, 154] on div "共 9 筆 條件 ： 關鍵字：Speak AND AI AND [PERSON_NAME] 重置 排序： 觀看數" at bounding box center [571, 163] width 647 height 18
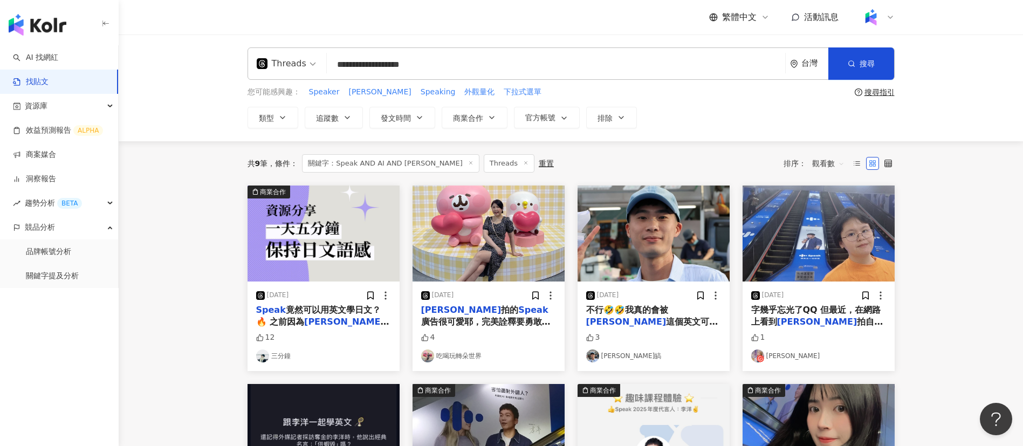
scroll to position [1, 0]
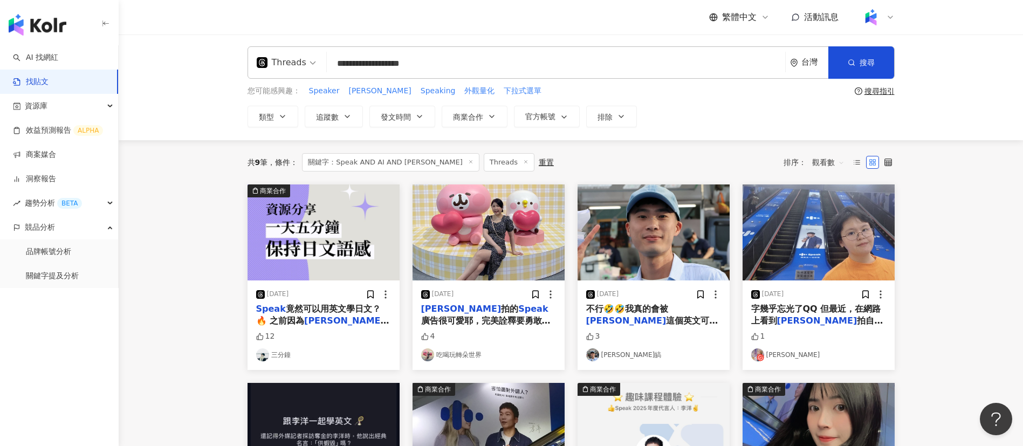
click at [467, 64] on input "**********" at bounding box center [556, 63] width 450 height 23
click at [855, 59] on icon "button" at bounding box center [852, 63] width 8 height 8
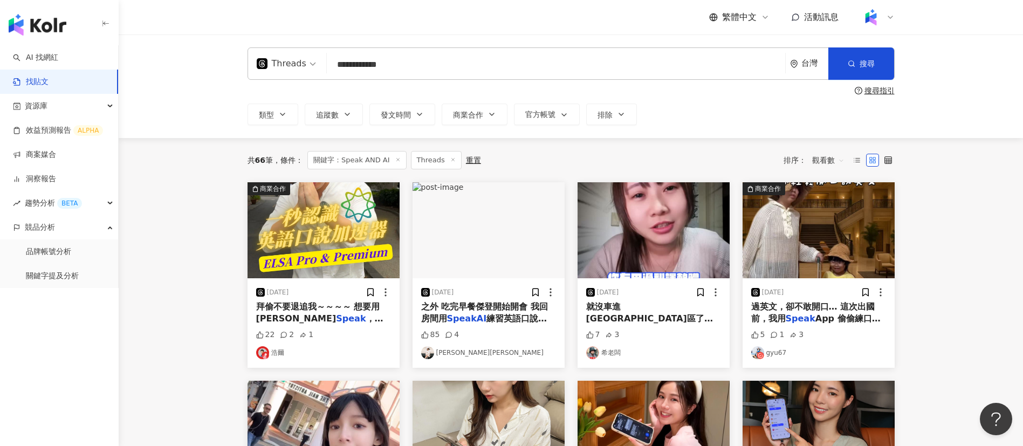
click at [601, 165] on div "共 66 筆 條件 ： 關鍵字：Speak AND AI Threads 重置 排序： 觀看數" at bounding box center [571, 160] width 647 height 18
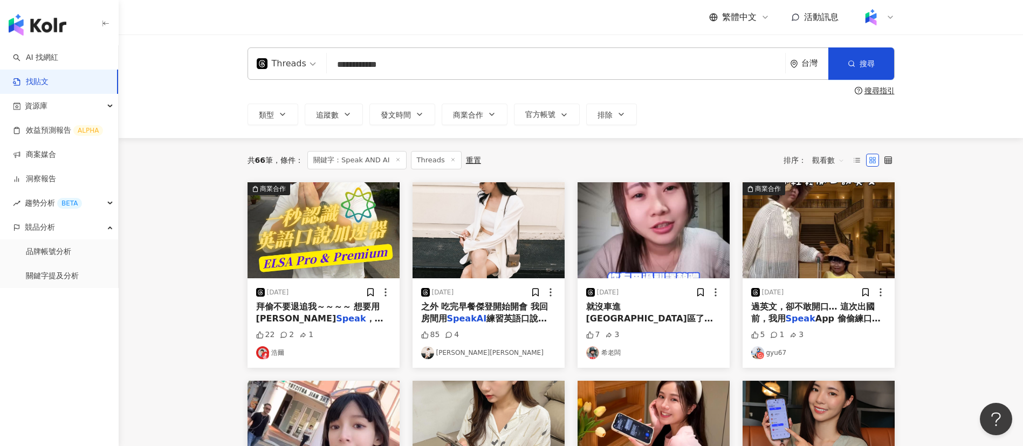
scroll to position [67, 0]
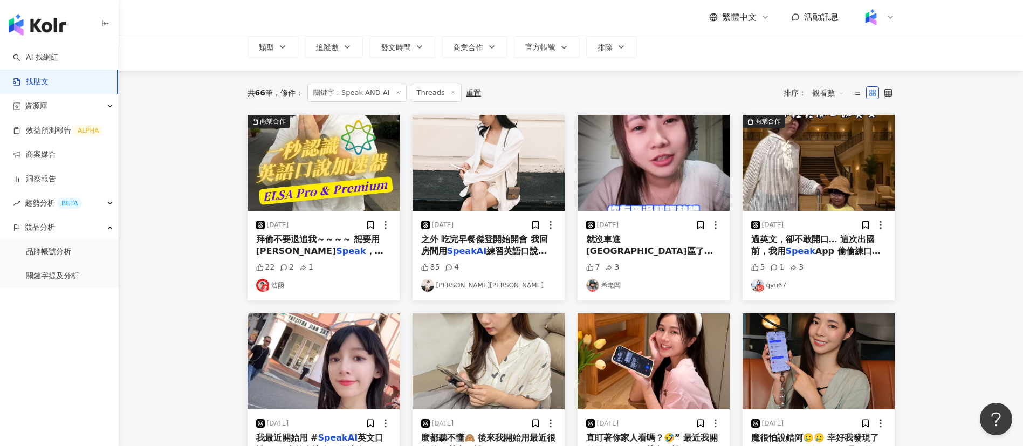
click at [204, 291] on main "**********" at bounding box center [571, 379] width 905 height 824
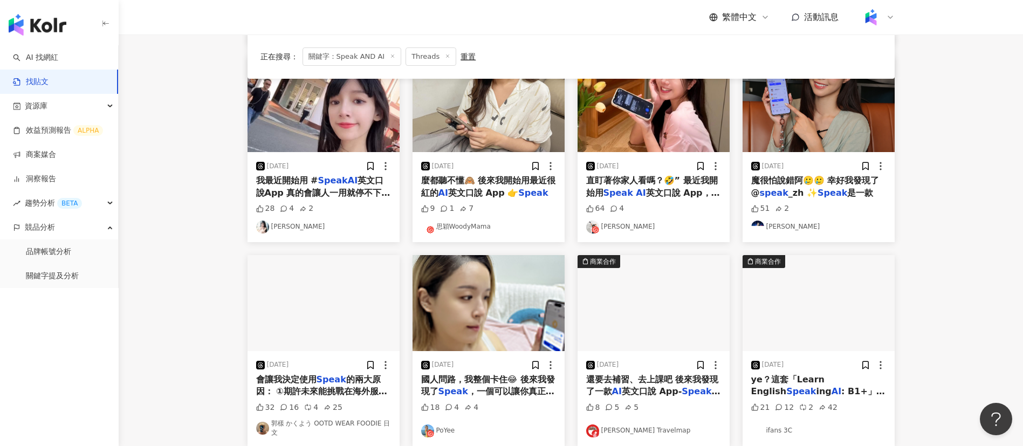
scroll to position [421, 0]
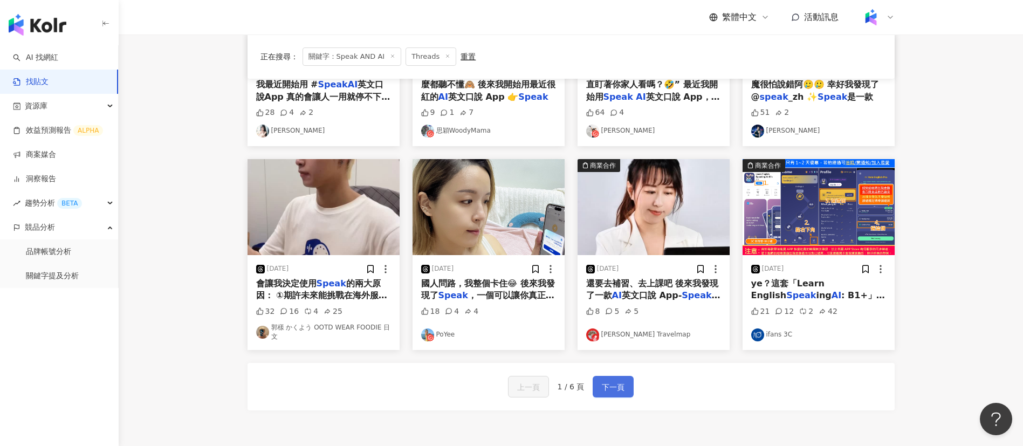
click at [614, 382] on span "下一頁" at bounding box center [613, 387] width 23 height 13
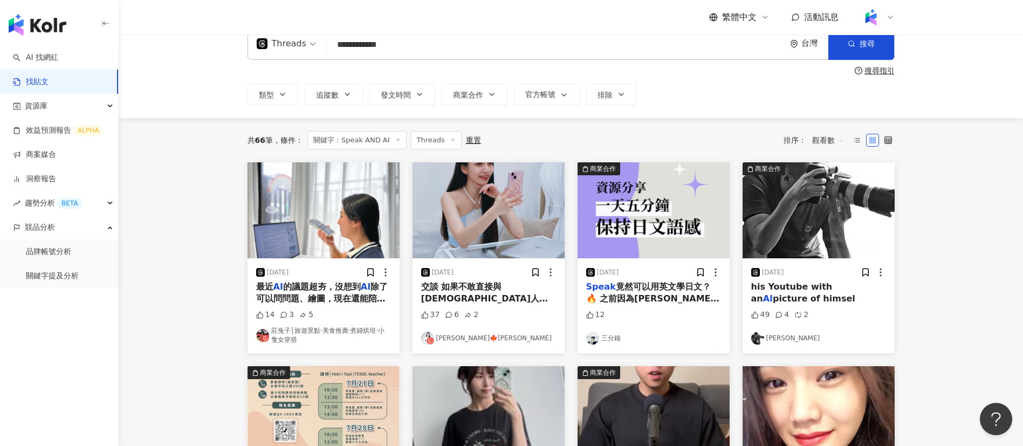
scroll to position [0, 0]
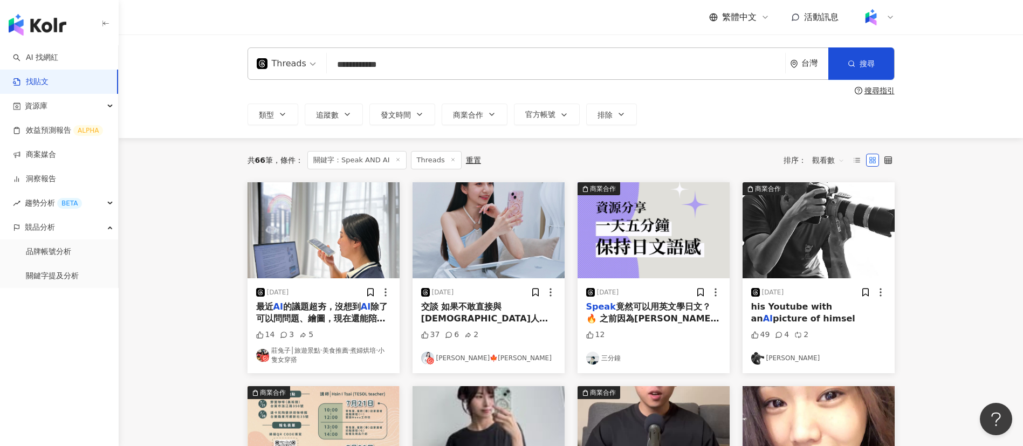
click at [944, 331] on main "**********" at bounding box center [571, 447] width 905 height 824
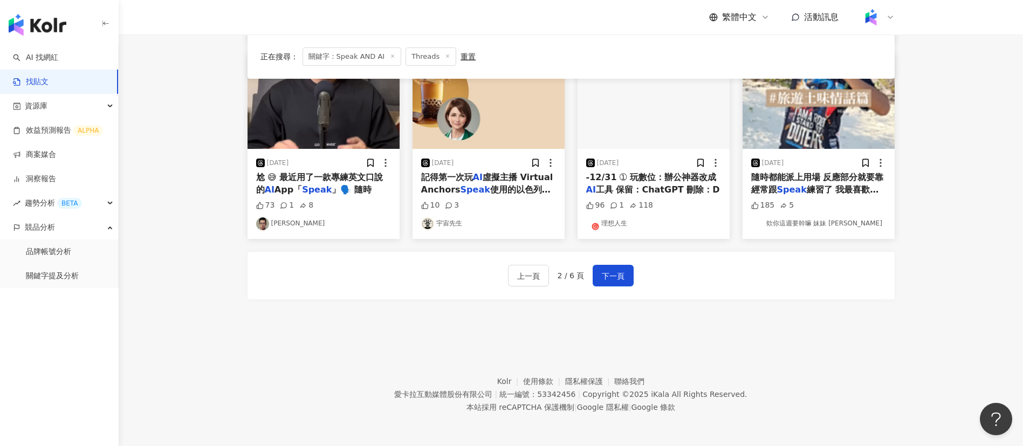
scroll to position [531, 0]
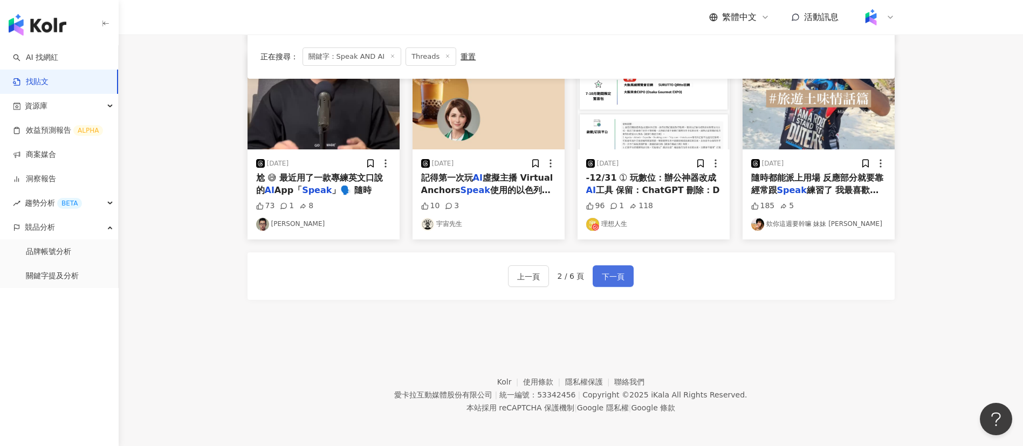
click at [617, 283] on span "下一頁" at bounding box center [613, 276] width 23 height 13
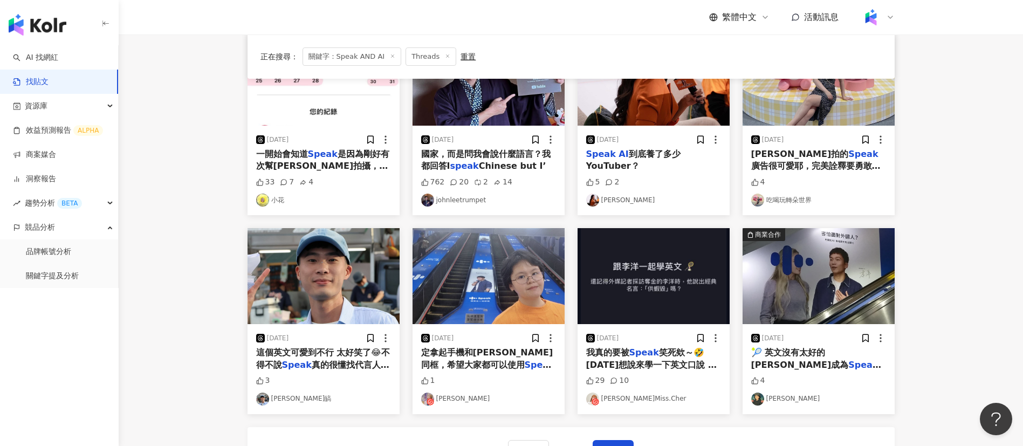
scroll to position [217, 0]
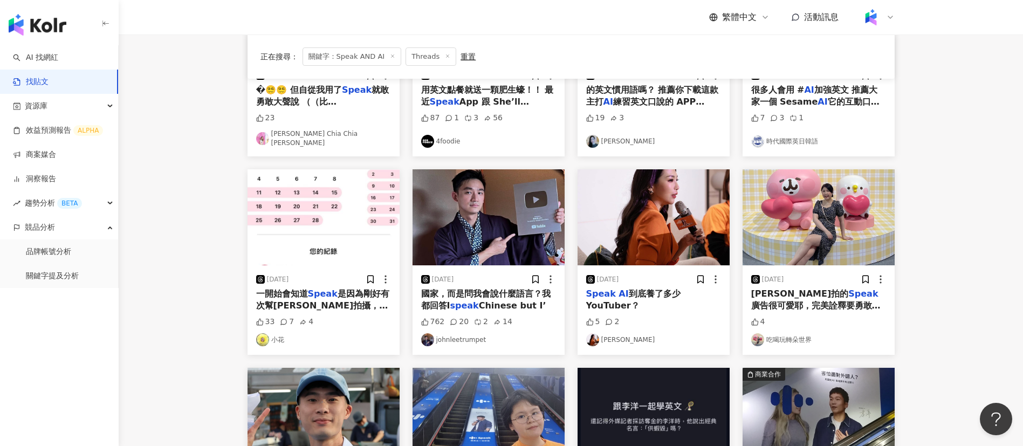
click at [839, 300] on span "廣告很可愛耶，完美詮釋要勇敢開口說英文！ 真心覺得英文就是要敢說才會進步，我英文口說也是這樣練，如果怕被笑就卻步，這樣永遠都不會進步了。" at bounding box center [817, 329] width 133 height 59
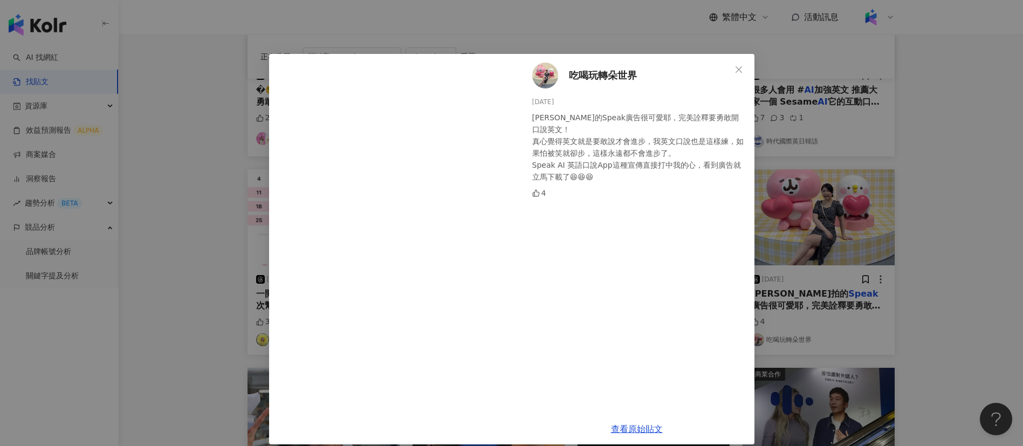
click at [933, 323] on div "吃喝玩轉朵世界 [DATE] [PERSON_NAME]的Speak廣告很可愛耶，完美詮釋要勇敢開口說英文！ 真心覺得英文就是要敢說才會進步，我英文口說也是這…" at bounding box center [511, 223] width 1023 height 446
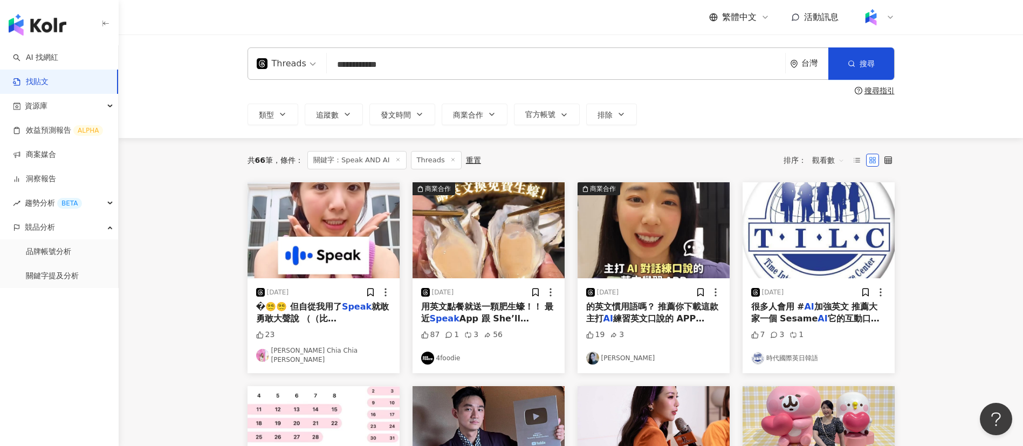
scroll to position [2, 0]
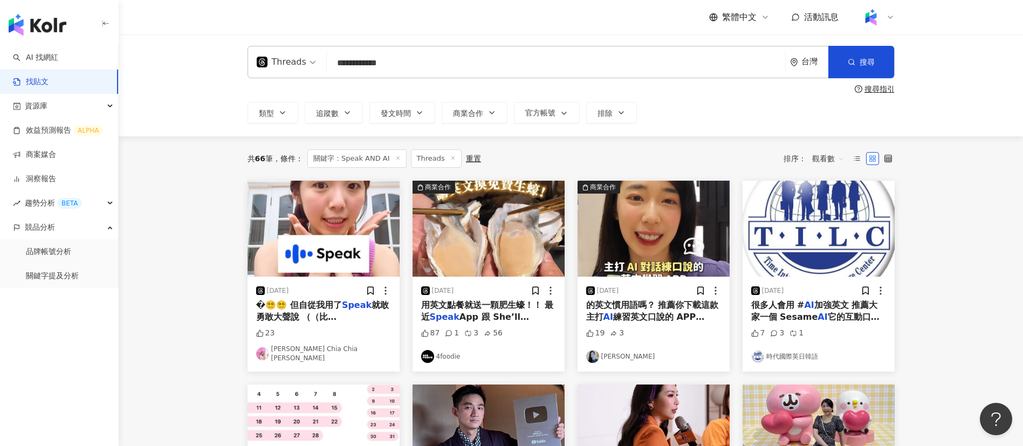
click at [653, 317] on span "練習英文口說的 APP 【Spea" at bounding box center [645, 323] width 119 height 22
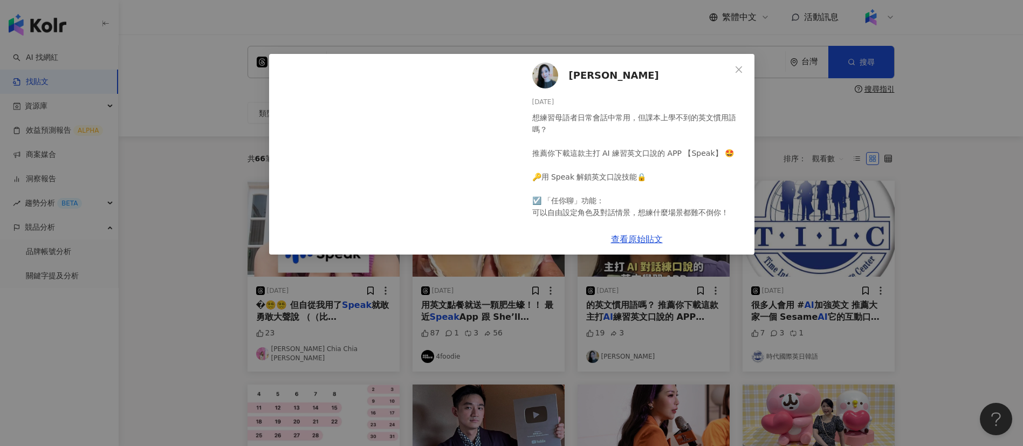
click at [672, 195] on div "想練習母語者日常會話中常用，但課本上學不到的英文慣用語嗎？ 推薦你下載這款主打 AI 練習英文口說的 APP 【Speak】 🤩 🔑用 Speak 解鎖英文口…" at bounding box center [639, 254] width 214 height 285
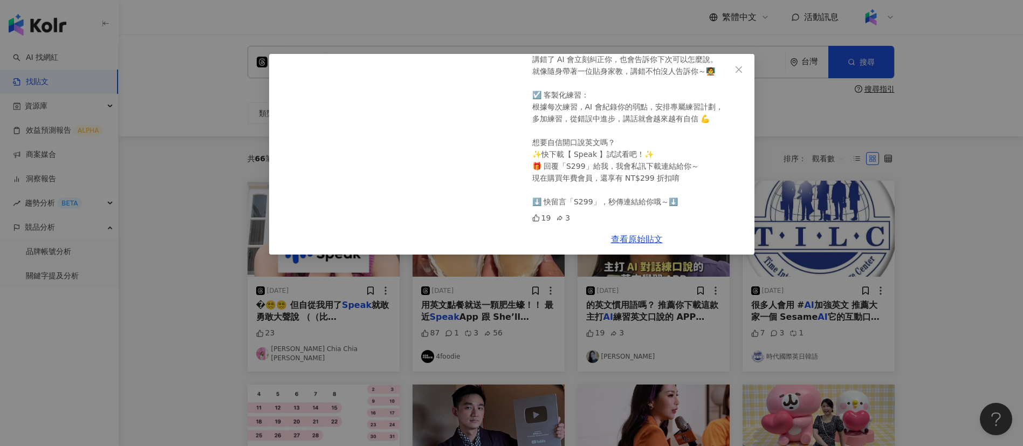
click at [938, 215] on div "[PERSON_NAME] [DATE] 想練習母語者日常會話中常用，但課本上學不到的英文慣用語嗎？ 推薦你下載這款主打 AI 練習英文口說的 APP 【Sp…" at bounding box center [511, 223] width 1023 height 446
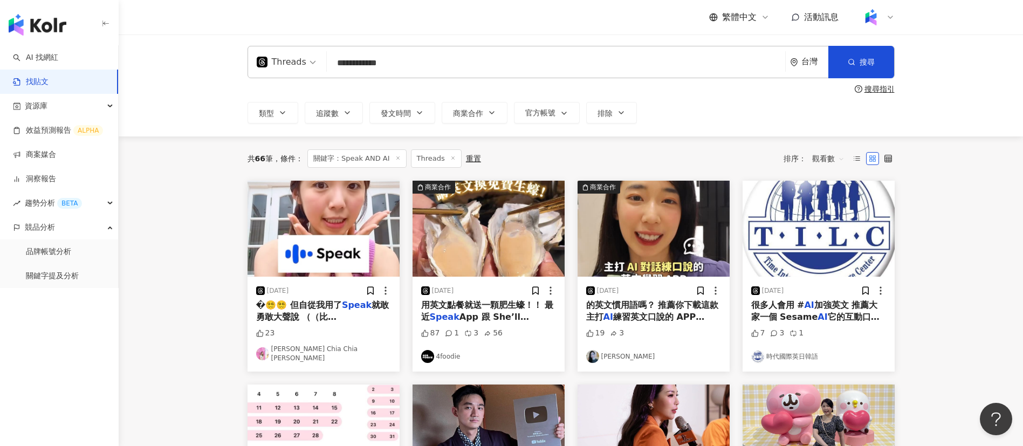
click at [278, 65] on div "Threads" at bounding box center [282, 61] width 50 height 17
click at [284, 97] on div "不分平台" at bounding box center [289, 91] width 61 height 13
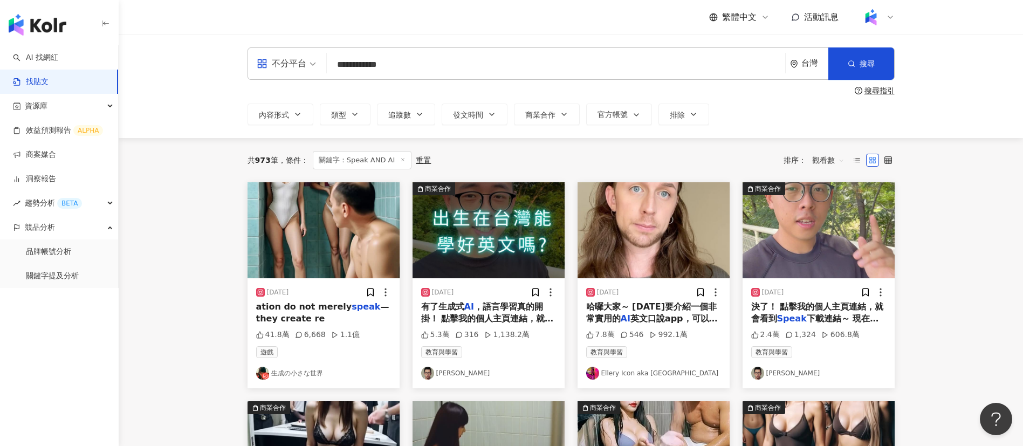
click at [282, 66] on div "不分平台" at bounding box center [282, 63] width 50 height 17
click at [290, 149] on div "YouTube" at bounding box center [289, 153] width 61 height 13
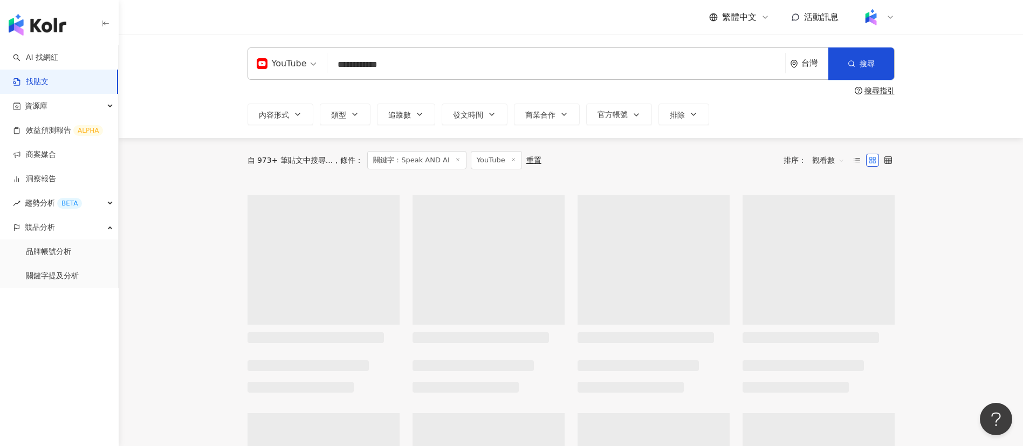
click at [388, 31] on div "繁體中文 活動訊息" at bounding box center [571, 17] width 647 height 35
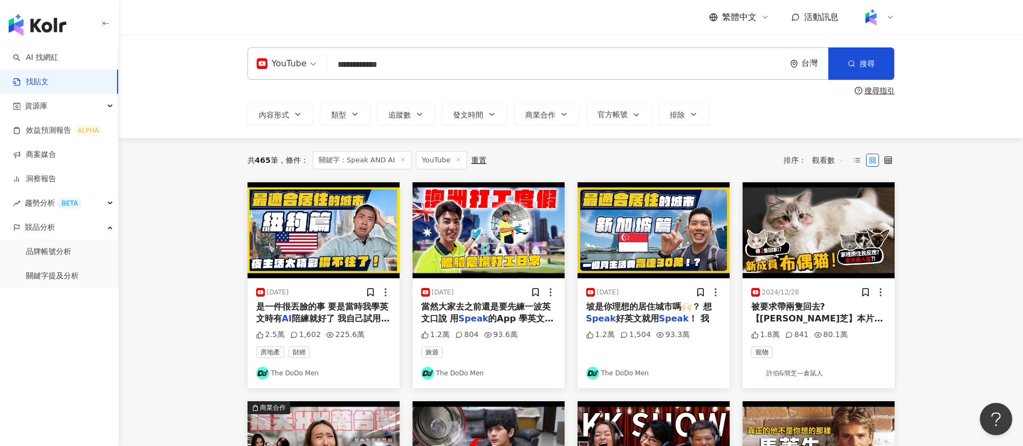
click at [313, 321] on span "陪練就好了 我自己試用" at bounding box center [341, 318] width 98 height 10
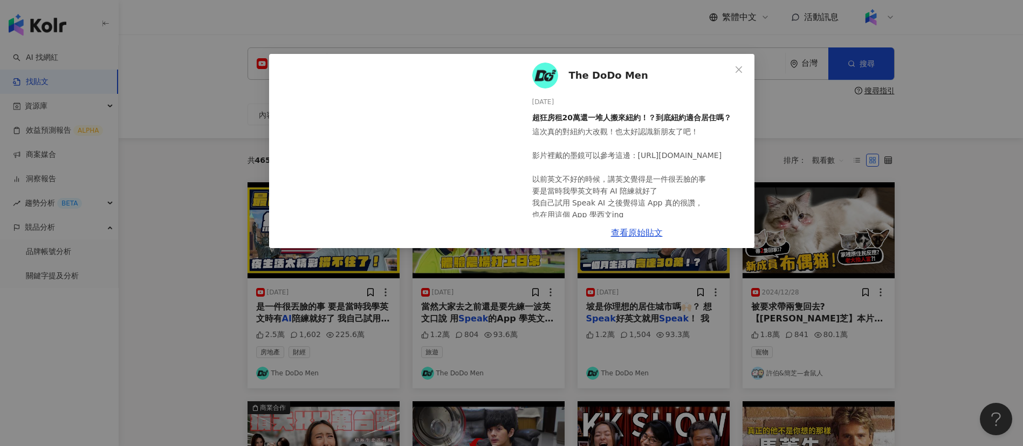
drag, startPoint x: 956, startPoint y: 272, endPoint x: 950, endPoint y: 269, distance: 6.8
click at [957, 273] on div "The DoDo Men [DATE] 超狂房租20萬還一堆人搬來紐約！？到底紐約適合居住嗎？ 這次真的對紐約大改觀！也太好認識新朋友了吧！ 影片裡戴的墨鏡可…" at bounding box center [511, 223] width 1023 height 446
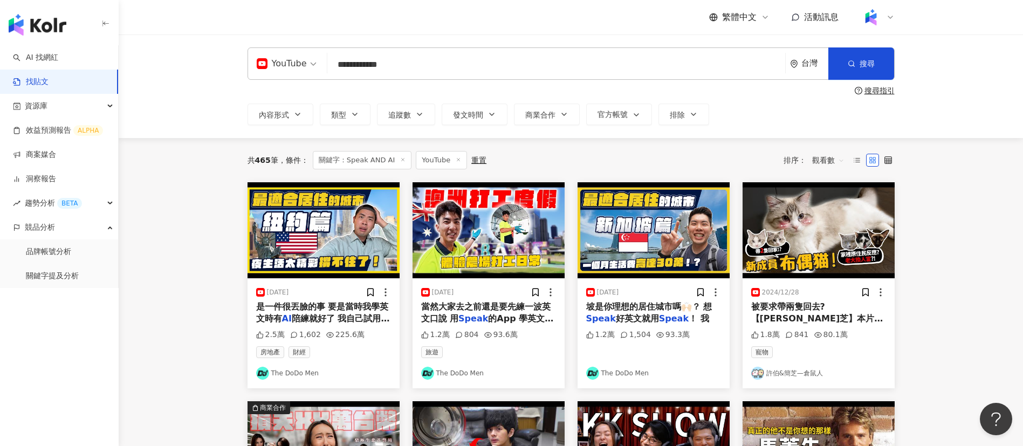
click at [688, 155] on div "共 465 筆 條件 ： 關鍵字：Speak AND AI YouTube 重置 排序： 觀看數" at bounding box center [571, 160] width 647 height 18
click at [825, 162] on span "觀看數" at bounding box center [828, 160] width 32 height 17
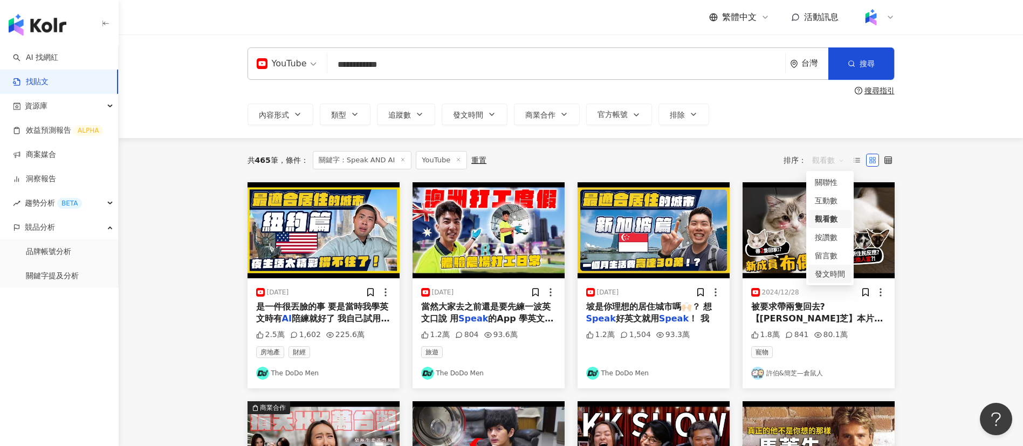
click at [838, 272] on div "發文時間" at bounding box center [830, 274] width 30 height 12
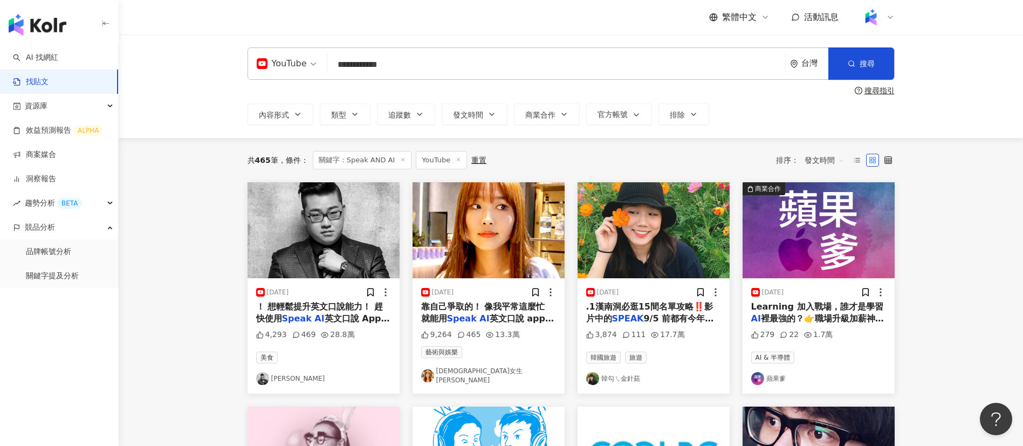
click at [453, 71] on input "**********" at bounding box center [556, 64] width 449 height 23
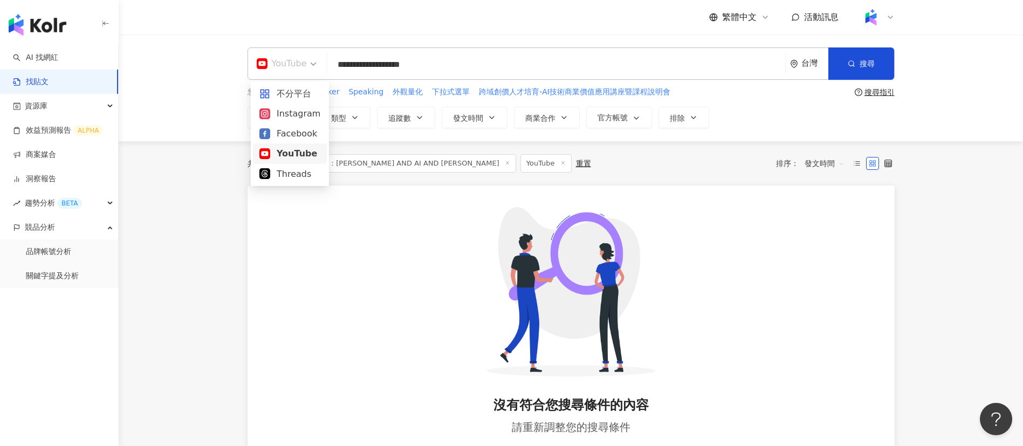
click at [288, 61] on div "YouTube" at bounding box center [282, 63] width 50 height 17
click at [298, 88] on div "不分平台" at bounding box center [289, 93] width 61 height 13
click at [457, 68] on input "**********" at bounding box center [556, 64] width 450 height 23
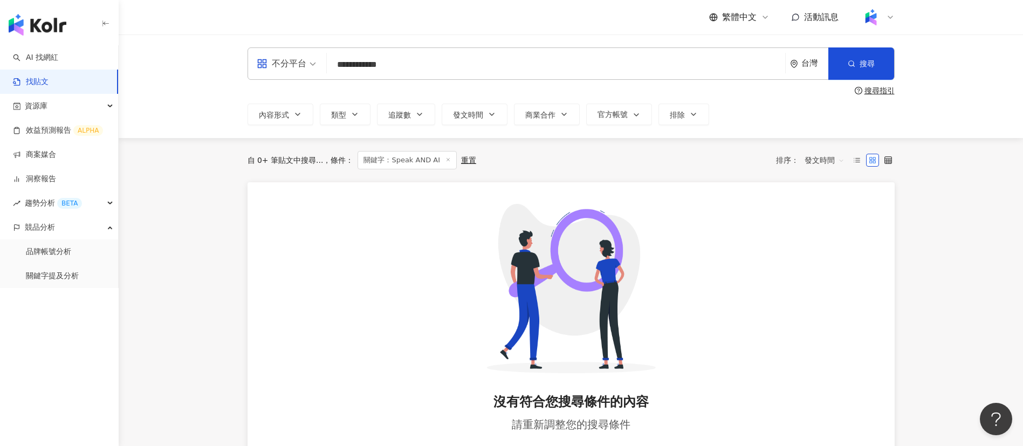
click at [289, 71] on div "不分平台" at bounding box center [282, 63] width 50 height 17
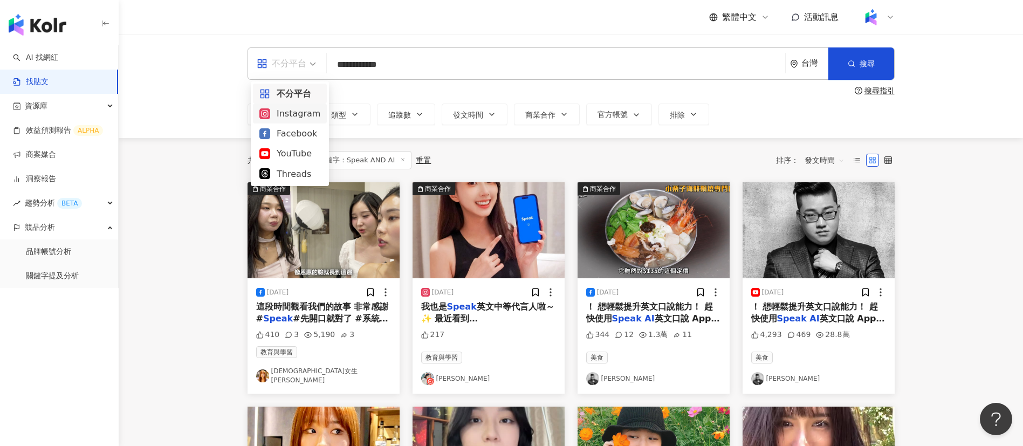
click at [295, 110] on div "Instagram" at bounding box center [289, 113] width 61 height 13
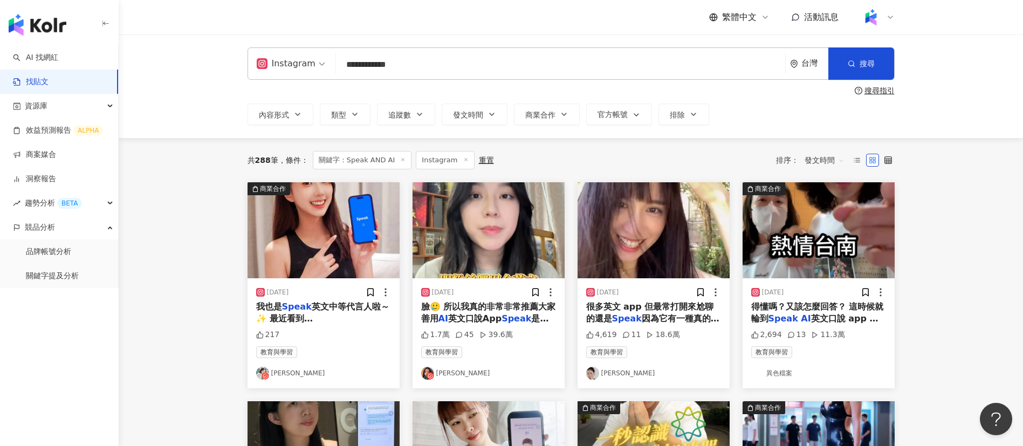
scroll to position [44, 0]
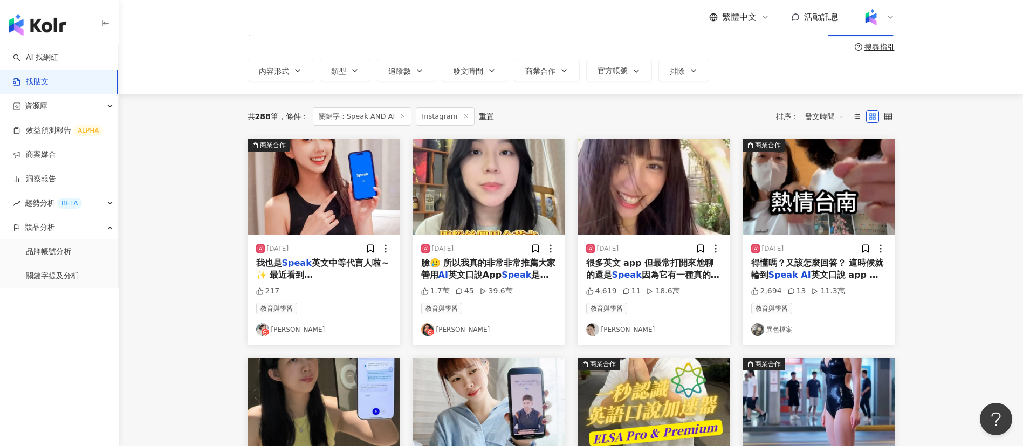
click at [517, 270] on mark "Speak" at bounding box center [517, 275] width 30 height 10
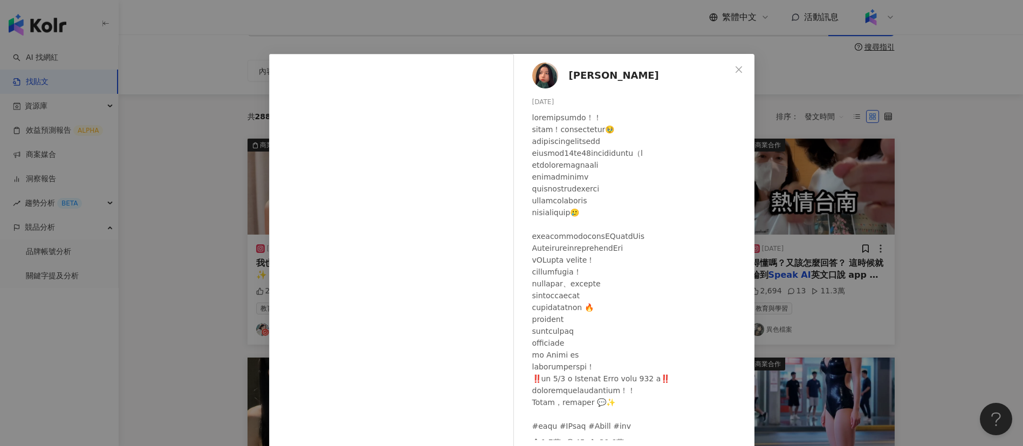
scroll to position [8, 0]
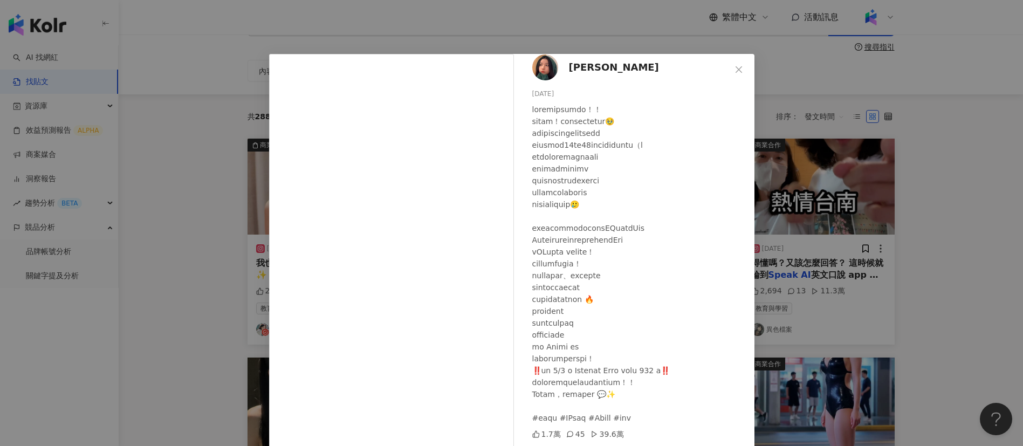
click at [924, 298] on div "[PERSON_NAME] [DATE] 1.7萬 45 39.6萬 查看原始貼文" at bounding box center [511, 223] width 1023 height 446
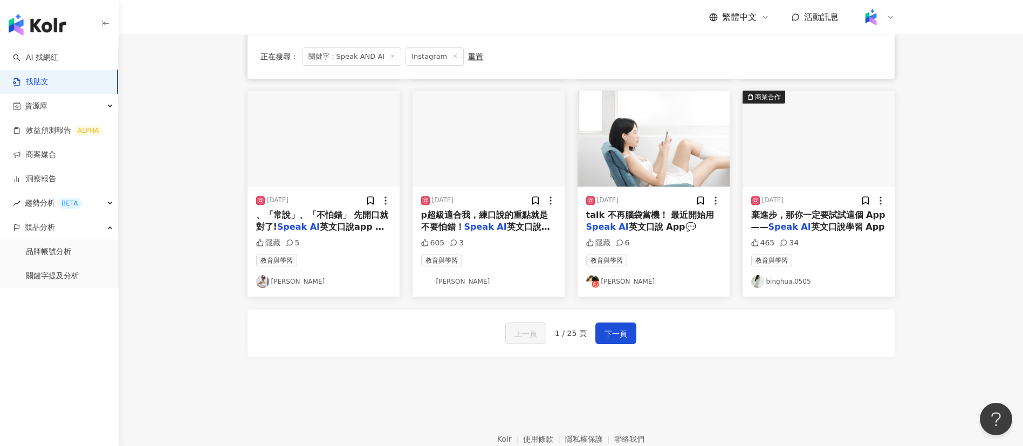
scroll to position [532, 0]
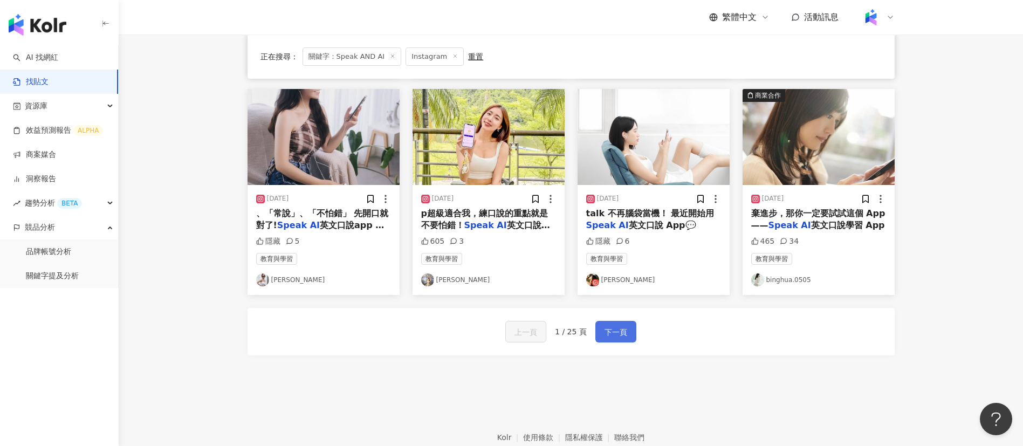
click at [613, 332] on span "下一頁" at bounding box center [616, 332] width 23 height 13
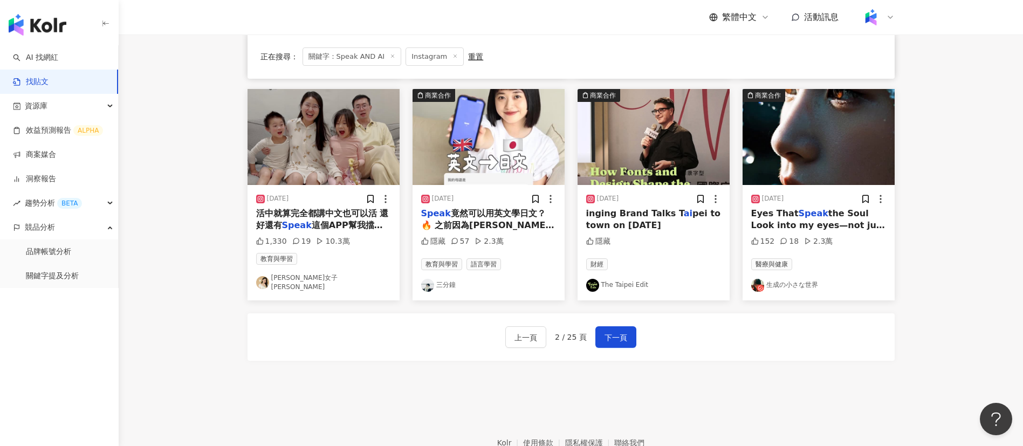
click at [505, 224] on span "竟然可以用英文學日文？🔥 之前因為[PERSON_NAME]的廣告下載，現在才知道只要把語言設定切換成「母語英文＋學日文」，就能開啟日文課程模式！ 我很喜歡下…" at bounding box center [487, 243] width 133 height 71
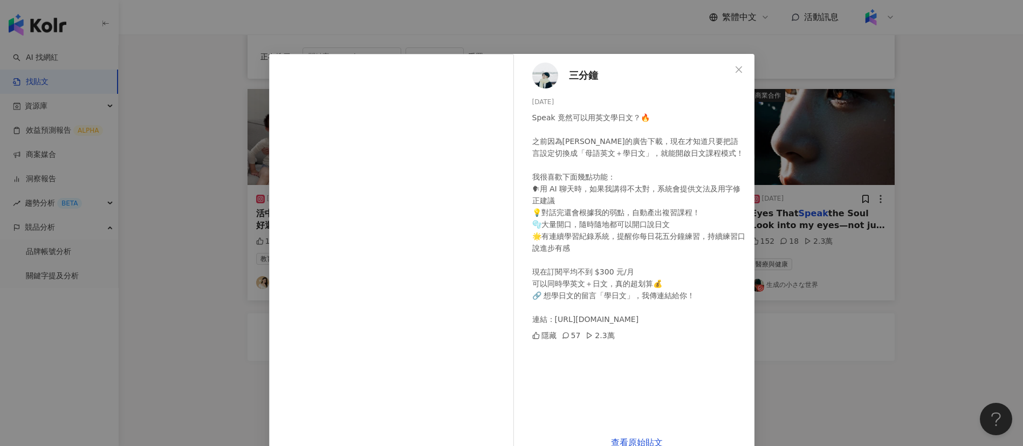
click at [827, 376] on div "三分鐘 [DATE] Speak 竟然可以用英文學日文？🔥 之前因為[PERSON_NAME]的廣告下載，現在才知道只要把語言設定切換成「母語英文＋學日文」，…" at bounding box center [511, 223] width 1023 height 446
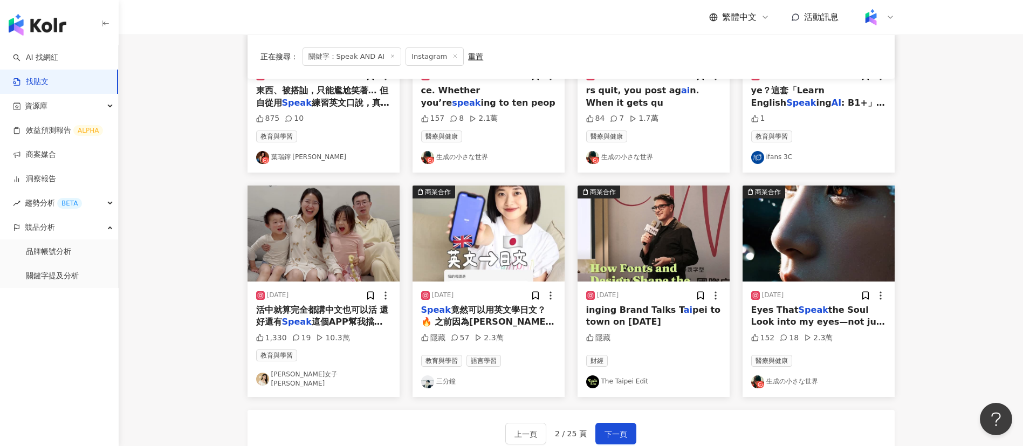
scroll to position [475, 0]
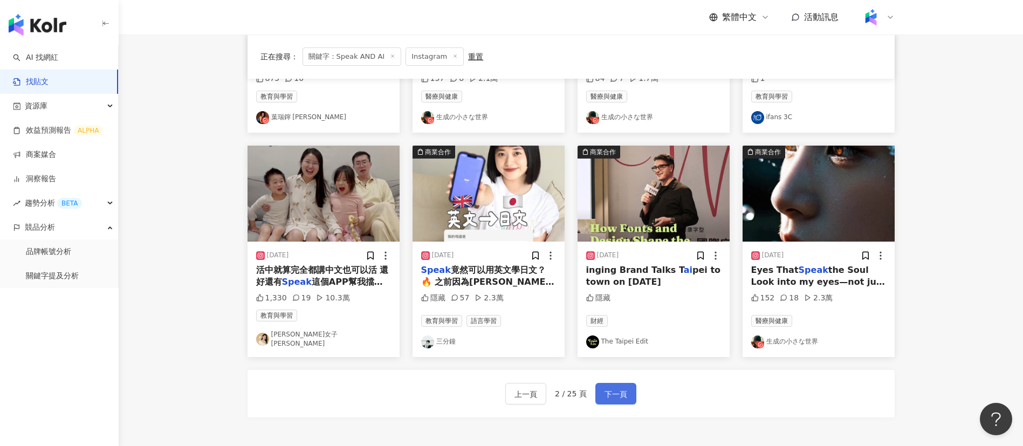
click at [612, 391] on span "下一頁" at bounding box center [616, 394] width 23 height 13
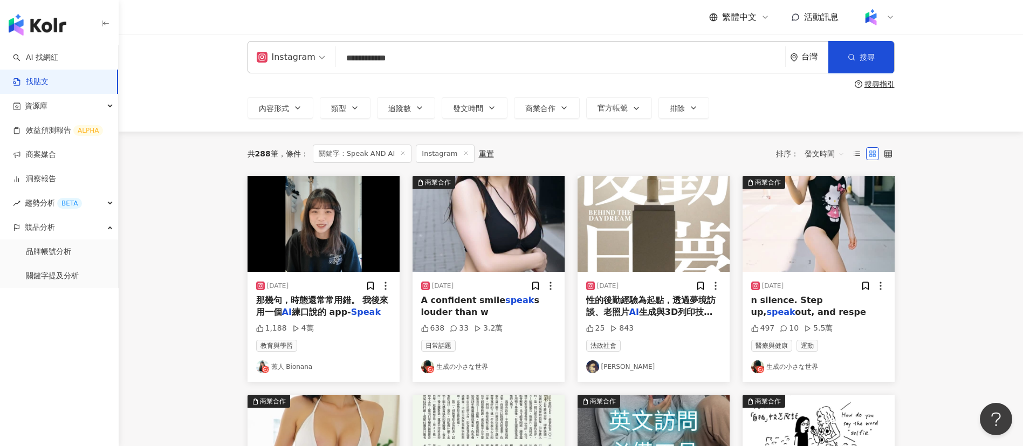
scroll to position [4, 0]
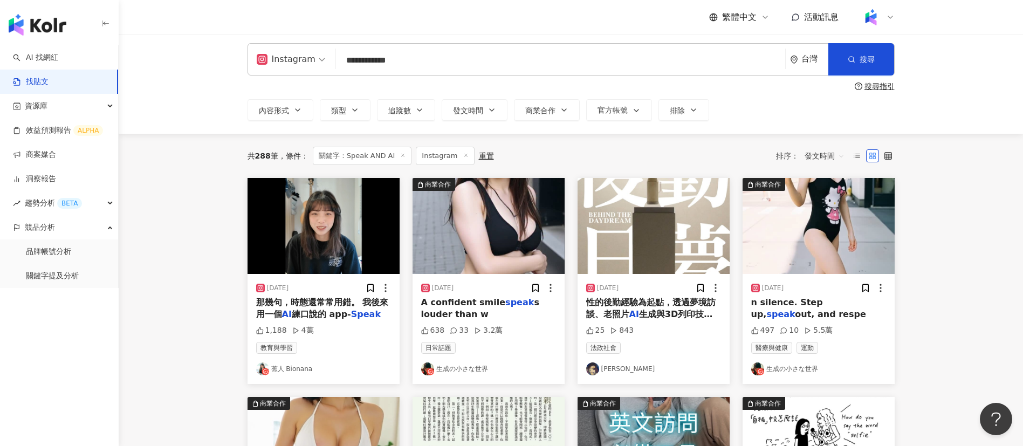
click at [412, 62] on input "**********" at bounding box center [560, 60] width 441 height 23
type input "**********"
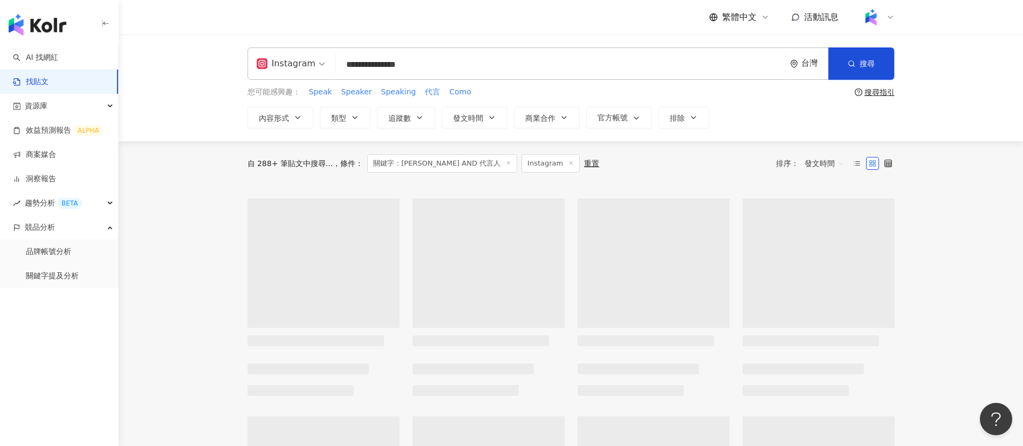
click at [407, 29] on div "繁體中文 活動訊息" at bounding box center [571, 17] width 647 height 35
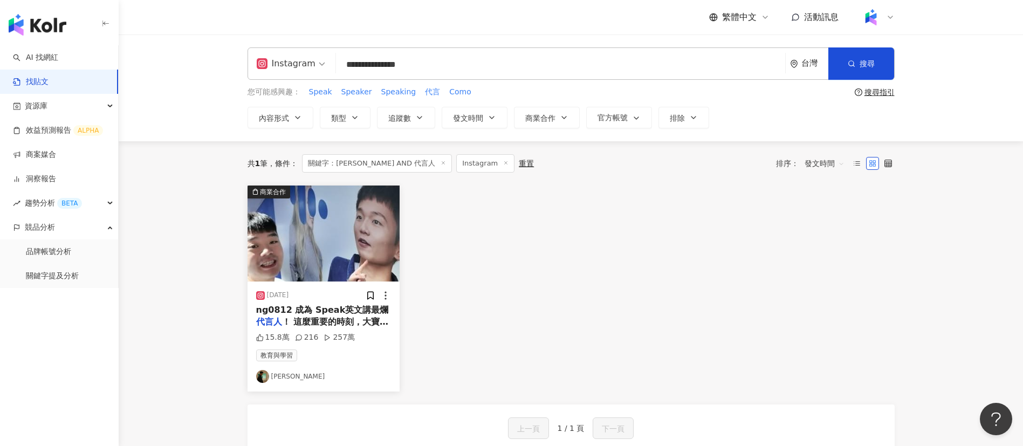
click at [327, 319] on span "！ 這麼重要的時刻，大寶貝我絕對" at bounding box center [322, 328] width 133 height 22
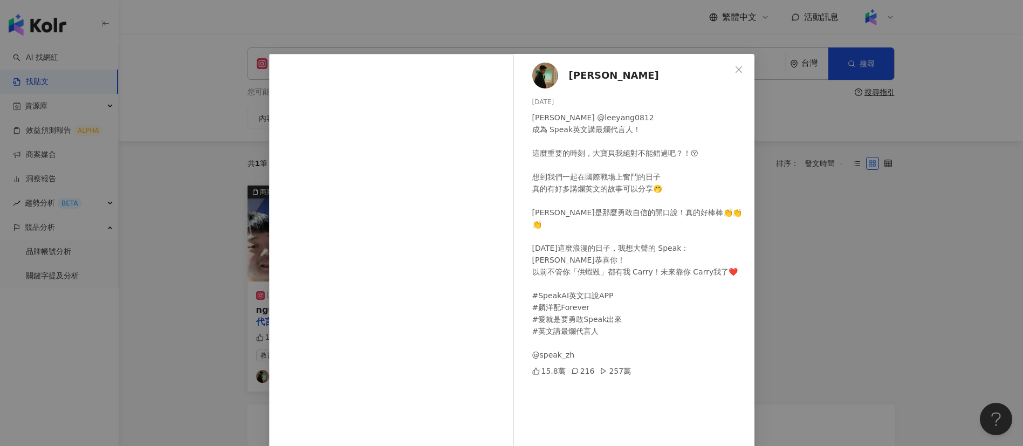
click at [636, 250] on div "[PERSON_NAME] @leeyang0812 成為 Speak英文講最爛代言人！ 這麼重要的時刻，大寶貝我絕對不能錯過吧？！😚 想到我們一起在國際戰場…" at bounding box center [639, 236] width 214 height 249
click at [627, 293] on div "[PERSON_NAME] @leeyang0812 成為 Speak英文講最爛代言人！ 這麼重要的時刻，大寶貝我絕對不能錯過吧？！😚 想到我們一起在國際戰場…" at bounding box center [639, 236] width 214 height 249
click at [592, 256] on div "[PERSON_NAME] @leeyang0812 成為 Speak英文講最爛代言人！ 這麼重要的時刻，大寶貝我絕對不能錯過吧？！😚 想到我們一起在國際戰場…" at bounding box center [639, 236] width 214 height 249
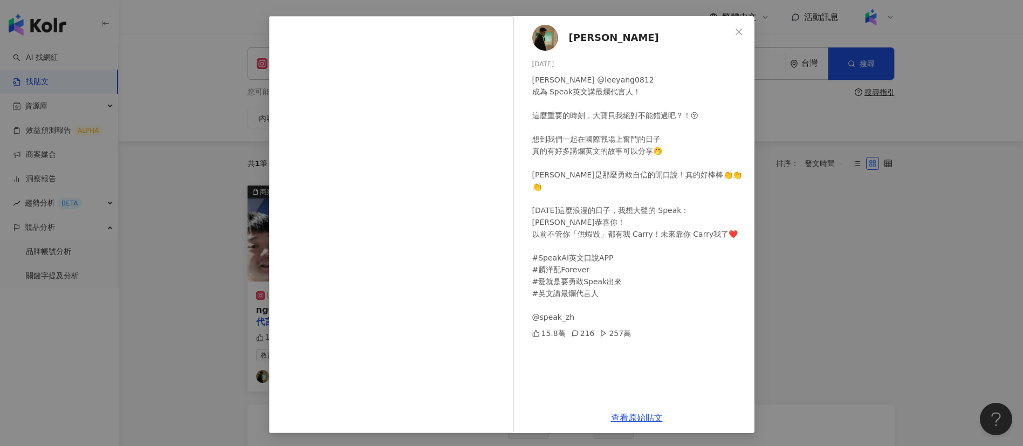
click at [652, 302] on div "[PERSON_NAME] [DATE] 恭喜[PERSON_NAME] @leeyang0812 成為 Speak英文講最爛代言人！ 這麼重要的時刻，大寶貝…" at bounding box center [636, 209] width 235 height 386
click at [768, 323] on div "[PERSON_NAME] [DATE] 恭喜[PERSON_NAME] @leeyang0812 成為 Speak英文講最爛代言人！ 這麼重要的時刻，大寶貝…" at bounding box center [511, 223] width 1023 height 446
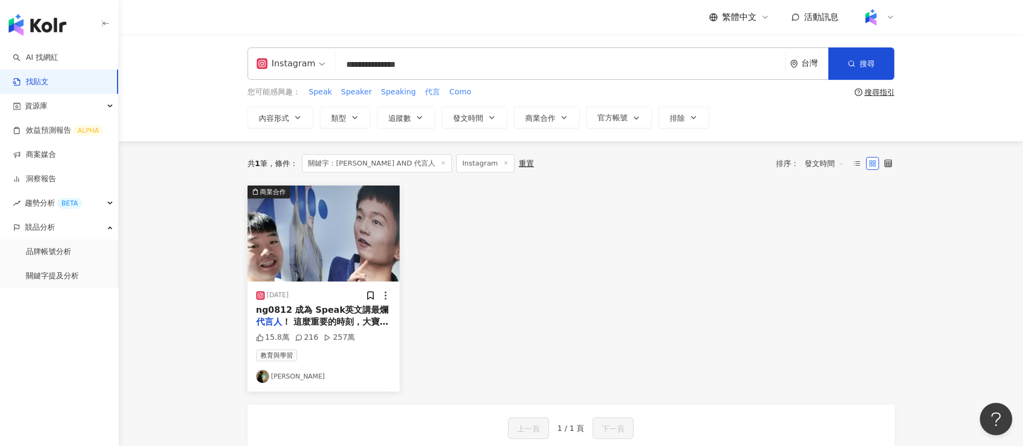
click at [496, 264] on div "商業合作 [DATE] ng0812 成為 Speak英文講最爛 代言人 ！ 這麼重要的時刻，大寶貝我絕對 15.8萬 216 257萬 教育與學習 [PER…" at bounding box center [571, 289] width 660 height 206
drag, startPoint x: 443, startPoint y: 67, endPoint x: 340, endPoint y: 70, distance: 103.1
click at [340, 70] on input "**********" at bounding box center [560, 64] width 441 height 23
type input "*"
click at [36, 63] on link "AI 找網紅" at bounding box center [35, 57] width 45 height 11
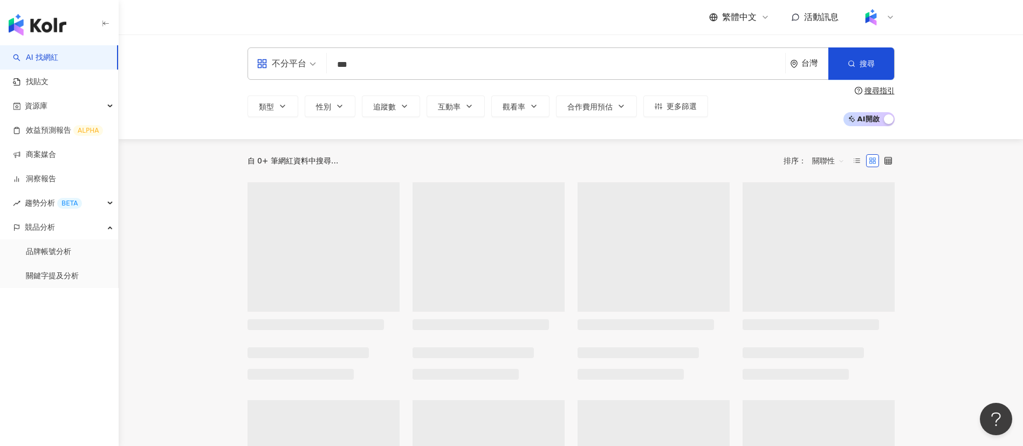
type input "**"
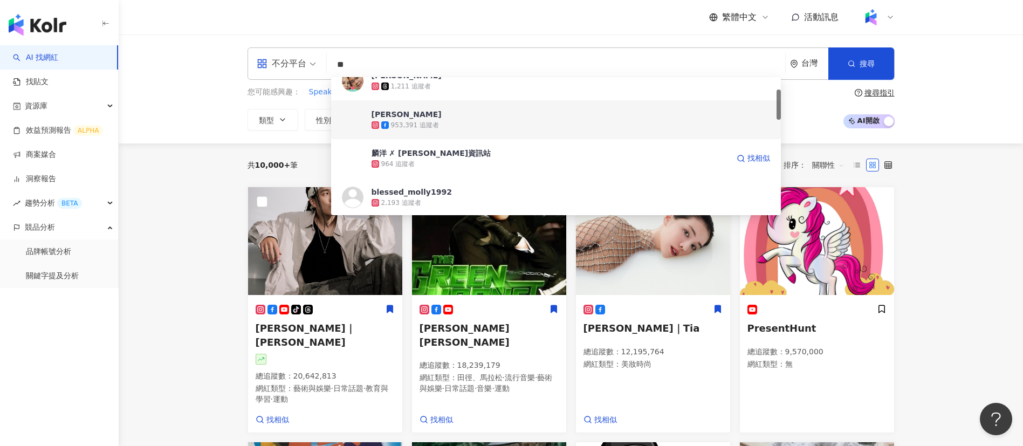
scroll to position [56, 0]
click at [465, 119] on div "953,391 追蹤者" at bounding box center [550, 124] width 357 height 11
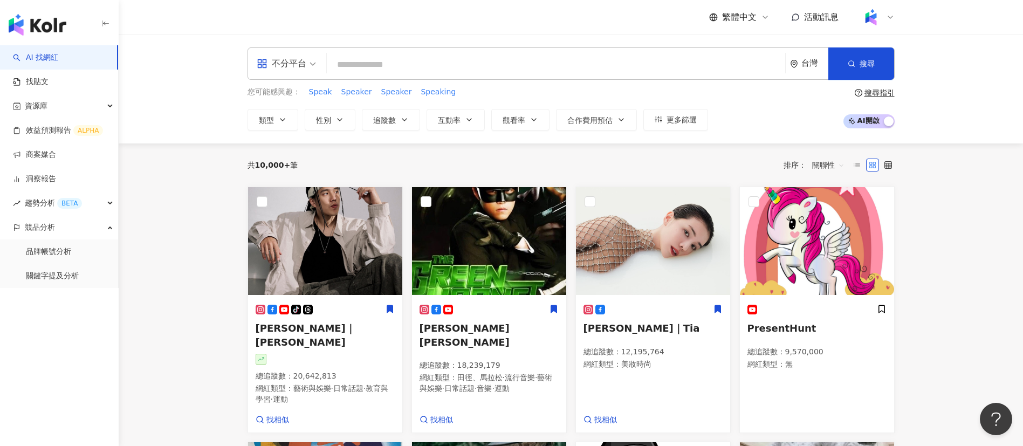
click at [389, 70] on input "search" at bounding box center [556, 64] width 450 height 20
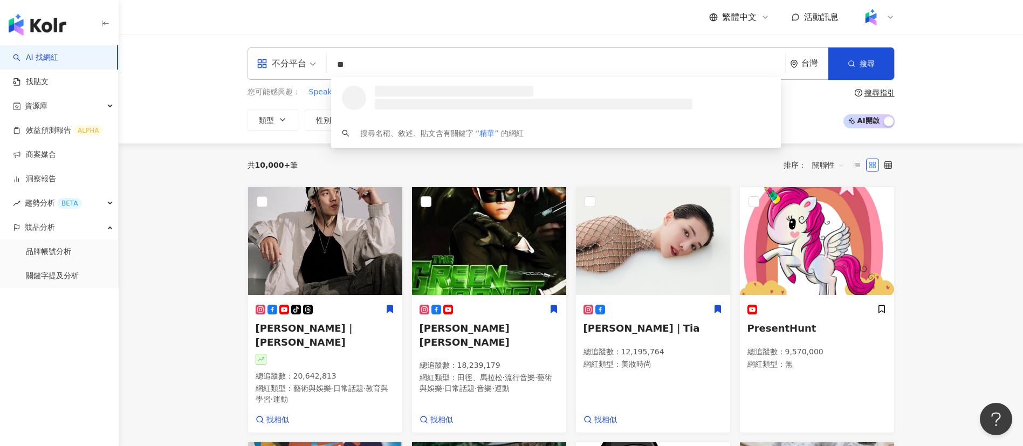
scroll to position [0, 0]
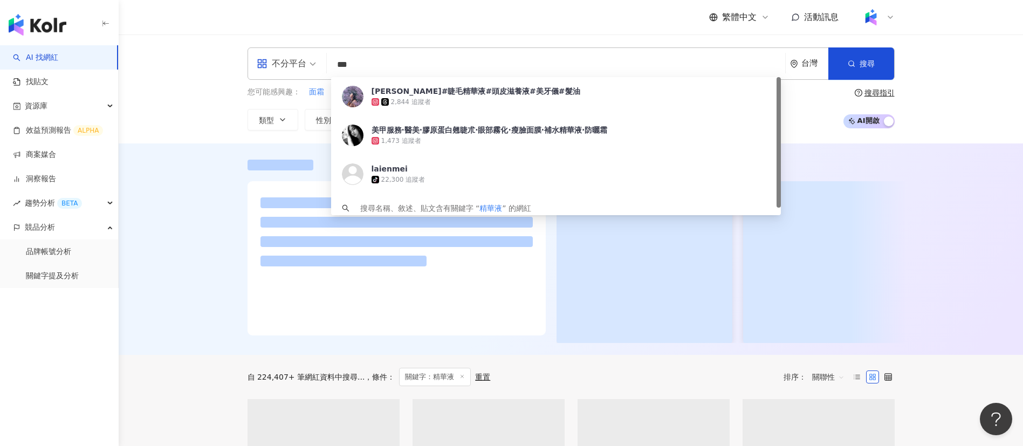
type input "***"
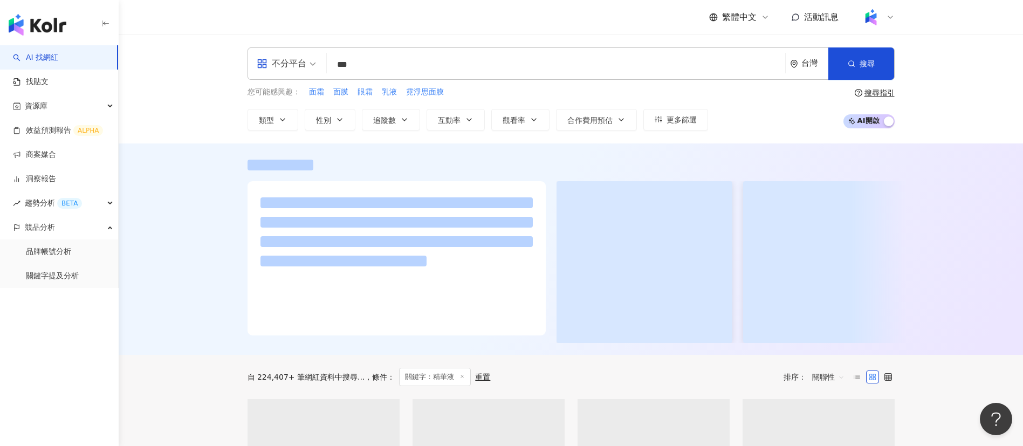
click at [463, 7] on div "繁體中文 活動訊息" at bounding box center [571, 17] width 647 height 35
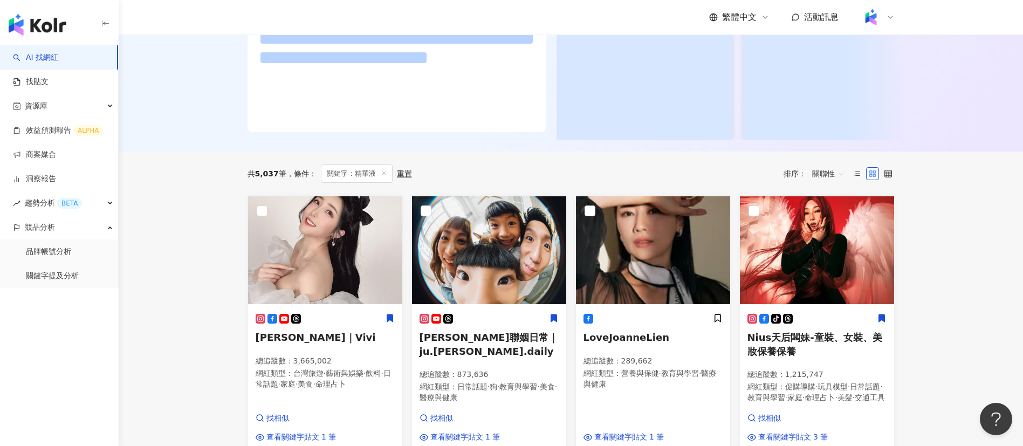
click at [183, 149] on div at bounding box center [571, 45] width 905 height 211
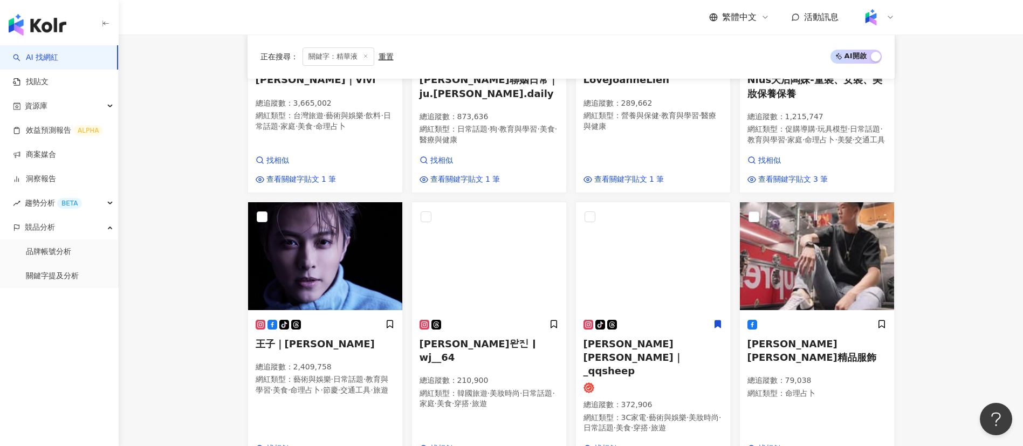
scroll to position [462, 0]
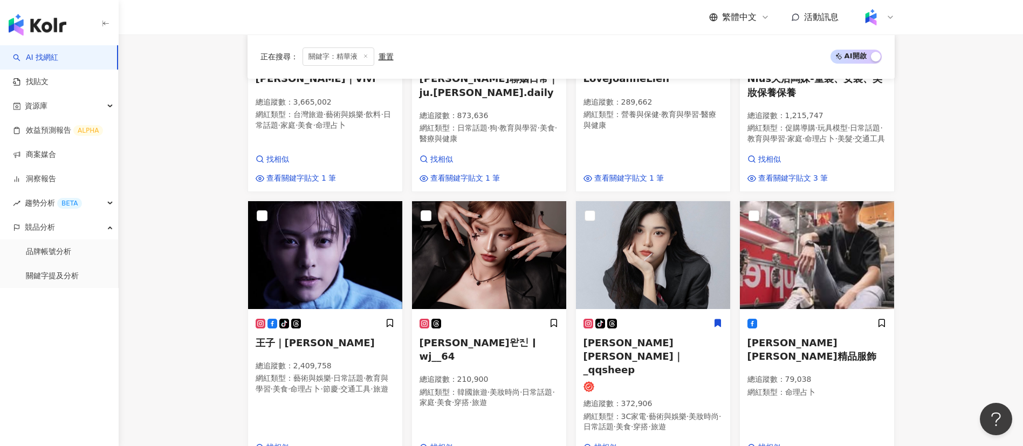
click at [181, 179] on main "不分平台 *** 台灣 搜尋 9794dfe1-a202-4347-8258-cf32a561a32b [PERSON_NAME]-#睫毛精華液#頭皮滋養液#…" at bounding box center [571, 334] width 905 height 1524
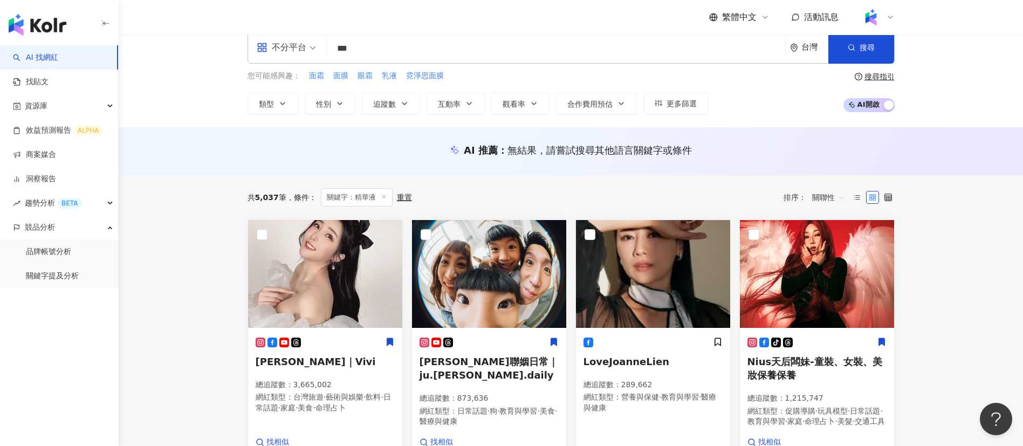
scroll to position [16, 0]
click at [49, 83] on link "找貼文" at bounding box center [31, 82] width 36 height 11
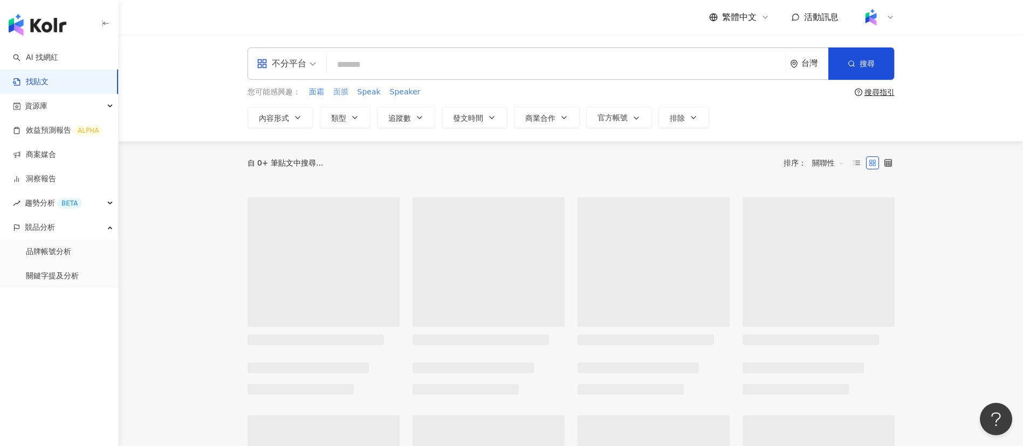
click at [338, 90] on span "面膜" at bounding box center [340, 92] width 15 height 11
type input "**"
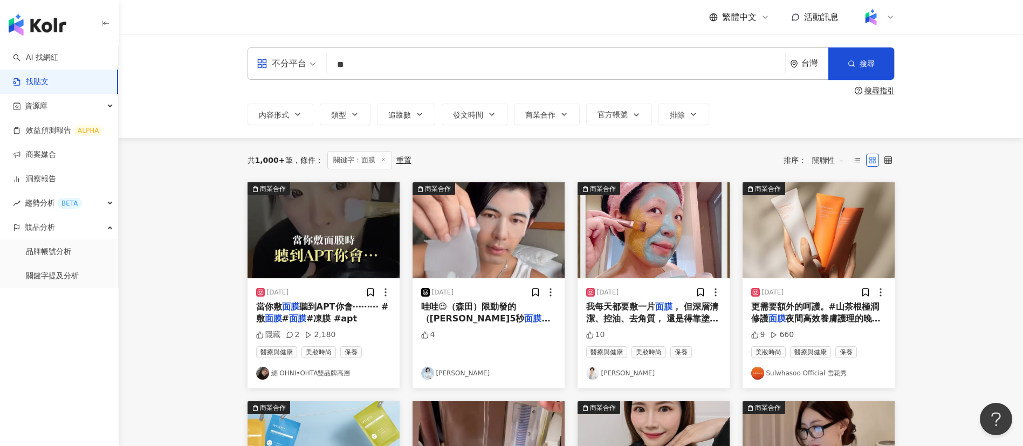
click at [827, 153] on span "關聯性" at bounding box center [828, 160] width 32 height 17
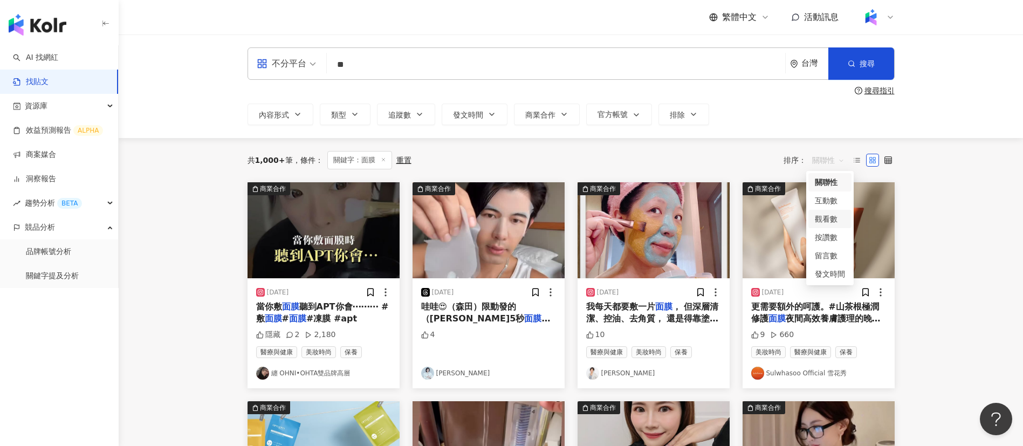
click at [832, 216] on div "觀看數" at bounding box center [830, 219] width 30 height 12
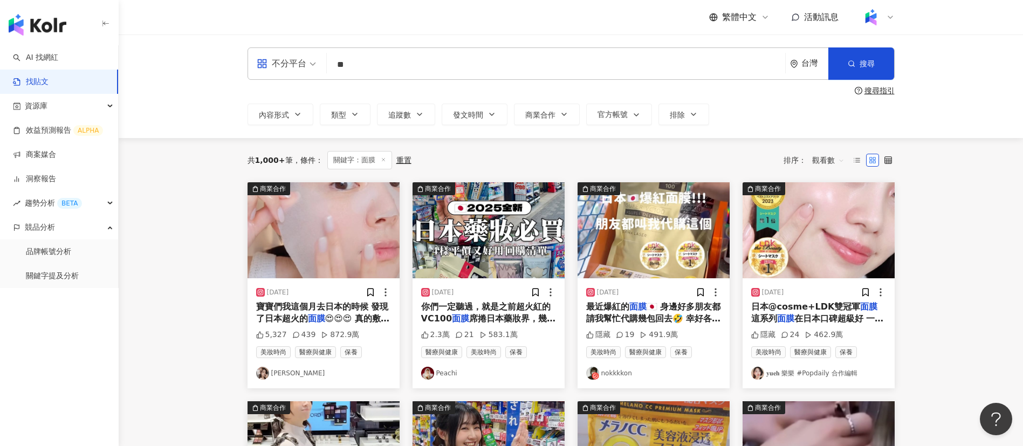
click at [515, 151] on div "共 1,000+ 筆 條件 ： 關鍵字：面膜 重置 排序： 觀看數" at bounding box center [571, 160] width 647 height 18
click at [421, 156] on div "共 1,000+ 筆 條件 ： 關鍵字：面膜 重置 排序： 觀看數" at bounding box center [571, 160] width 647 height 18
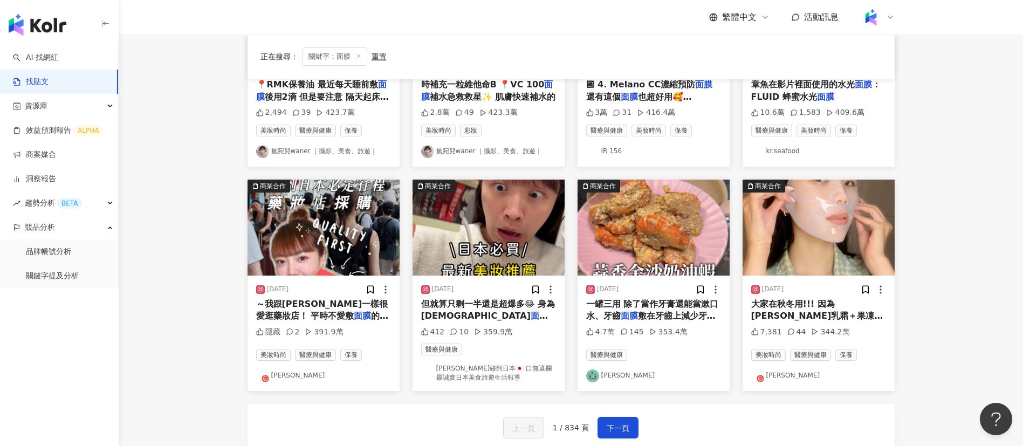
scroll to position [447, 0]
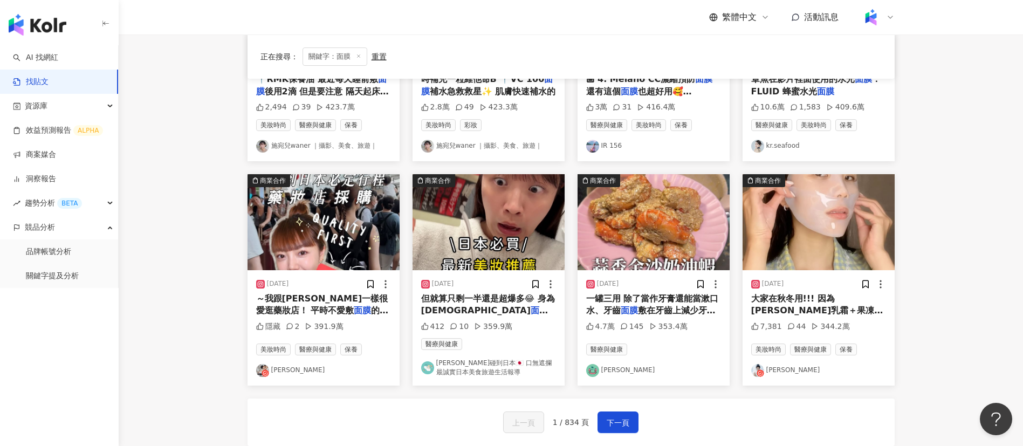
click at [374, 399] on div "上一頁 1 / 834 頁 下一頁" at bounding box center [571, 422] width 647 height 47
click at [336, 303] on span "～我跟[PERSON_NAME]一樣很愛逛藥妝店！ 平時不愛敷" at bounding box center [322, 304] width 132 height 22
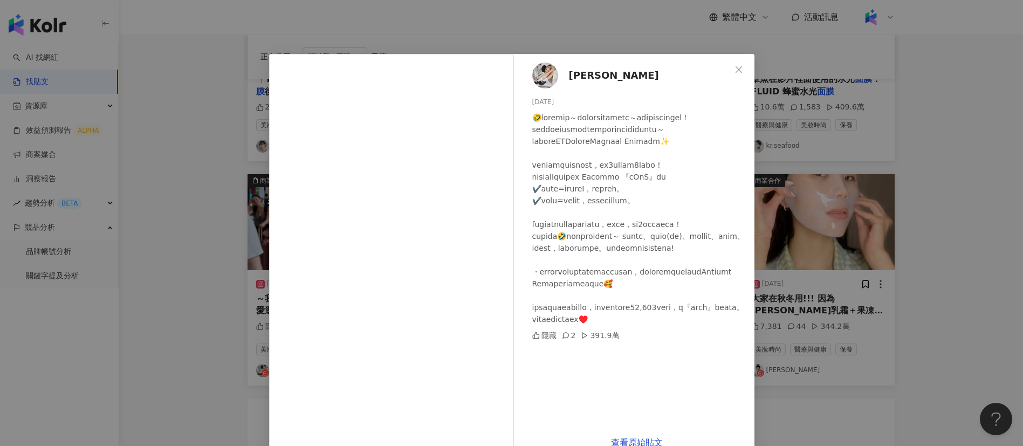
click at [946, 314] on div "[PERSON_NAME] [DATE] 隱藏 2 391.9萬 查看原始貼文" at bounding box center [511, 223] width 1023 height 446
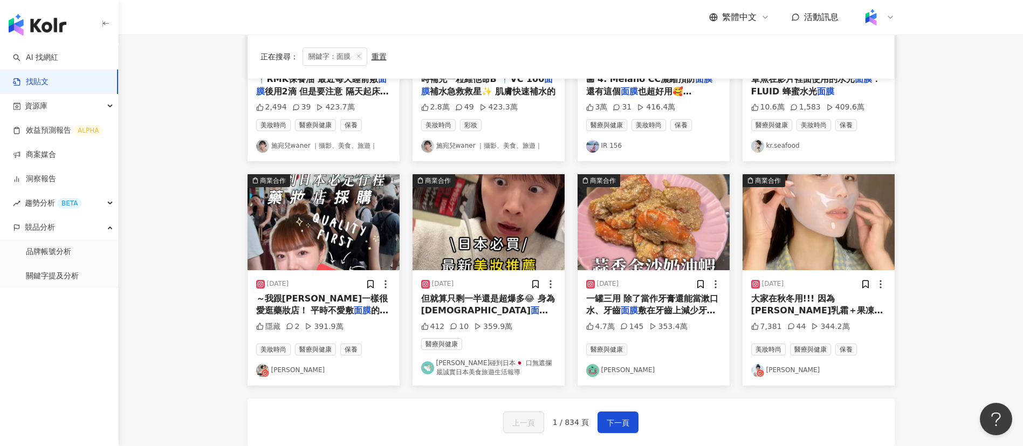
click at [635, 302] on span "一罐三用 除了當作牙膏還能當漱口水、牙齒" at bounding box center [652, 304] width 133 height 22
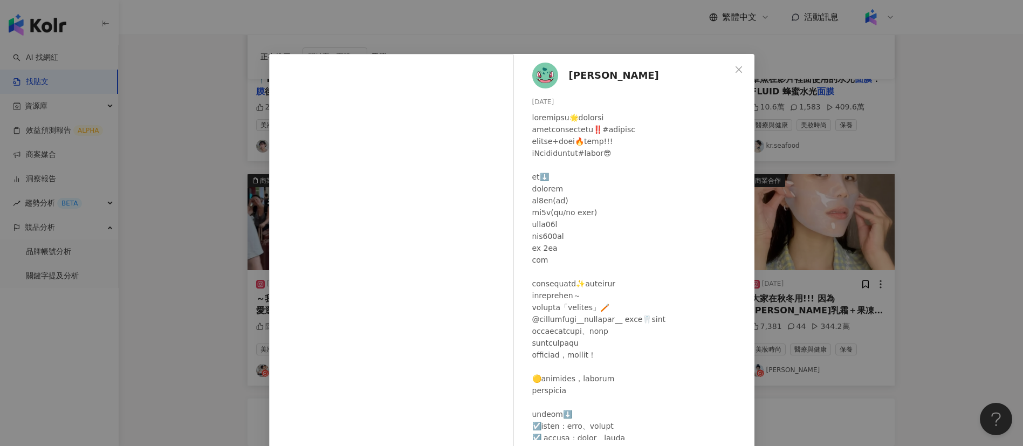
scroll to position [2, 0]
click at [807, 406] on div "[PERSON_NAME] [DATE] 4.7萬 145 353.4萬 查看原始貼文" at bounding box center [511, 223] width 1023 height 446
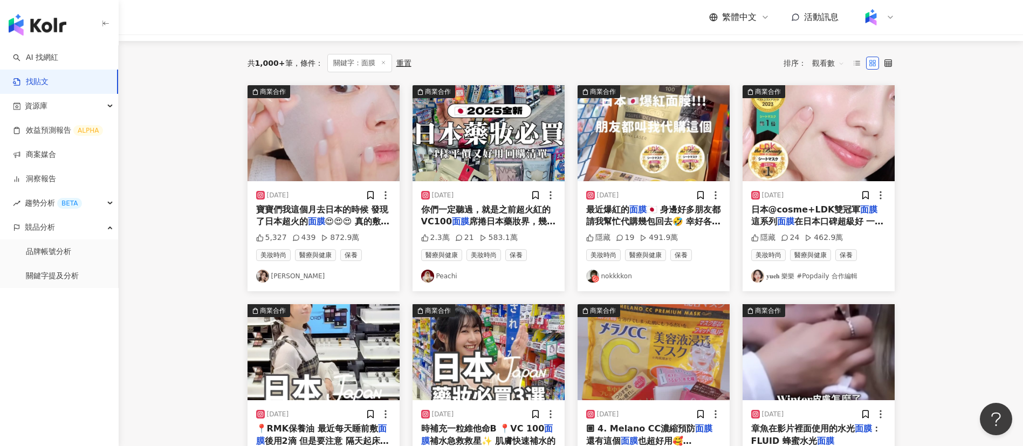
scroll to position [87, 0]
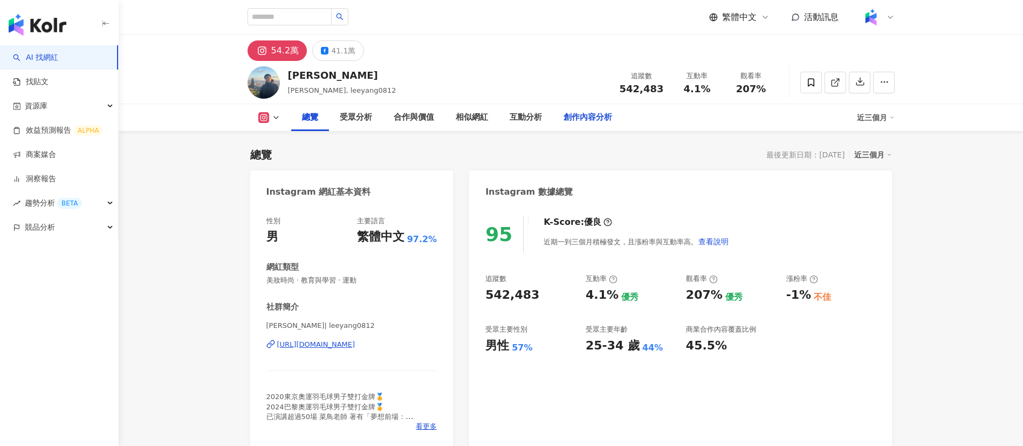
click at [574, 113] on div "創作內容分析" at bounding box center [588, 117] width 49 height 13
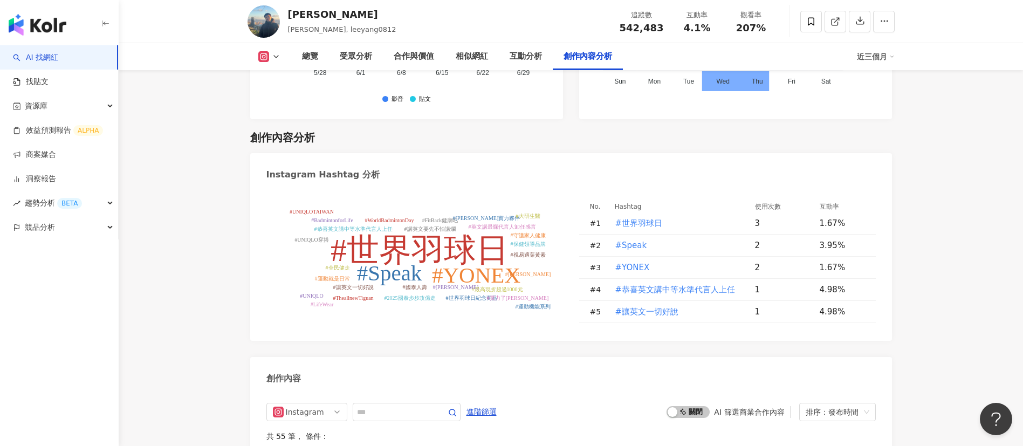
scroll to position [3253, 0]
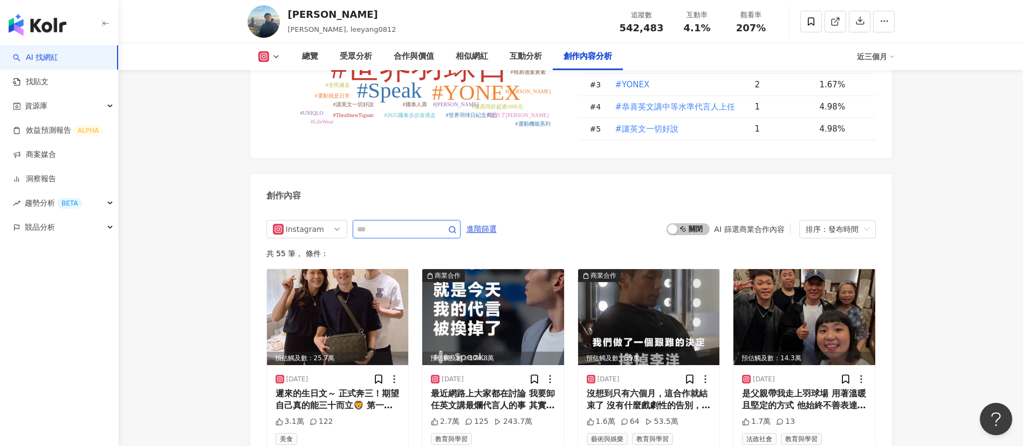
click at [395, 223] on input "text" at bounding box center [395, 229] width 76 height 13
click at [502, 388] on div "最近網路上大家都在討論 我要卸任英文講最爛代言人的事 其實那時候收到 Speak 說要換掉代言人 我自己也很錯愕、很傷心 但這也是沒辦法的事嘛⋯⋯⋯⋯ 畢竟我…" at bounding box center [493, 400] width 125 height 24
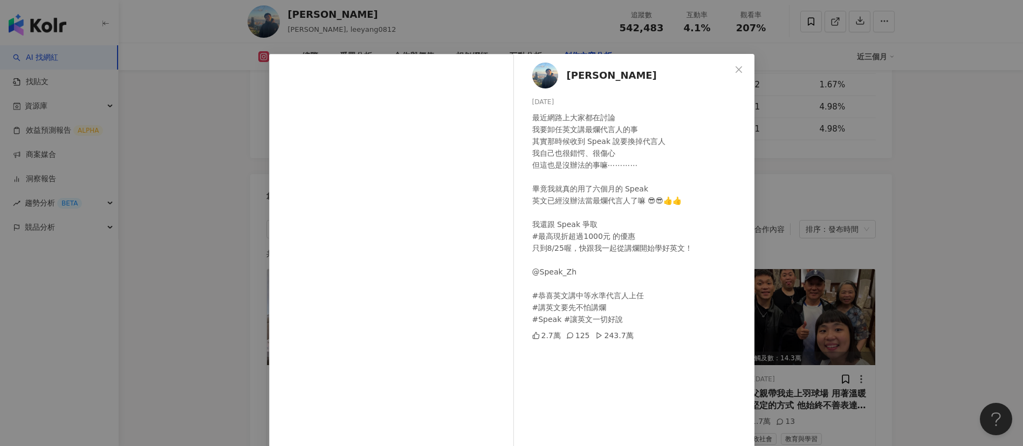
scroll to position [38, 0]
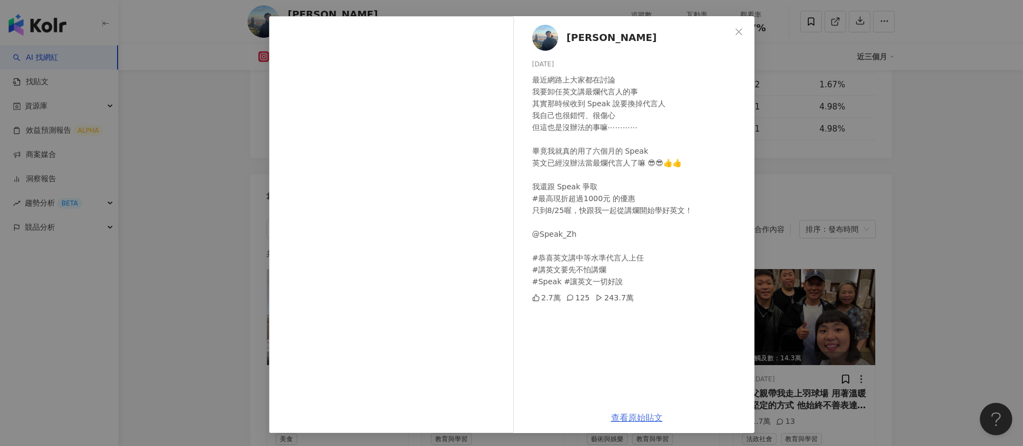
click at [626, 413] on link "查看原始貼文" at bounding box center [637, 418] width 52 height 10
click at [852, 139] on div "李洋 2025/8/13 最近網路上大家都在討論 我要卸任英文講最爛代言人的事 其實那時候收到 Speak 說要換掉代言人 我自己也很錯愕、很傷心 但這也是沒…" at bounding box center [511, 223] width 1023 height 446
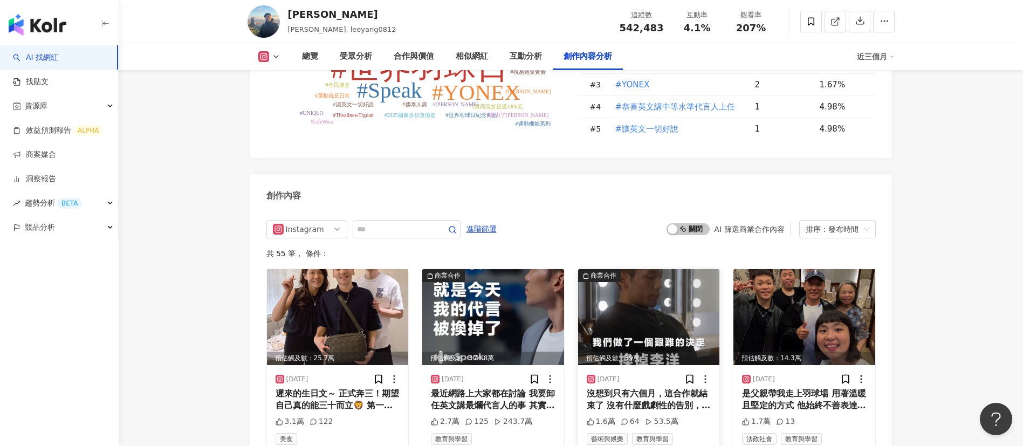
click at [605, 388] on div "沒想到只有六個月，這合作就結束了 沒有什麼戲劇性的告別，就只有謝謝 Speak。 大家的喜歡和支持，我都記在心裡 未來，我會帶著這份經驗繼續前進 👍👍 我卸任…" at bounding box center [649, 400] width 125 height 24
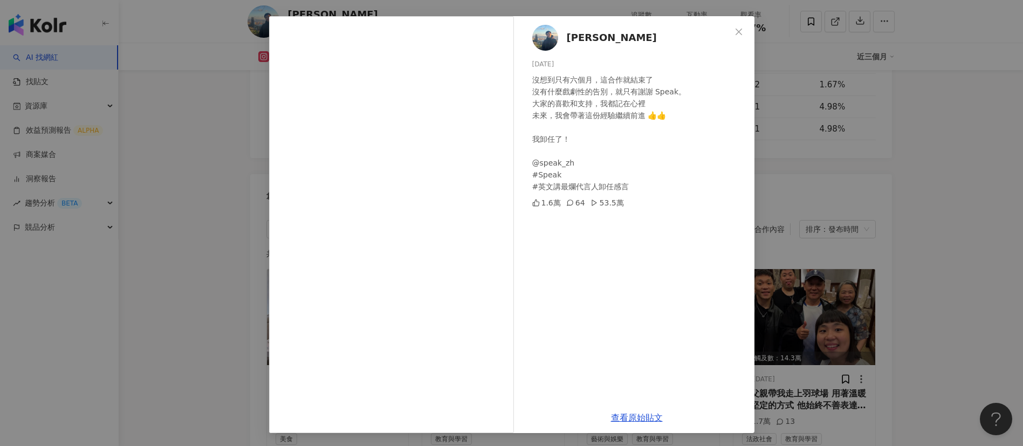
click at [628, 427] on div "查看原始貼文" at bounding box center [636, 417] width 235 height 31
click at [624, 420] on link "查看原始貼文" at bounding box center [637, 418] width 52 height 10
click at [843, 240] on div "李洋 2025/8/9 沒想到只有六個月，這合作就結束了 沒有什麼戲劇性的告別，就只有謝謝 Speak。 大家的喜歡和支持，我都記在心裡 未來，我會帶著這份經…" at bounding box center [511, 223] width 1023 height 446
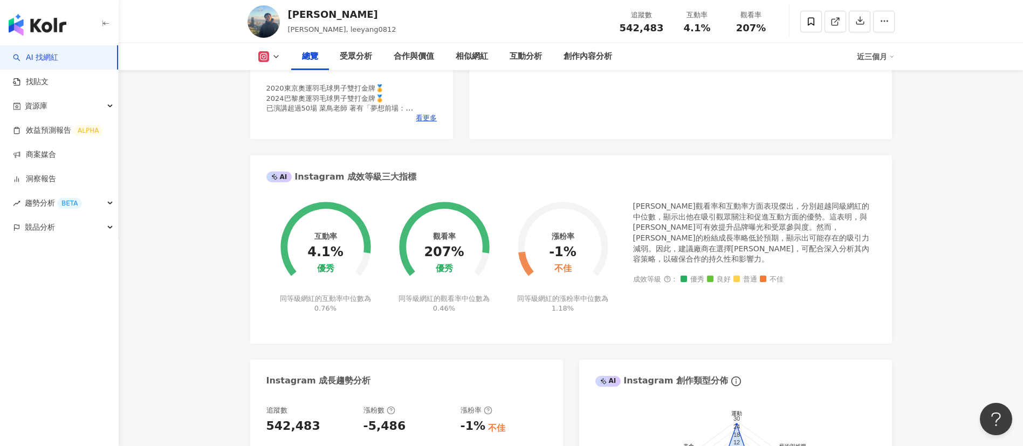
scroll to position [140, 0]
